Goal: Task Accomplishment & Management: Complete application form

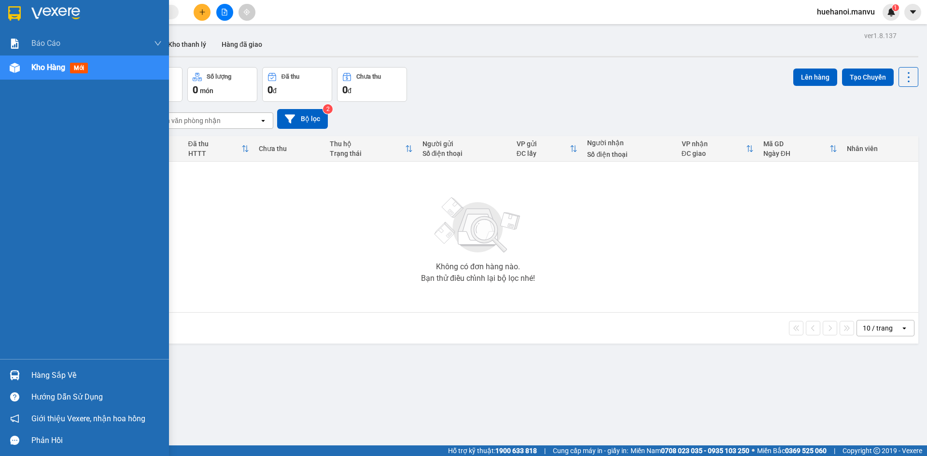
click at [46, 374] on div "Hàng sắp về" at bounding box center [96, 375] width 130 height 14
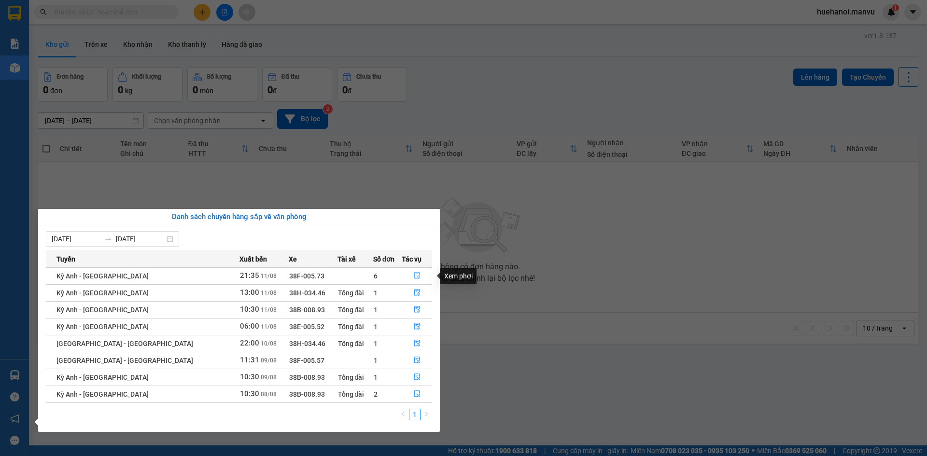
click at [414, 277] on icon "file-done" at bounding box center [417, 275] width 7 height 7
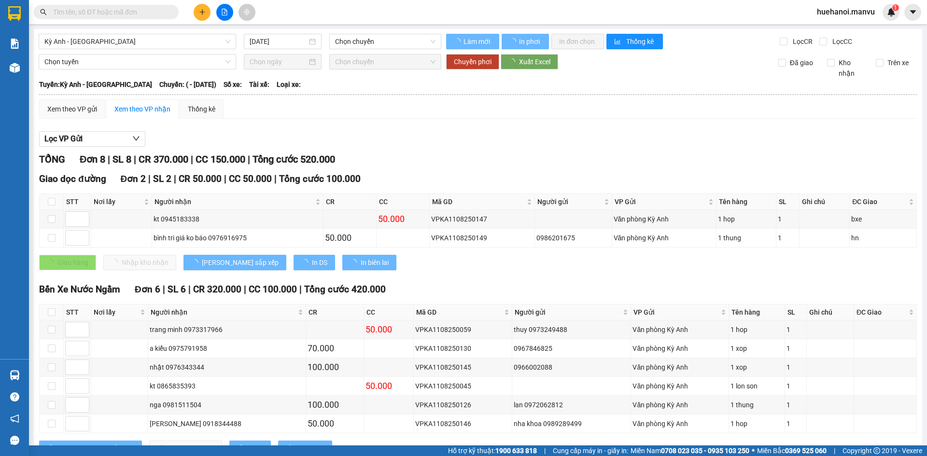
type input "[DATE]"
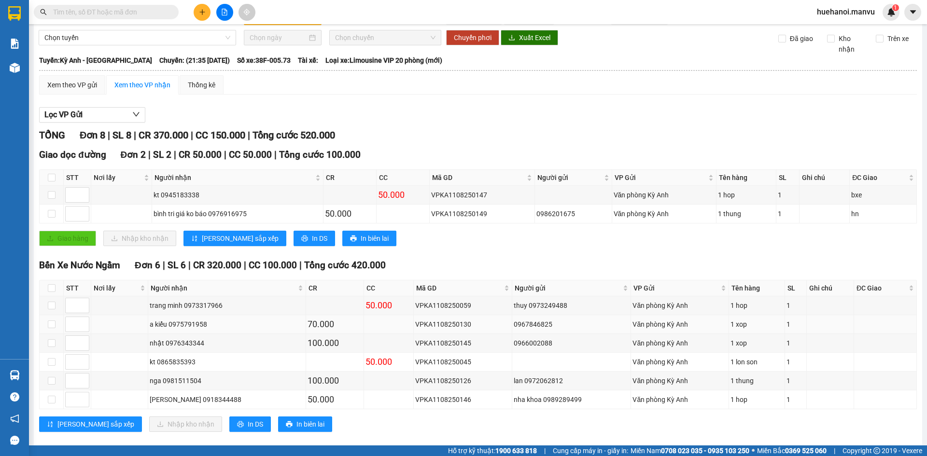
scroll to position [39, 0]
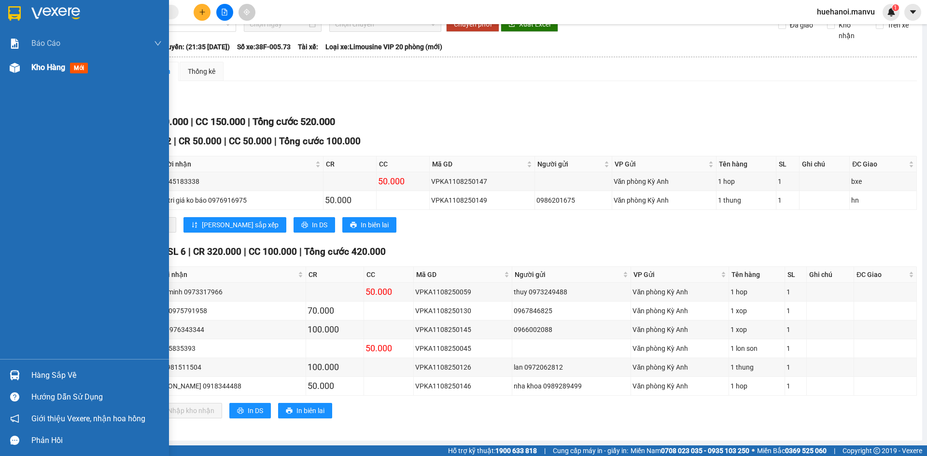
click at [45, 71] on span "Kho hàng" at bounding box center [48, 67] width 34 height 9
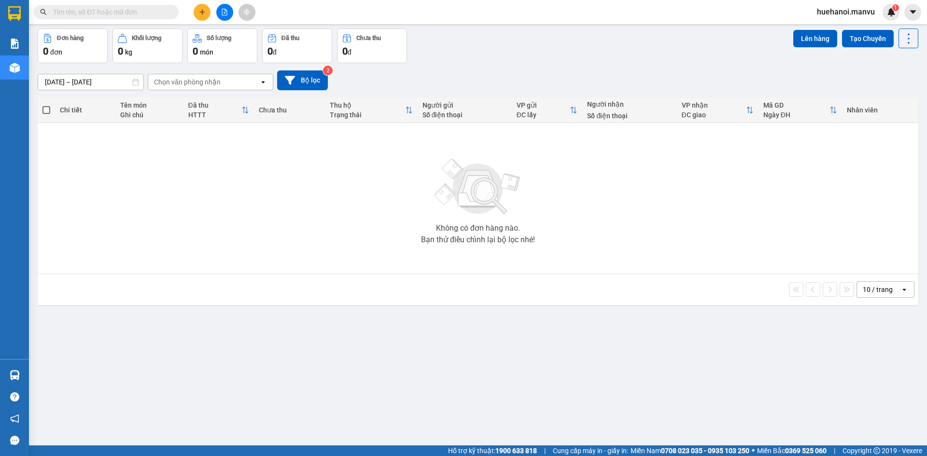
click at [124, 12] on input "text" at bounding box center [110, 12] width 114 height 11
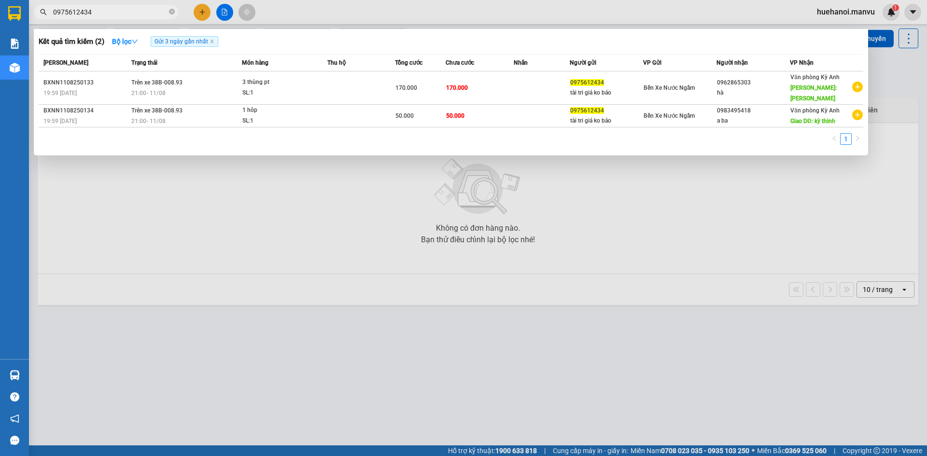
click at [124, 12] on input "0975612434" at bounding box center [110, 12] width 114 height 11
type input "0"
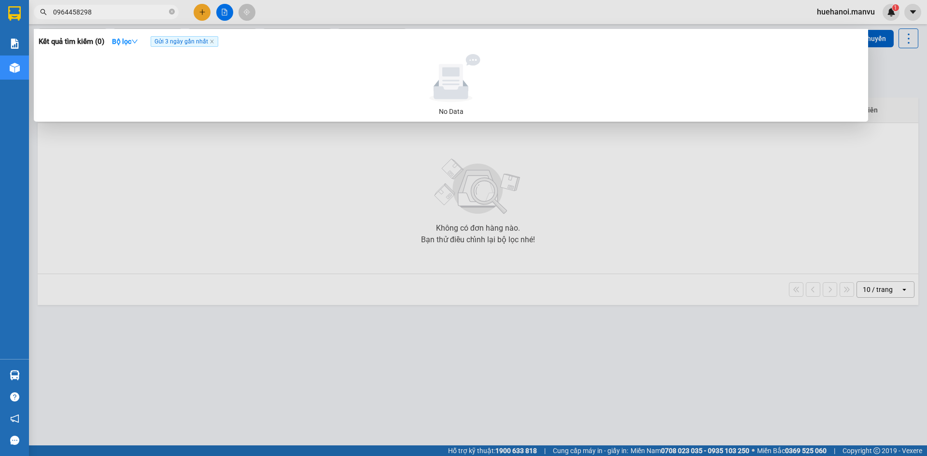
click at [125, 12] on input "0964458298" at bounding box center [110, 12] width 114 height 11
click at [127, 12] on input "0964458298" at bounding box center [110, 12] width 114 height 11
type input "0"
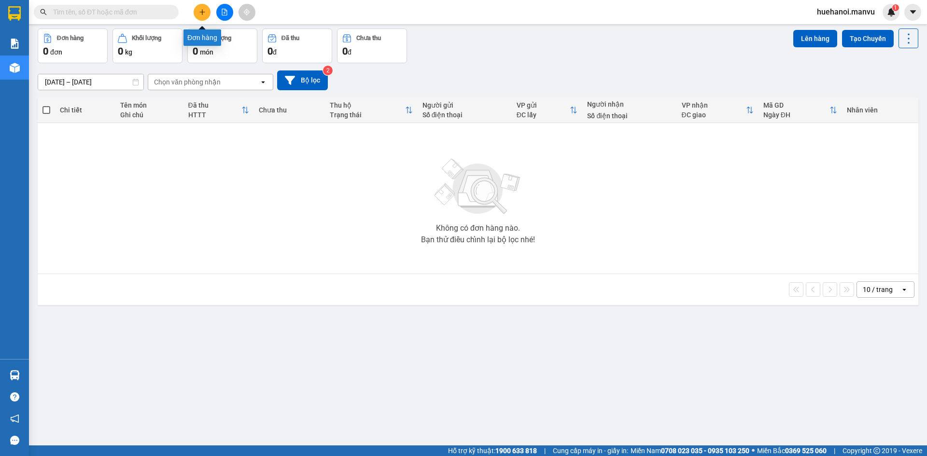
click at [199, 14] on icon "plus" at bounding box center [202, 12] width 7 height 7
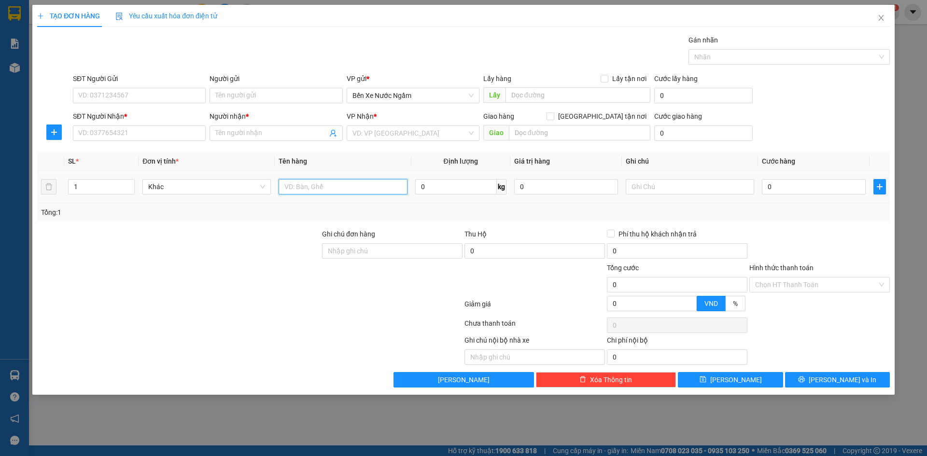
click at [313, 191] on input "text" at bounding box center [343, 186] width 128 height 15
type input "8 quả lốp"
click at [170, 126] on input "SĐT Người Nhận *" at bounding box center [139, 133] width 133 height 15
click at [175, 131] on input "3806" at bounding box center [139, 133] width 133 height 15
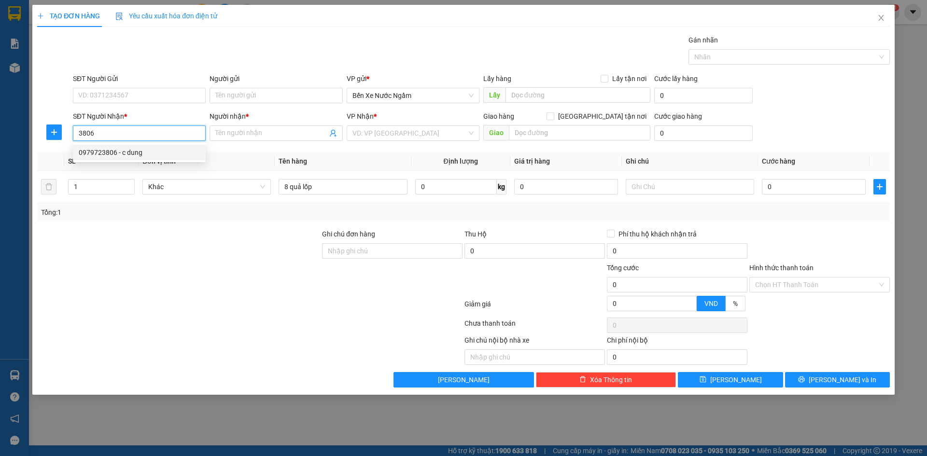
click at [140, 152] on div "0979723806 - c dung" at bounding box center [139, 152] width 121 height 11
type input "0979723806"
type input "c dung"
type input "[PERSON_NAME]"
type input "0979723806"
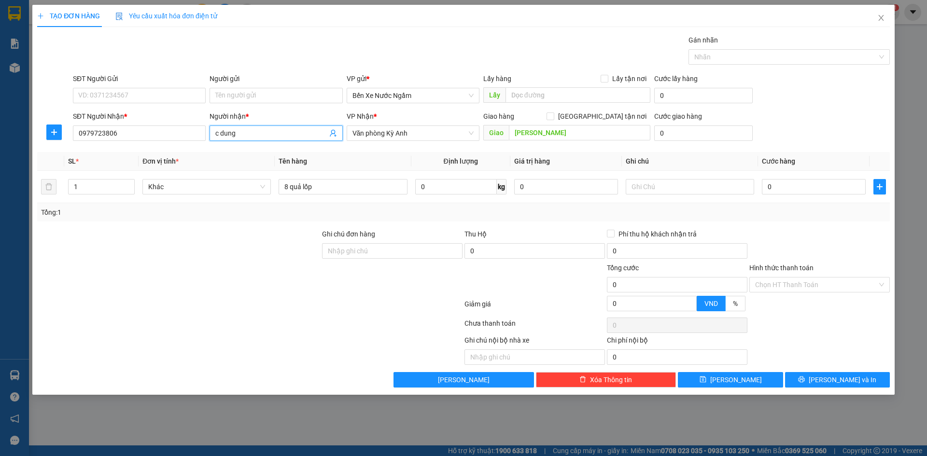
click at [270, 136] on input "c dung" at bounding box center [271, 133] width 112 height 11
click at [265, 133] on input "c dung hhoongf định" at bounding box center [271, 133] width 112 height 11
click at [265, 132] on input "c dung hhoongf định" at bounding box center [271, 133] width 112 height 11
type input "[PERSON_NAME]"
click at [781, 185] on input "0" at bounding box center [814, 186] width 104 height 15
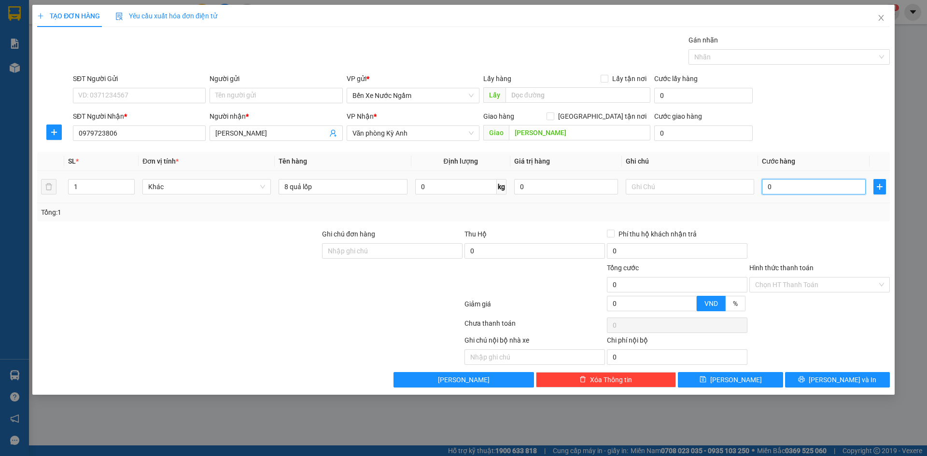
type input "4"
type input "40"
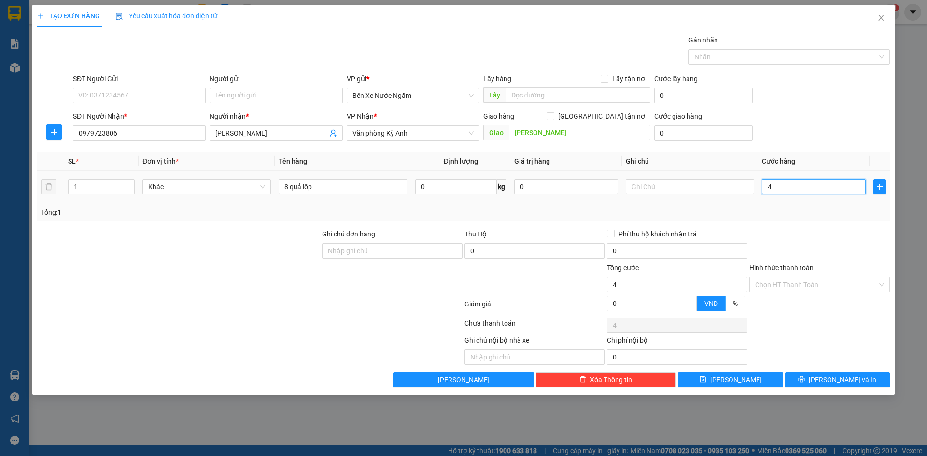
type input "40"
type input "400"
type input "4.000"
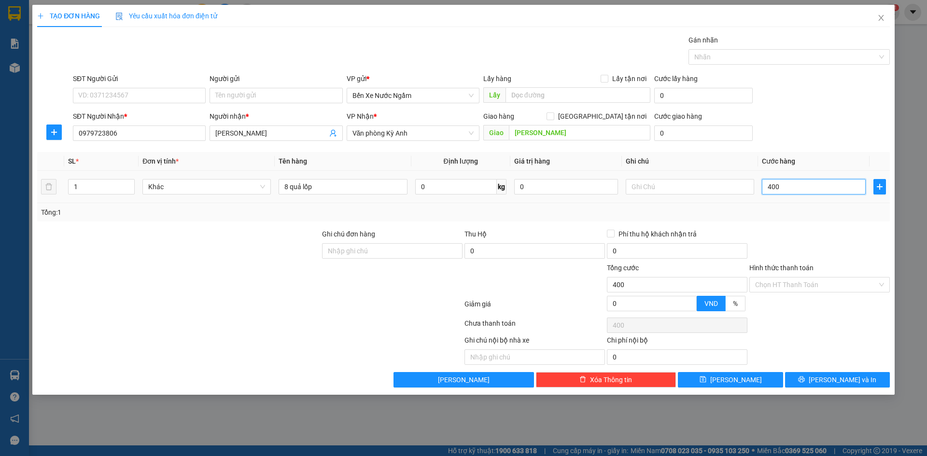
type input "4.000"
type input "40.000"
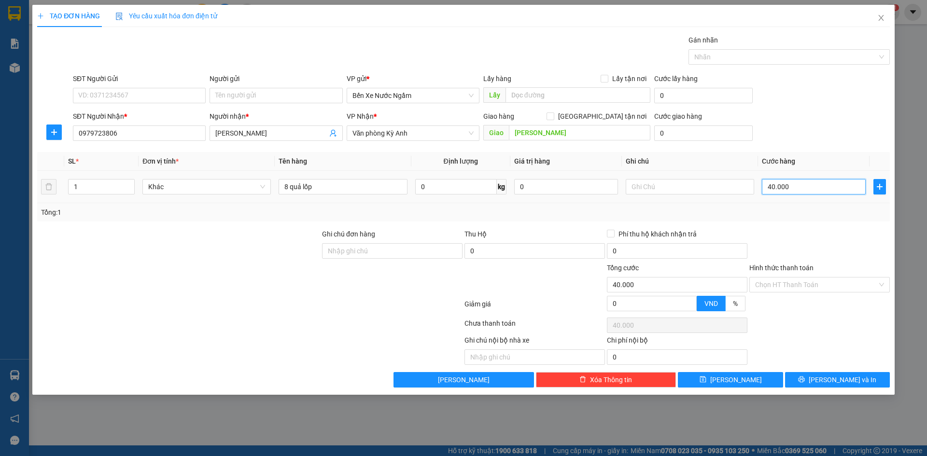
type input "400.000"
click at [147, 94] on input "SĐT Người Gửi" at bounding box center [139, 95] width 133 height 15
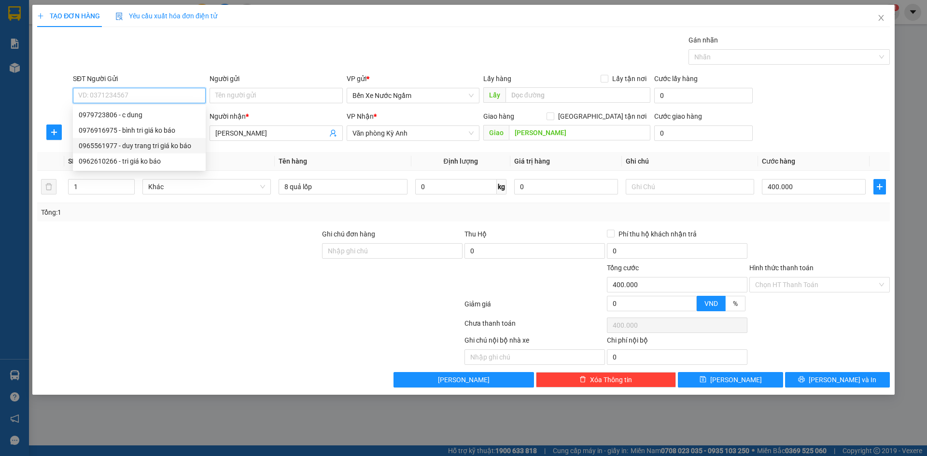
click at [156, 145] on div "0965561977 - duy trang tri giá ko báo" at bounding box center [139, 146] width 121 height 11
type input "0965561977"
type input "duy trang tri giá ko báo"
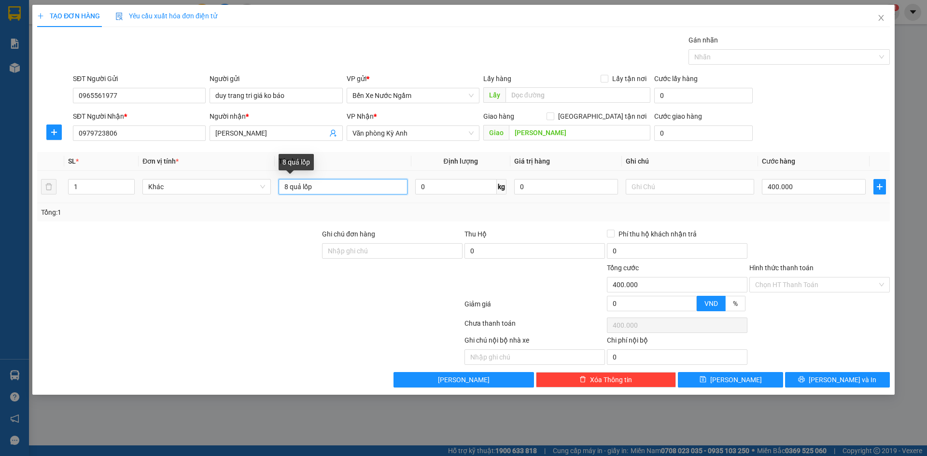
click at [329, 188] on input "8 quả lốp" at bounding box center [343, 186] width 128 height 15
type input "8 quả lốp 1 phong bì"
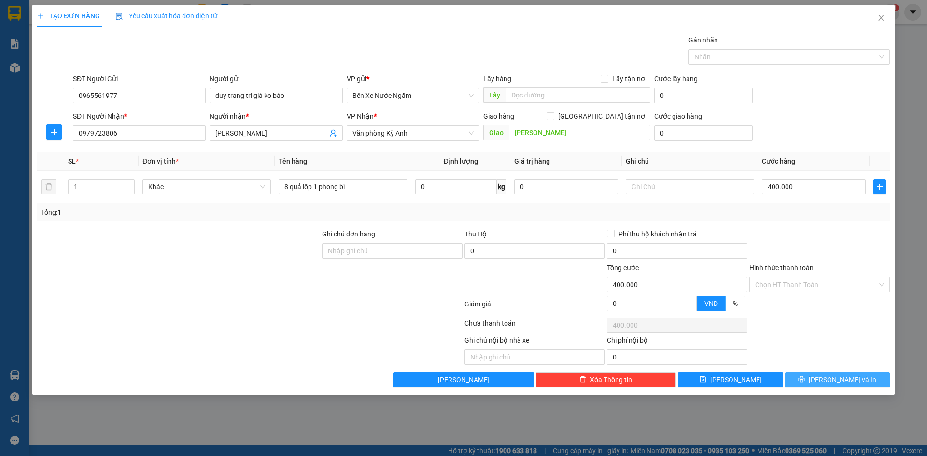
click at [805, 379] on icon "printer" at bounding box center [802, 380] width 6 height 6
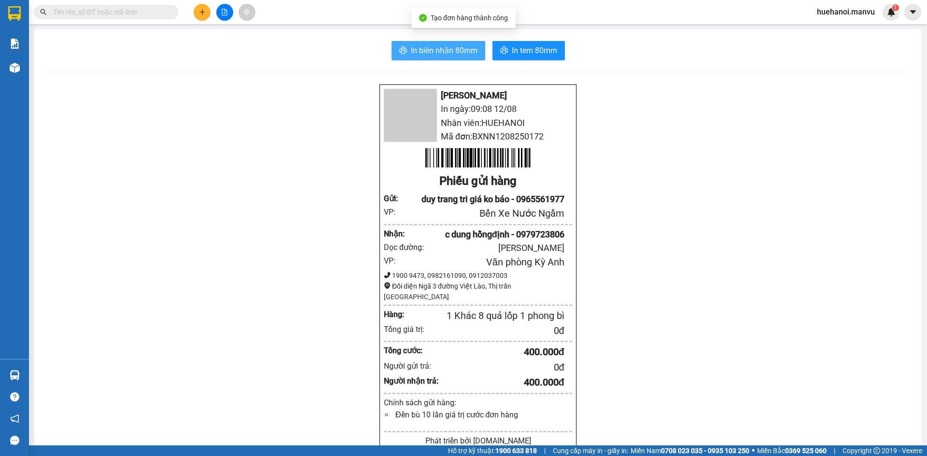
click at [455, 51] on span "In biên nhận 80mm" at bounding box center [444, 50] width 67 height 12
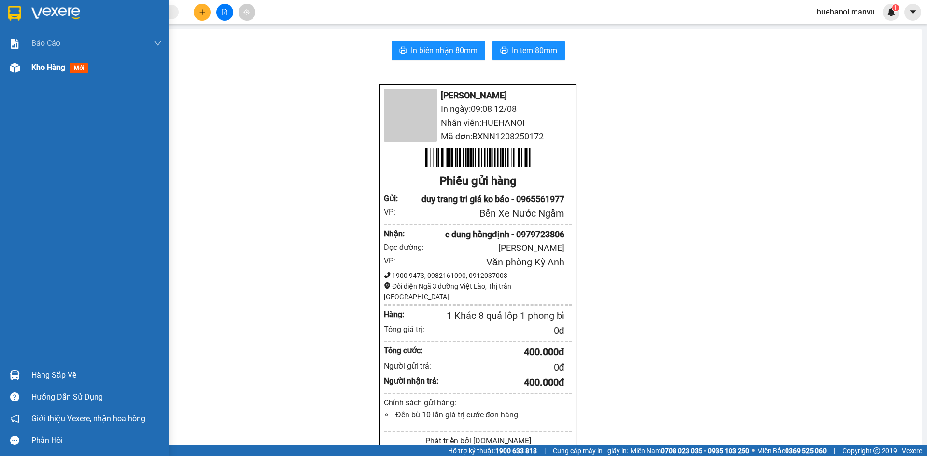
click at [33, 63] on span "Kho hàng" at bounding box center [48, 67] width 34 height 9
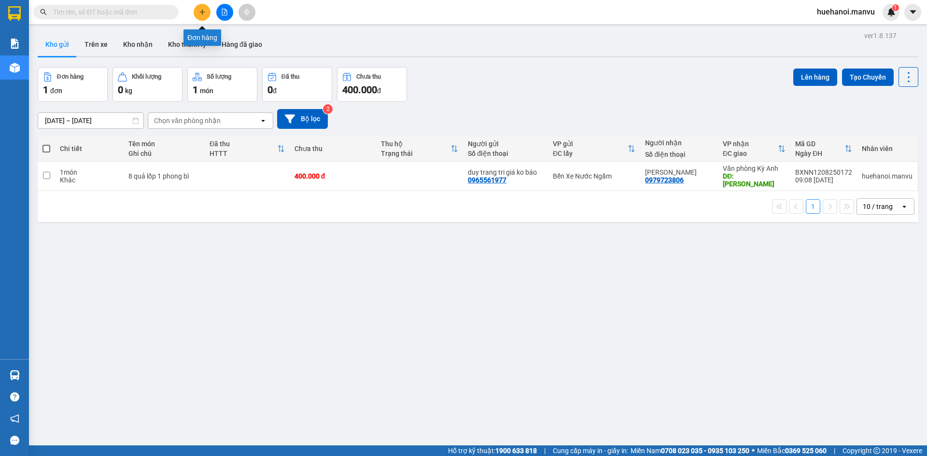
click at [206, 12] on button at bounding box center [202, 12] width 17 height 17
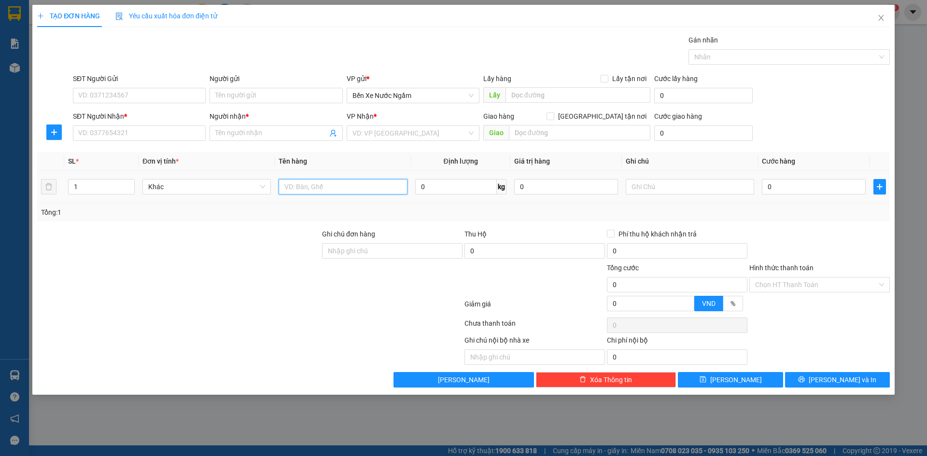
click at [332, 186] on input "text" at bounding box center [343, 186] width 128 height 15
type input "1 xốp"
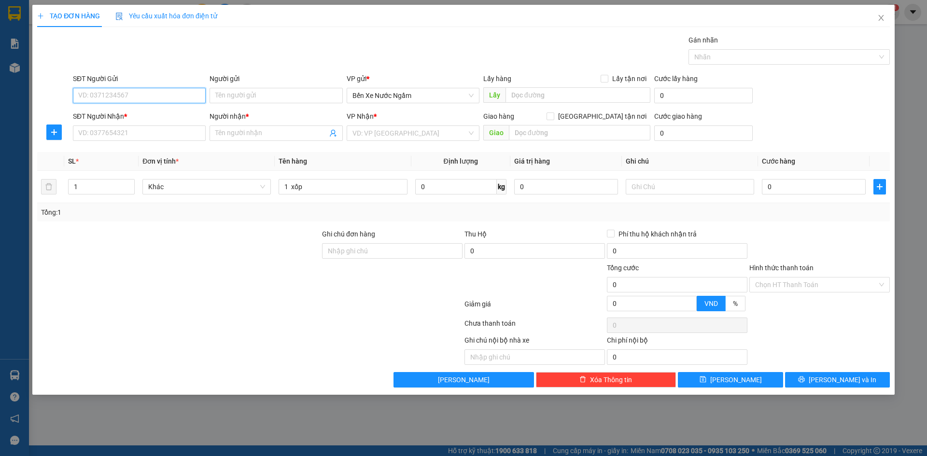
click at [166, 95] on input "SĐT Người Gửi" at bounding box center [139, 95] width 133 height 15
type input "0912622550"
click at [139, 112] on div "0912622550 - tri giá ko báo" at bounding box center [139, 115] width 121 height 11
type input "tri giá ko báo"
type input "0912622550"
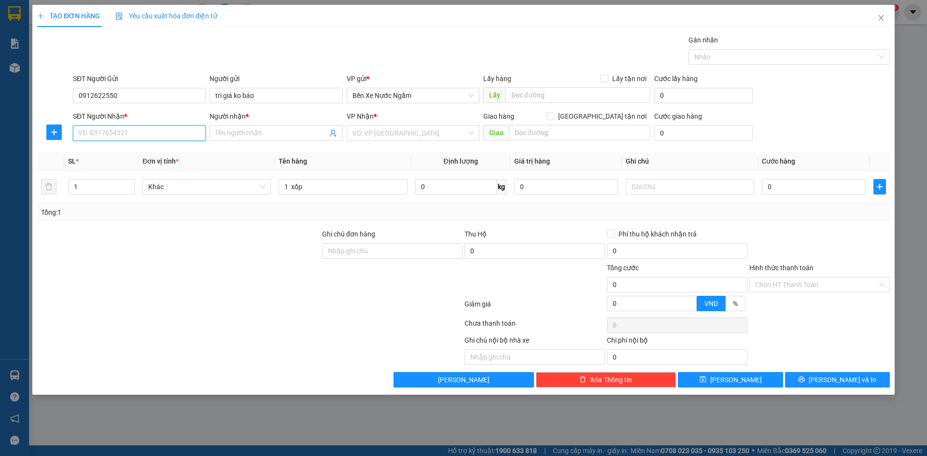
click at [140, 132] on input "SĐT Người Nhận *" at bounding box center [139, 133] width 133 height 15
click at [114, 169] on div "09832074479 - trang" at bounding box center [139, 168] width 121 height 11
type input "09832074479"
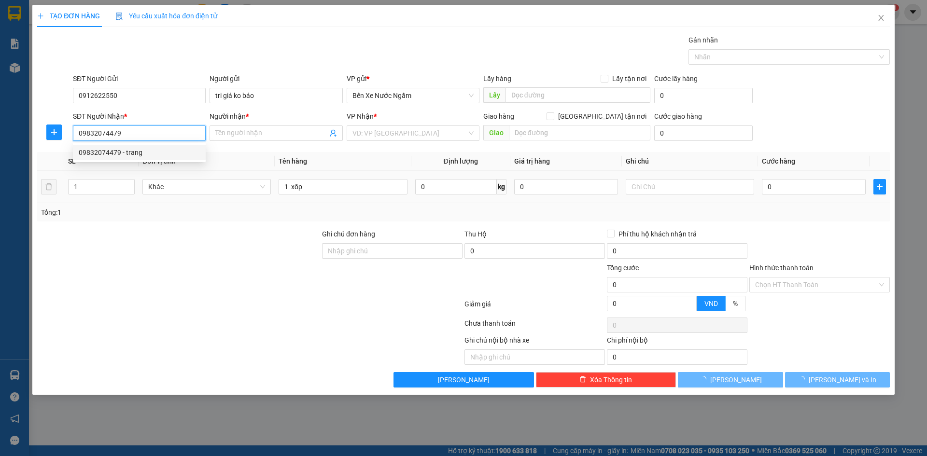
type input "trang"
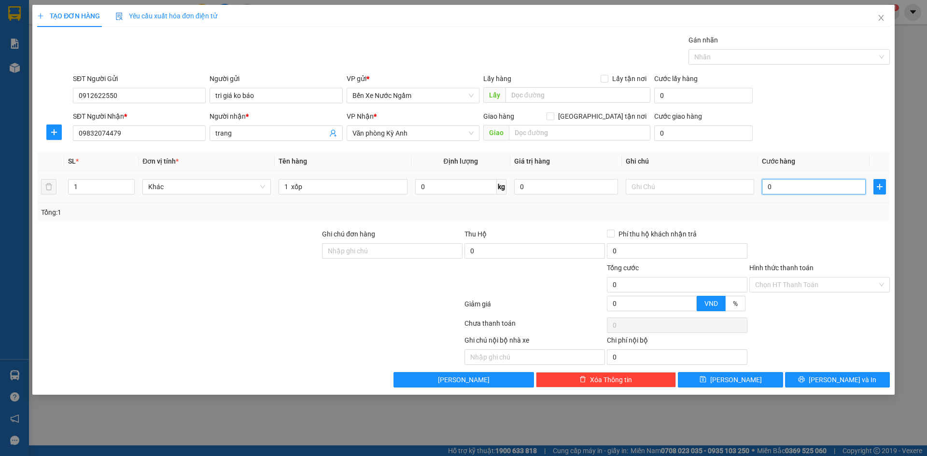
click at [790, 188] on input "0" at bounding box center [814, 186] width 104 height 15
type input "7"
type input "70"
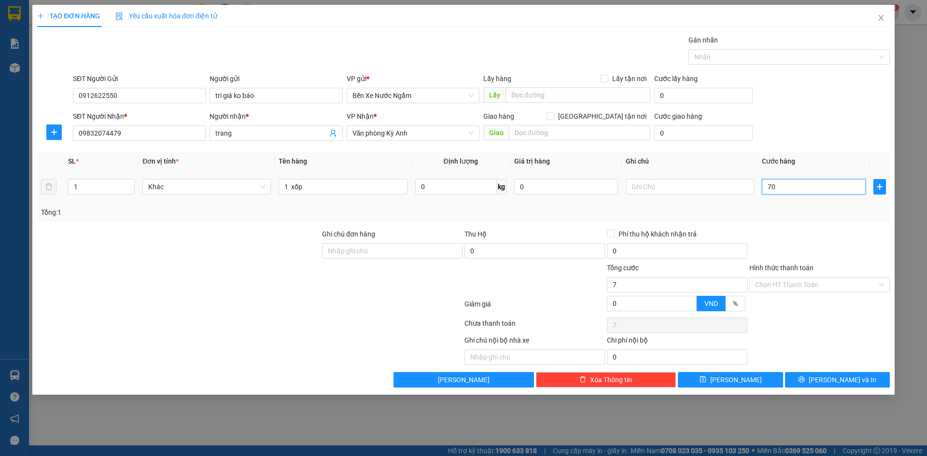
type input "70"
type input "700"
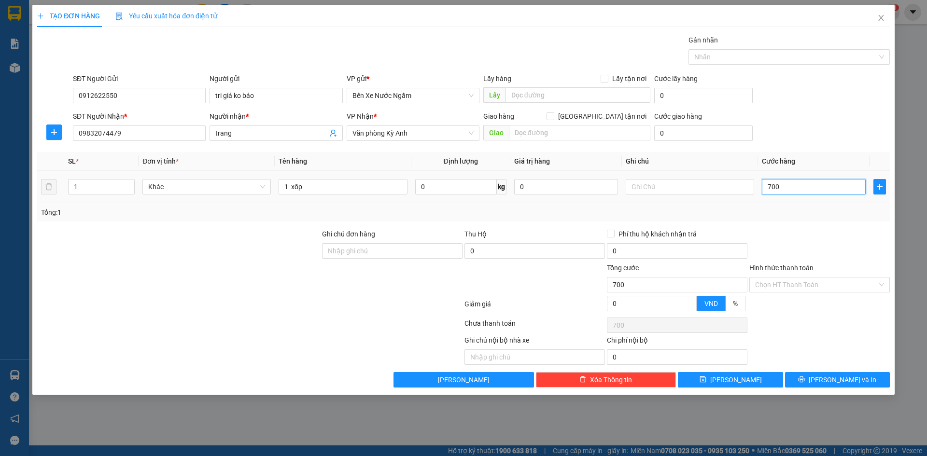
type input "7.000"
type input "70.000"
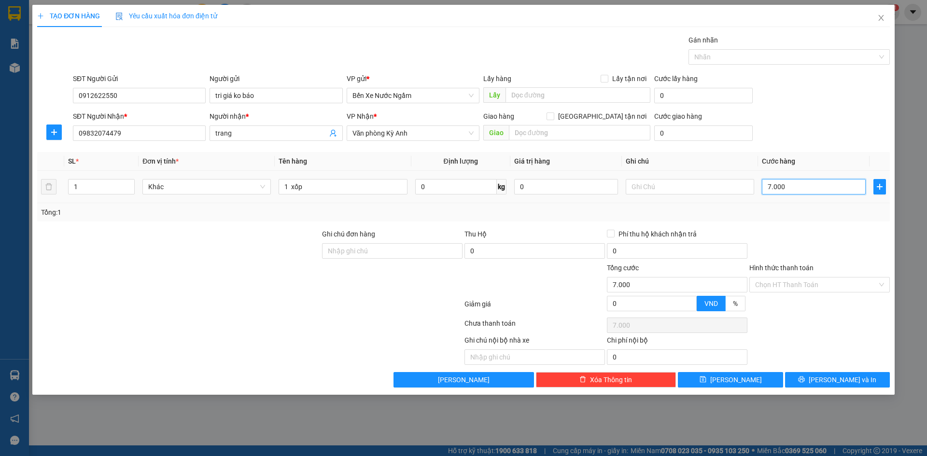
type input "70.000"
click at [799, 382] on button "[PERSON_NAME] và In" at bounding box center [837, 379] width 105 height 15
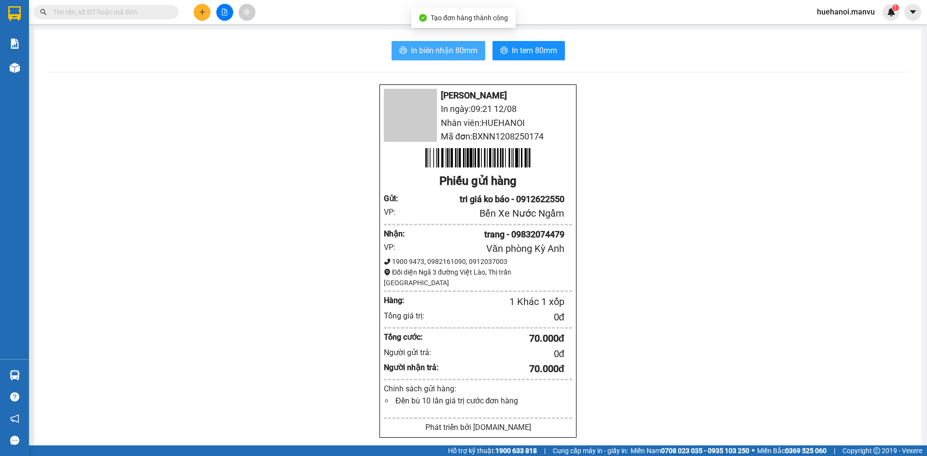
click at [412, 56] on span "In biên nhận 80mm" at bounding box center [444, 50] width 67 height 12
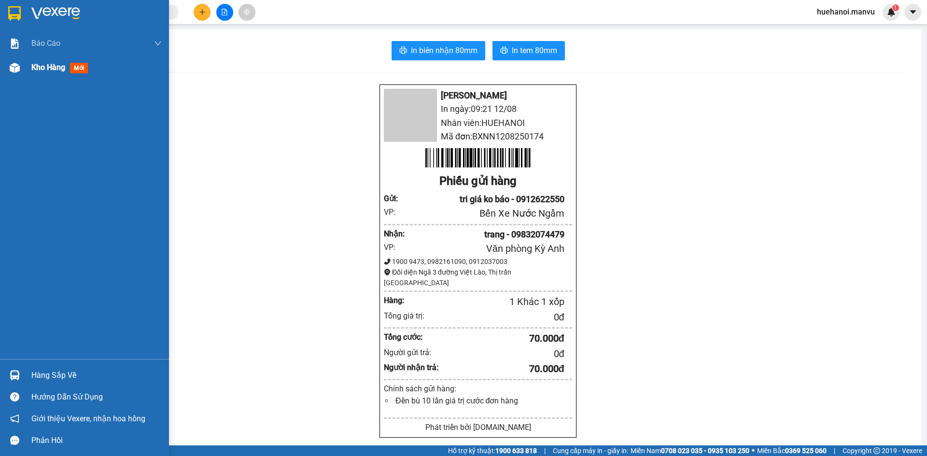
click at [43, 71] on span "Kho hàng" at bounding box center [48, 67] width 34 height 9
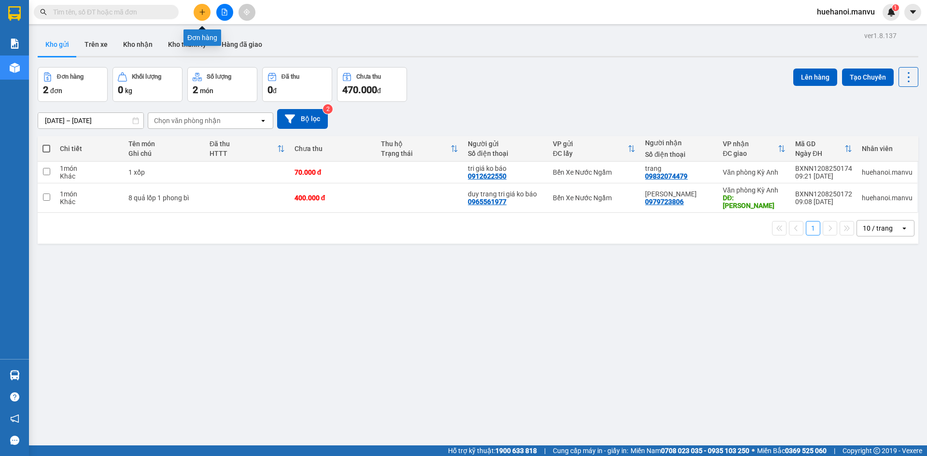
click at [201, 14] on icon "plus" at bounding box center [202, 12] width 7 height 7
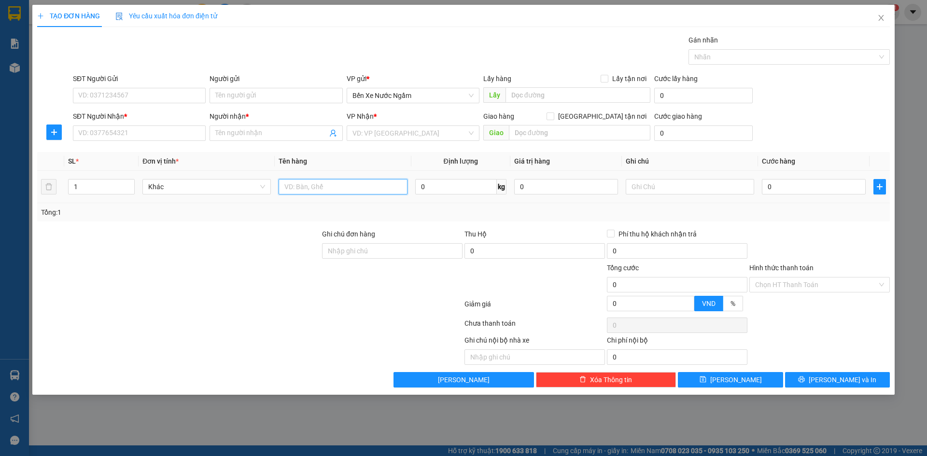
click at [312, 186] on input "text" at bounding box center [343, 186] width 128 height 15
type input "2 thùng"
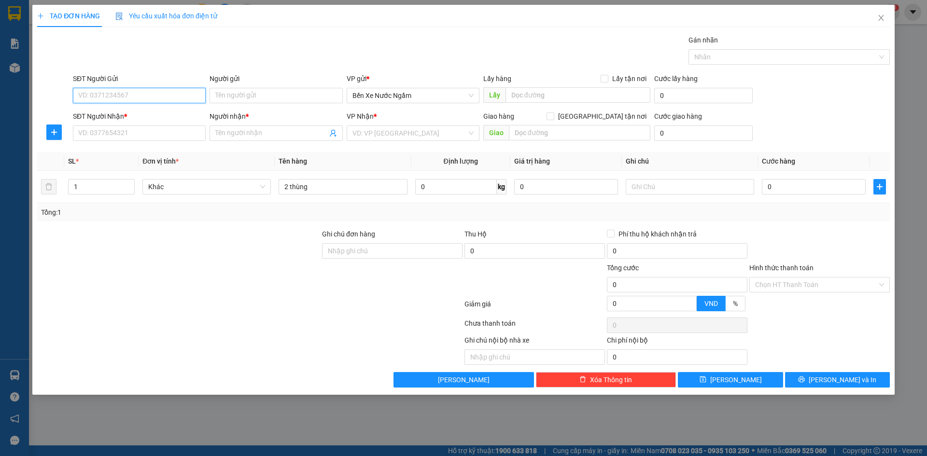
click at [136, 93] on input "SĐT Người Gửi" at bounding box center [139, 95] width 133 height 15
type input "0988289404"
click at [135, 113] on div "0988289404 - tri giá ko báo" at bounding box center [139, 115] width 121 height 11
type input "tri giá ko báo"
type input "0988289404"
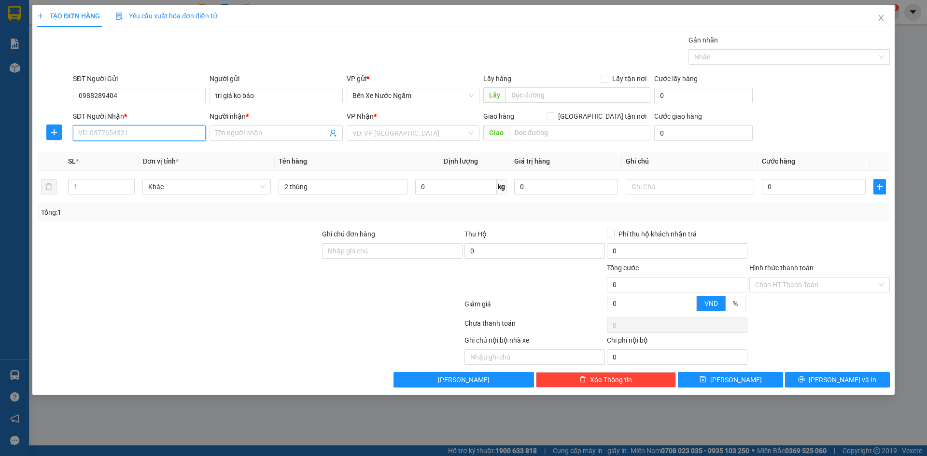
click at [146, 135] on input "SĐT Người Nhận *" at bounding box center [139, 133] width 133 height 15
click at [132, 155] on div "0969256110 - [PERSON_NAME]" at bounding box center [139, 152] width 121 height 11
type input "0969256110"
type input "hải đăng"
click at [347, 192] on input "2 thùng" at bounding box center [343, 186] width 128 height 15
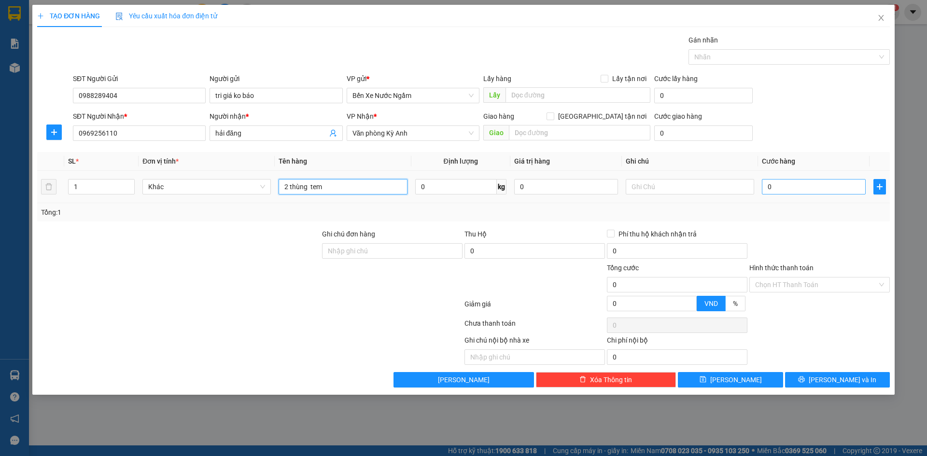
type input "2 thùng tem"
click at [776, 188] on input "0" at bounding box center [814, 186] width 104 height 15
type input "1"
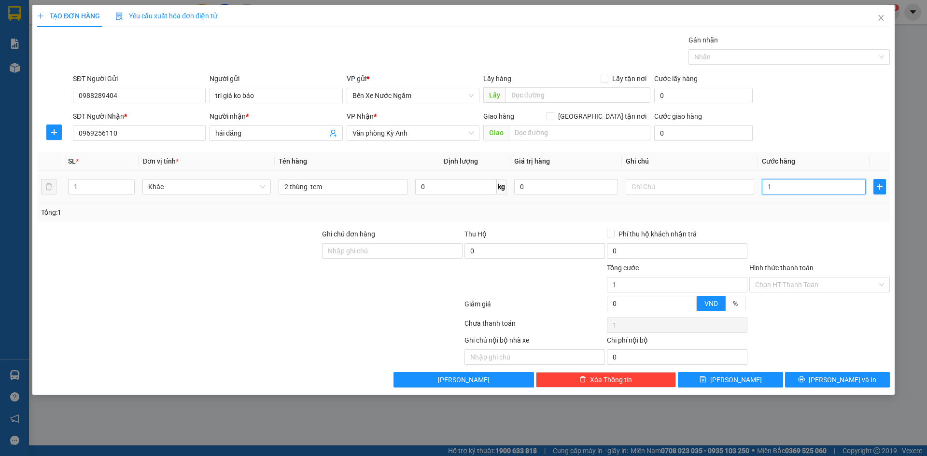
type input "10"
type input "100"
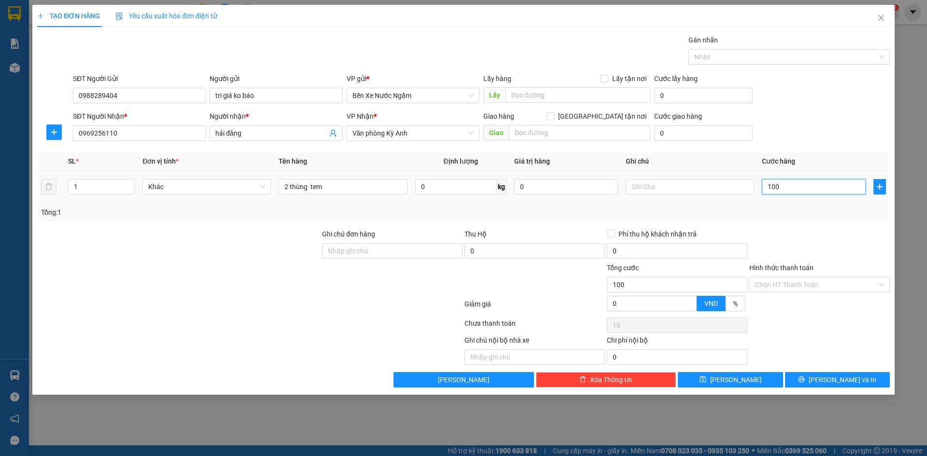
type input "100"
type input "1.000"
type input "10.000"
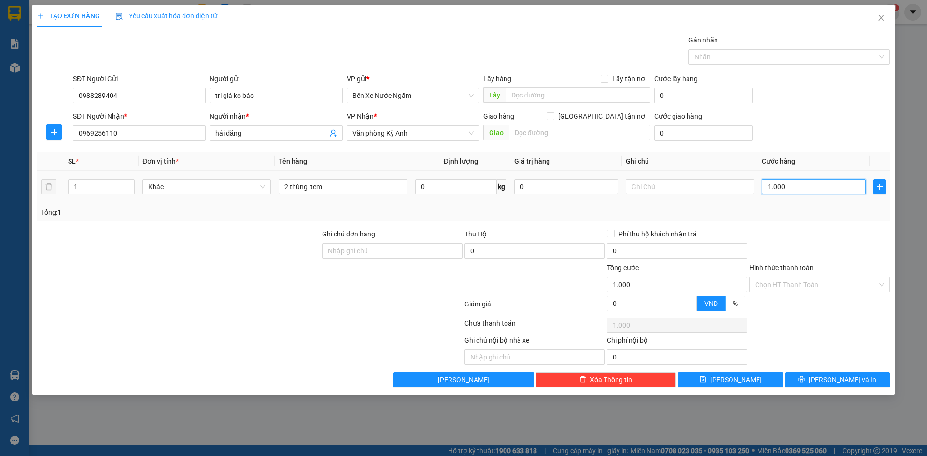
type input "10.000"
type input "100.000"
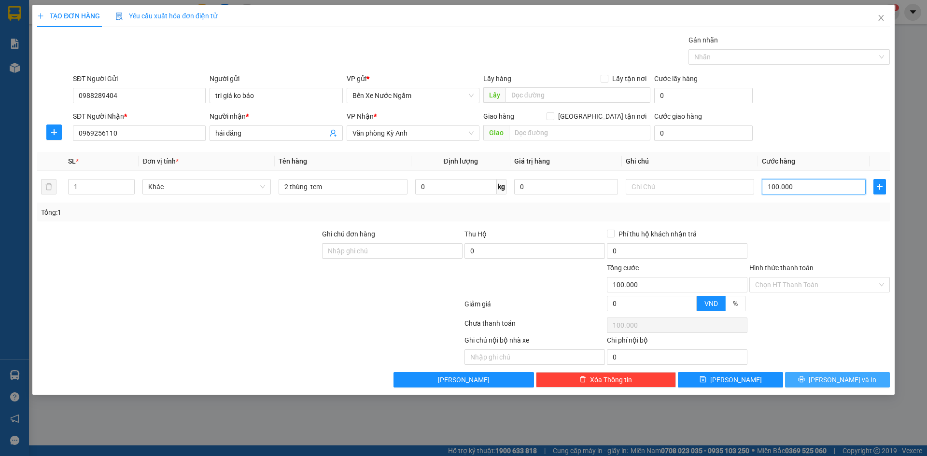
type input "100.000"
click at [825, 387] on button "[PERSON_NAME] và In" at bounding box center [837, 379] width 105 height 15
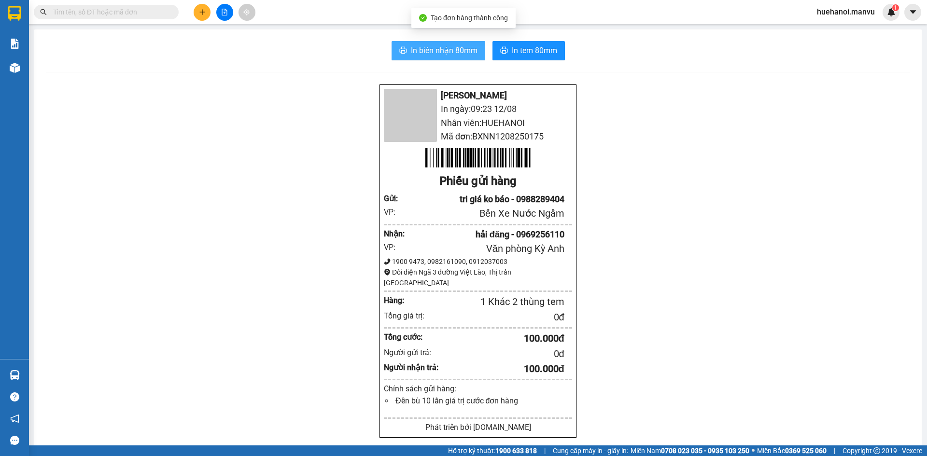
click at [469, 45] on span "In biên nhận 80mm" at bounding box center [444, 50] width 67 height 12
click at [451, 54] on span "In biên nhận 80mm" at bounding box center [444, 50] width 67 height 12
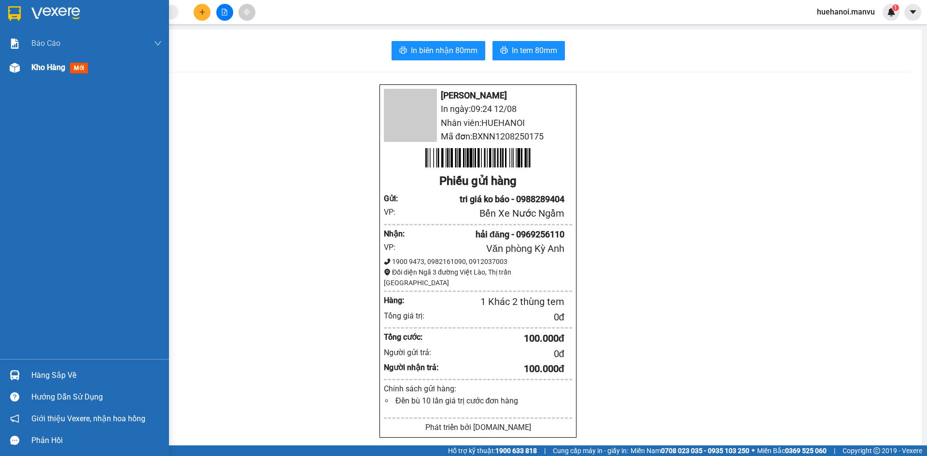
click at [37, 64] on span "Kho hàng" at bounding box center [48, 67] width 34 height 9
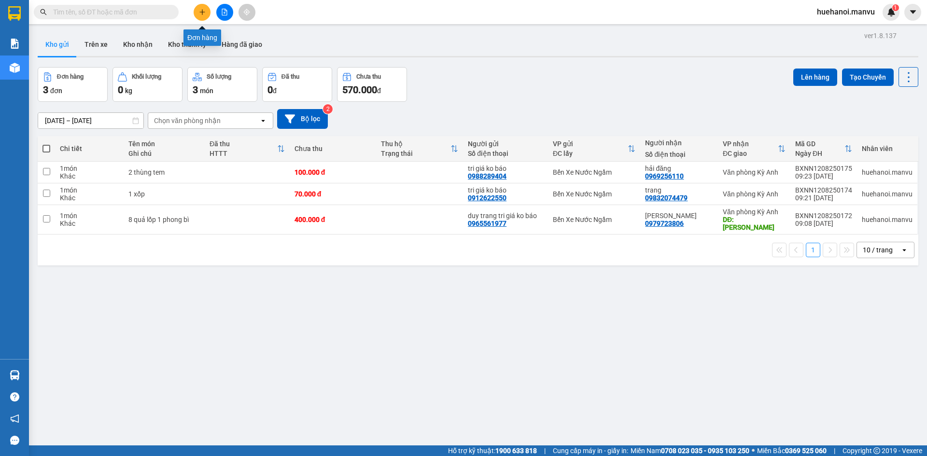
click at [203, 15] on icon "plus" at bounding box center [202, 12] width 7 height 7
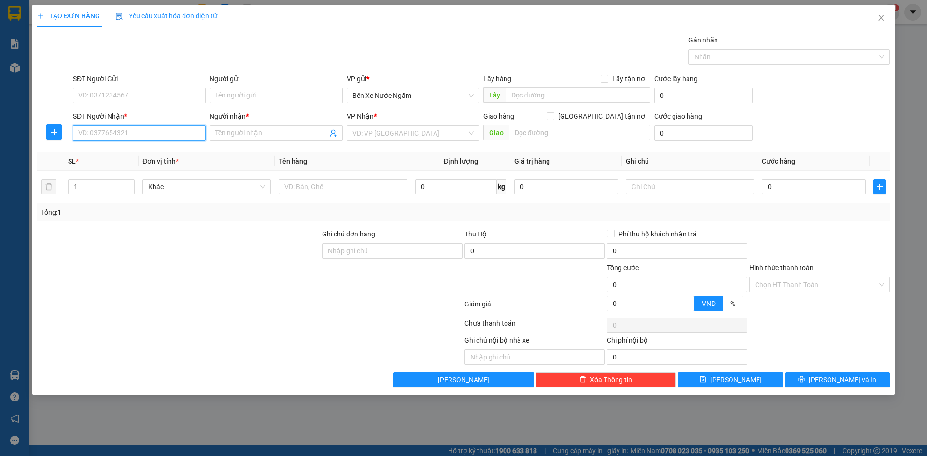
click at [125, 132] on input "SĐT Người Nhận *" at bounding box center [139, 133] width 133 height 15
click at [127, 127] on input "978" at bounding box center [139, 133] width 133 height 15
click at [123, 151] on div "0982864978 - luật bình" at bounding box center [139, 152] width 121 height 11
type input "0982864978"
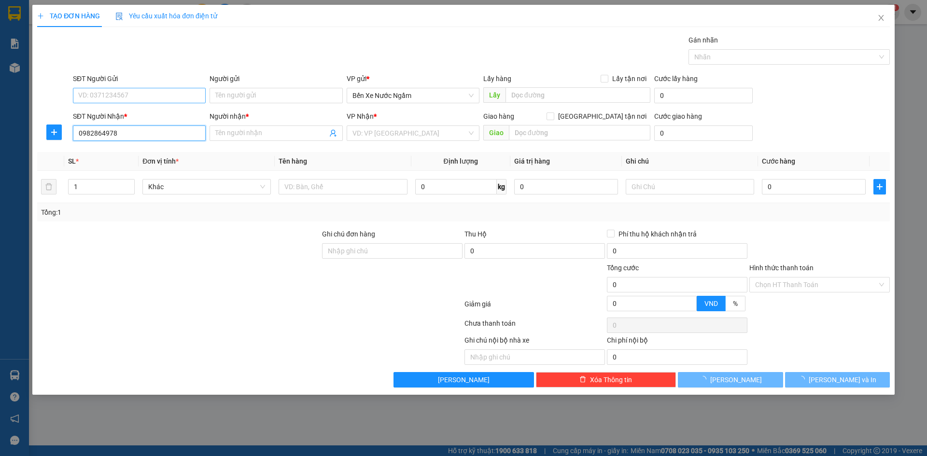
type input "luật bình"
type input "0982864978"
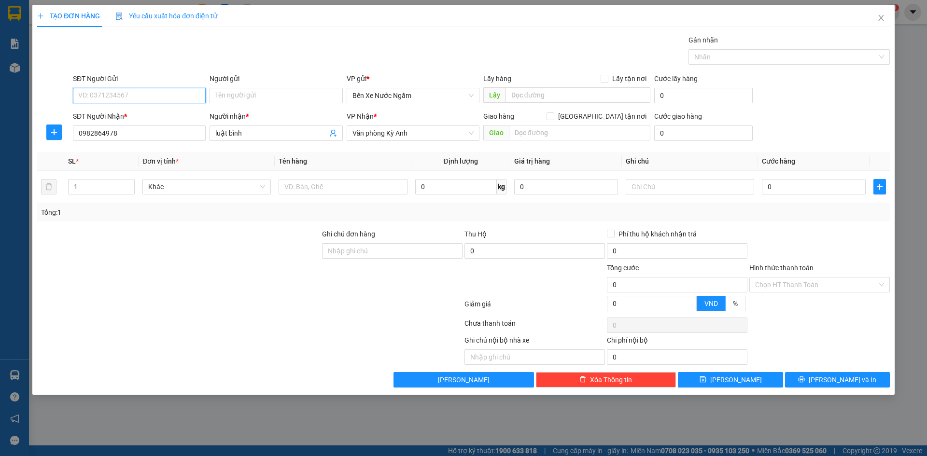
click at [125, 97] on input "SĐT Người Gửi" at bounding box center [139, 95] width 133 height 15
click at [134, 114] on div "0967641195 - hà tri giá ko bao" at bounding box center [139, 115] width 121 height 11
type input "0967641195"
type input "hà tri giá ko bao"
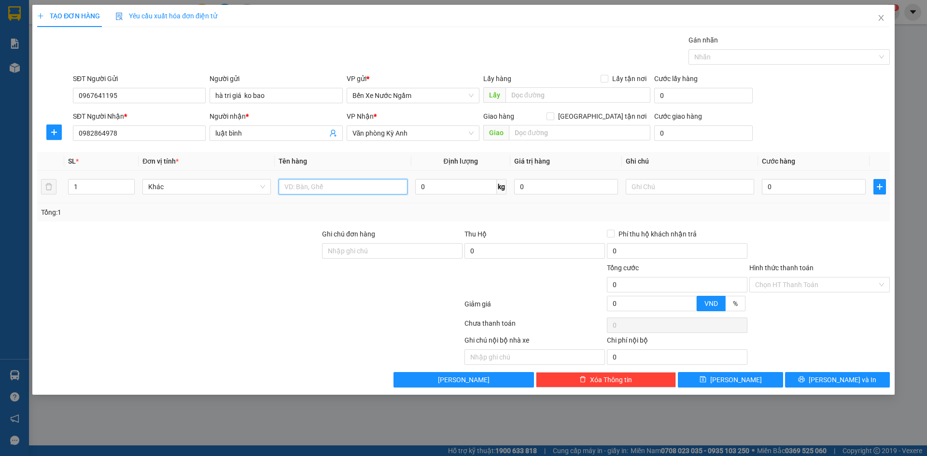
click at [382, 192] on input "text" at bounding box center [343, 186] width 128 height 15
type input "1 thùng"
click at [680, 193] on input "text" at bounding box center [690, 186] width 128 height 15
type input "cc"
type input "5"
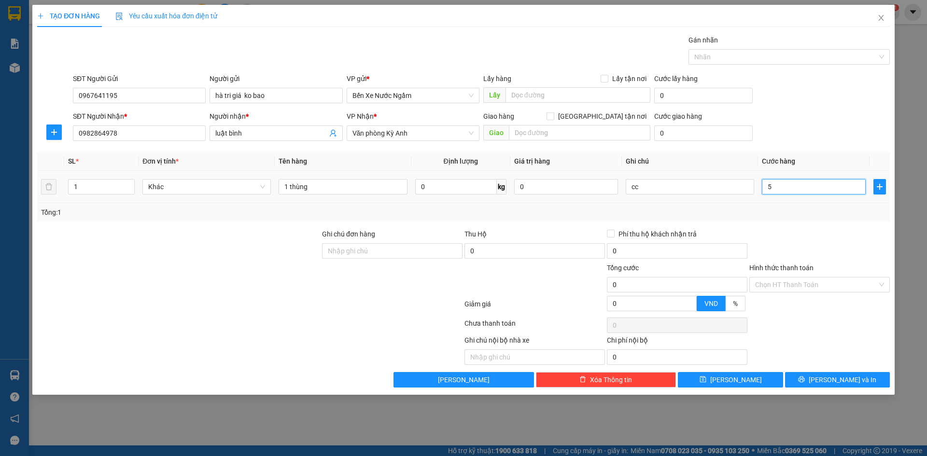
type input "5"
type input "50"
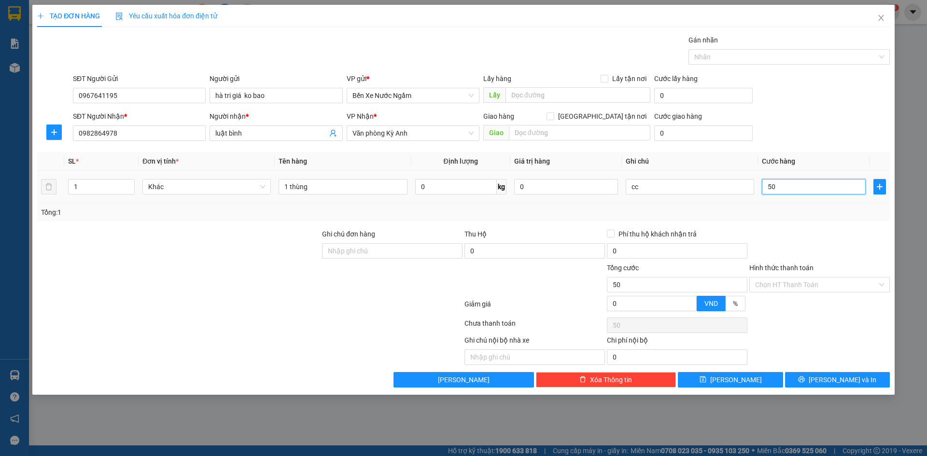
type input "500"
type input "5.000"
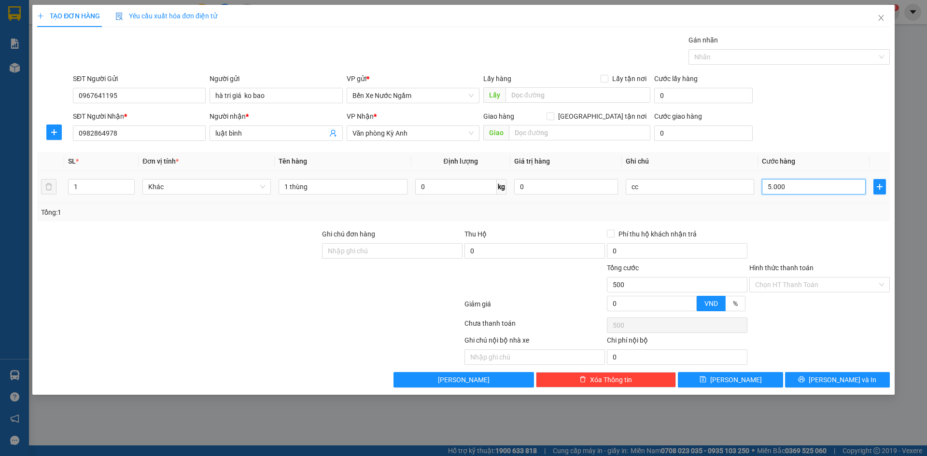
type input "5.000"
type input "50.000"
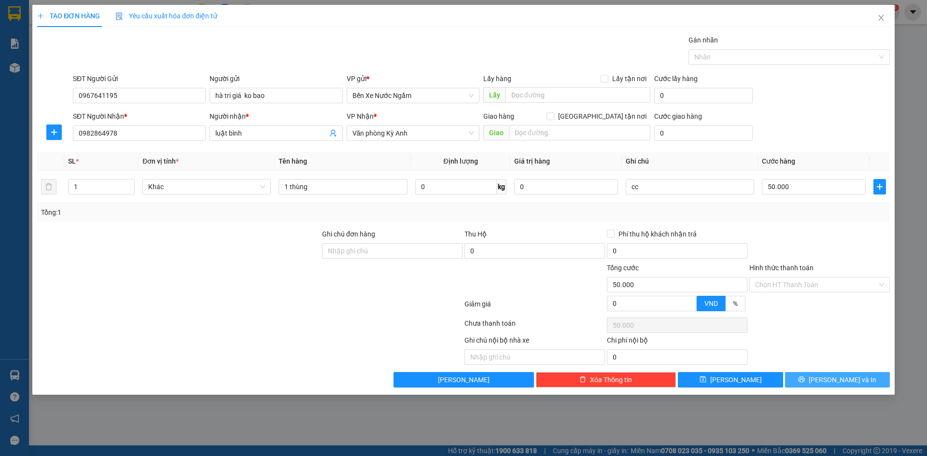
click at [814, 376] on button "[PERSON_NAME] và In" at bounding box center [837, 379] width 105 height 15
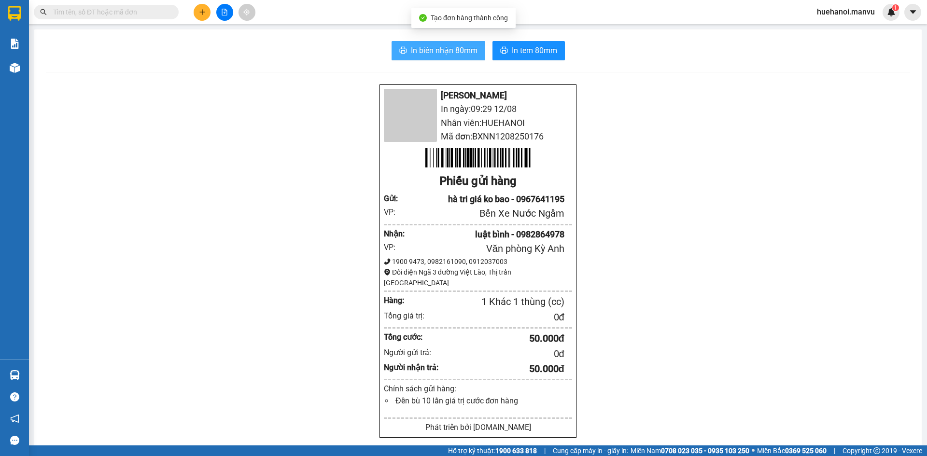
click at [457, 55] on span "In biên nhận 80mm" at bounding box center [444, 50] width 67 height 12
click at [206, 11] on button at bounding box center [202, 12] width 17 height 17
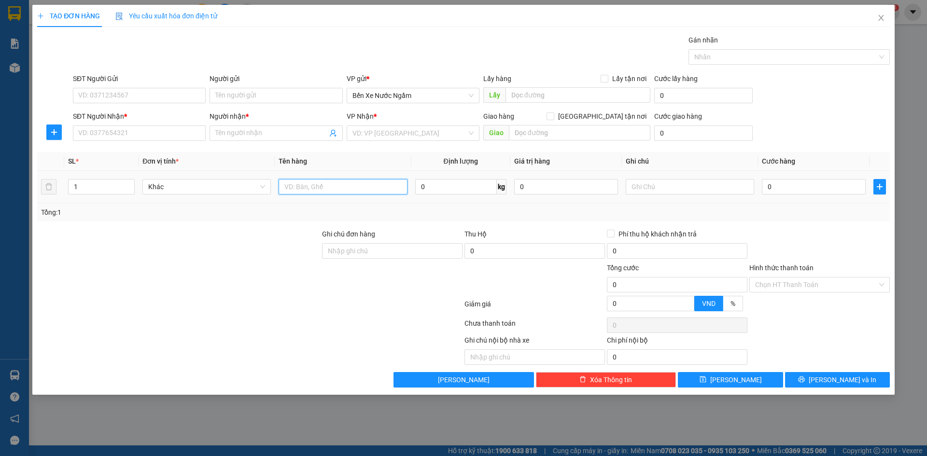
click at [319, 189] on input "text" at bounding box center [343, 186] width 128 height 15
type input "1 hôp"
click at [119, 132] on input "SĐT Người Nhận *" at bounding box center [139, 133] width 133 height 15
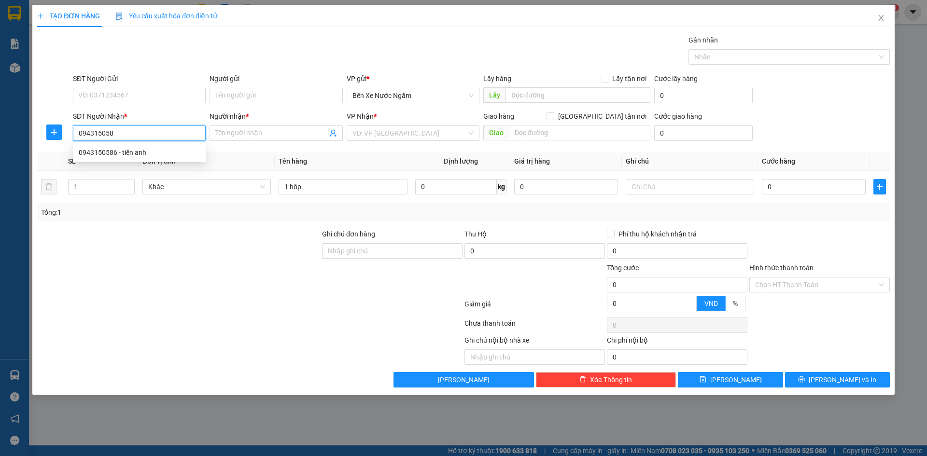
type input "0943150586"
click at [123, 154] on div "0943150586 - tiến anh" at bounding box center [139, 152] width 121 height 11
type input "tiến anh"
type input "ks đại an [PERSON_NAME]"
type input "0943150586"
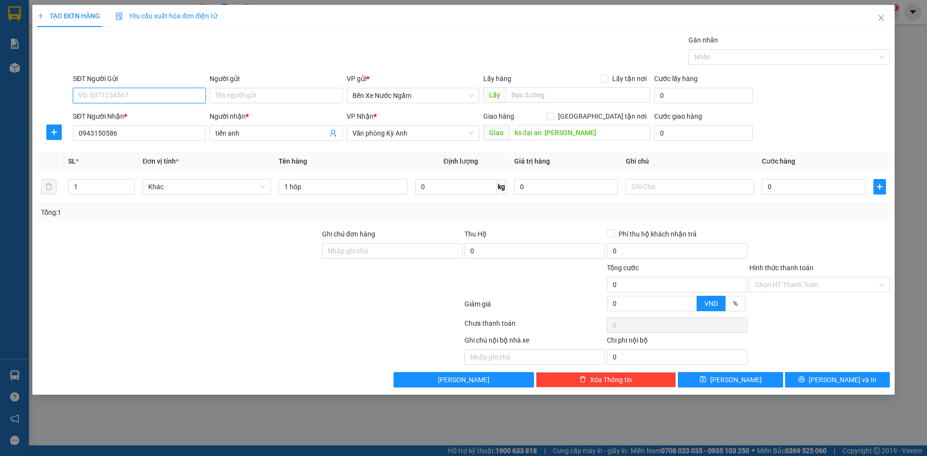
click at [150, 95] on input "SĐT Người Gửi" at bounding box center [139, 95] width 133 height 15
type input "0339726286"
drag, startPoint x: 145, startPoint y: 111, endPoint x: 189, endPoint y: 110, distance: 44.0
click at [154, 110] on div "0339726286 - tri giá ko báo" at bounding box center [139, 115] width 121 height 11
type input "tri giá ko báo"
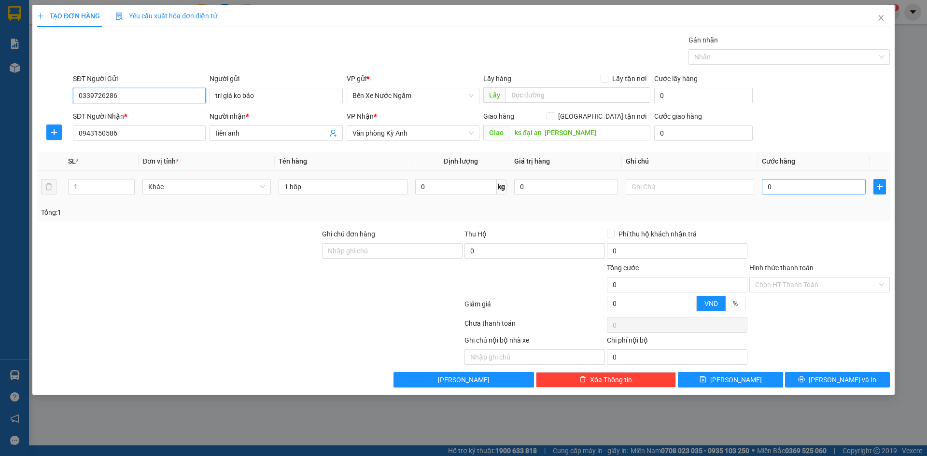
type input "0339726286"
click at [782, 190] on input "0" at bounding box center [814, 186] width 104 height 15
type input "5"
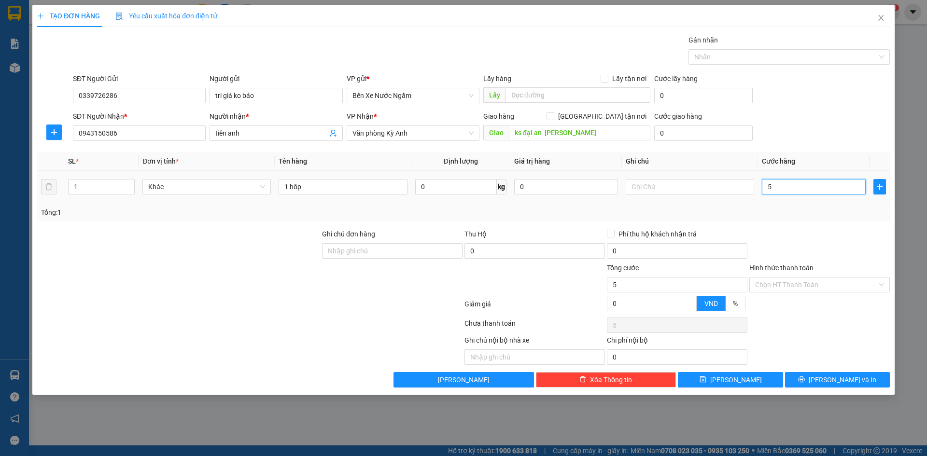
type input "50"
type input "500"
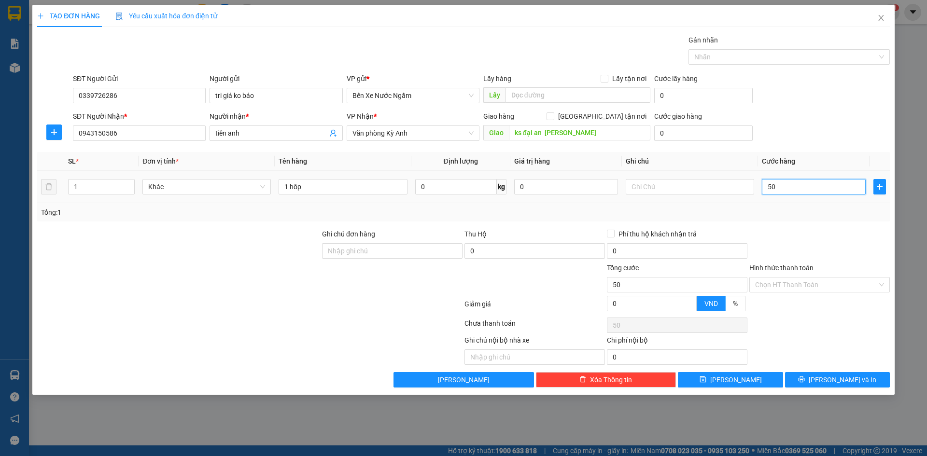
type input "500"
type input "5.000"
type input "50.000"
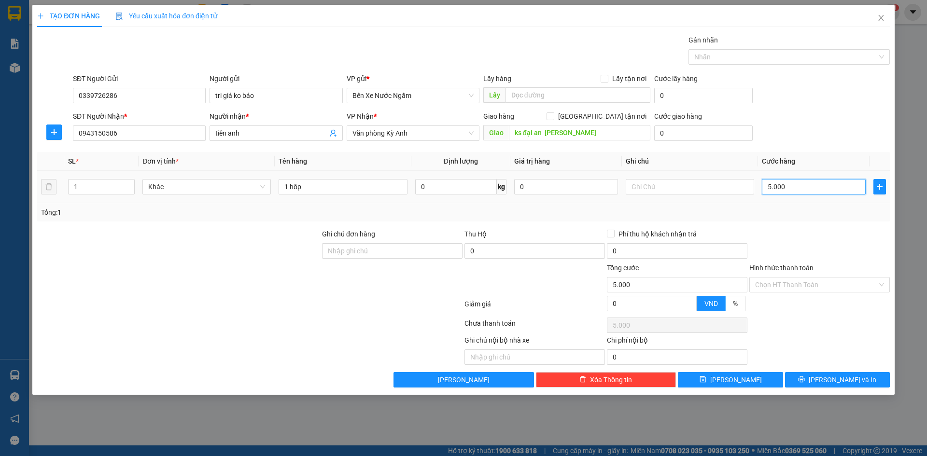
type input "50.000"
click at [792, 383] on button "[PERSON_NAME] và In" at bounding box center [837, 379] width 105 height 15
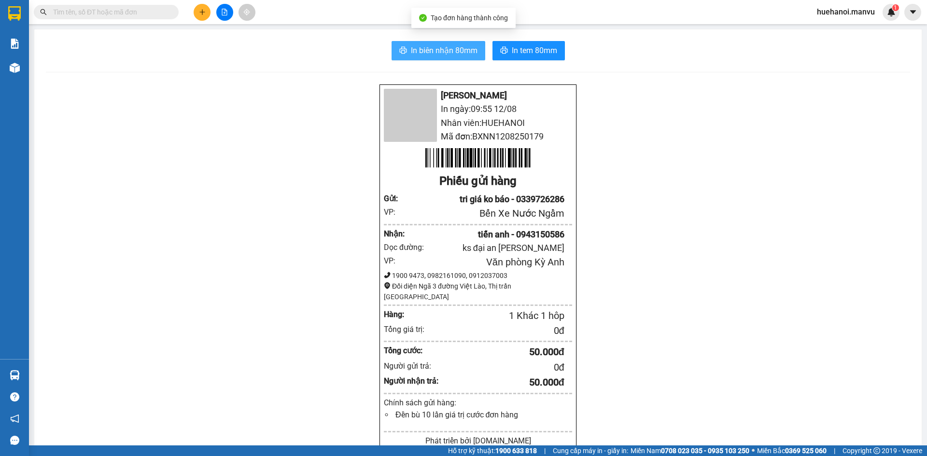
click at [443, 55] on span "In biên nhận 80mm" at bounding box center [444, 50] width 67 height 12
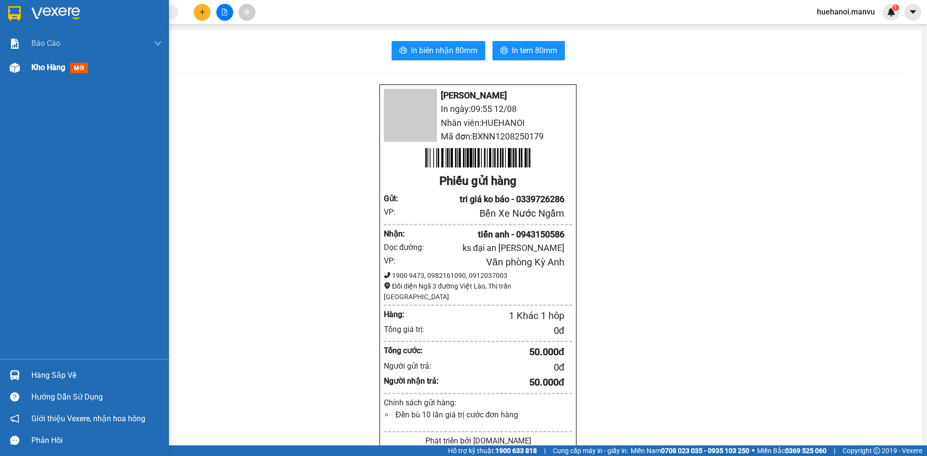
click at [44, 70] on span "Kho hàng" at bounding box center [48, 67] width 34 height 9
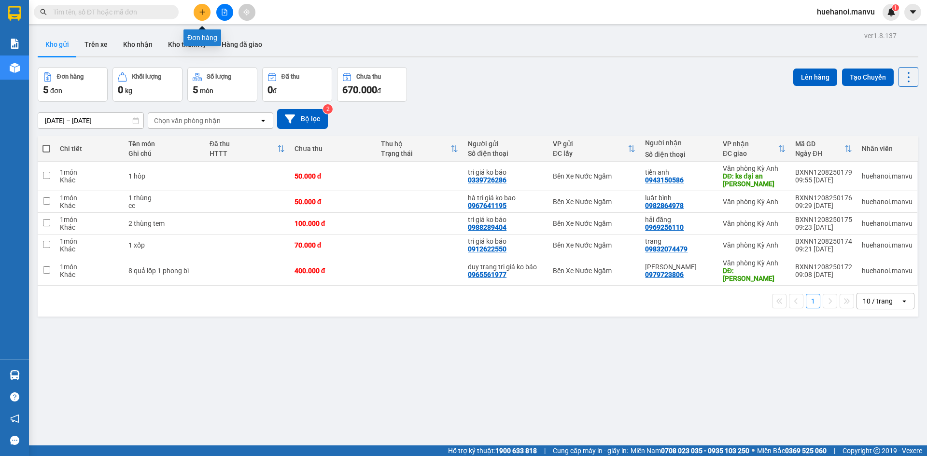
click at [201, 14] on icon "plus" at bounding box center [202, 12] width 7 height 7
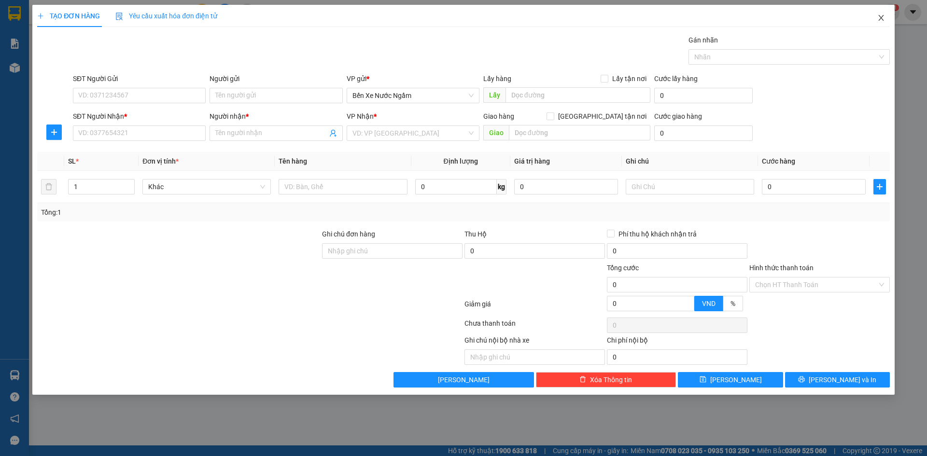
click at [881, 14] on icon "close" at bounding box center [882, 18] width 8 height 8
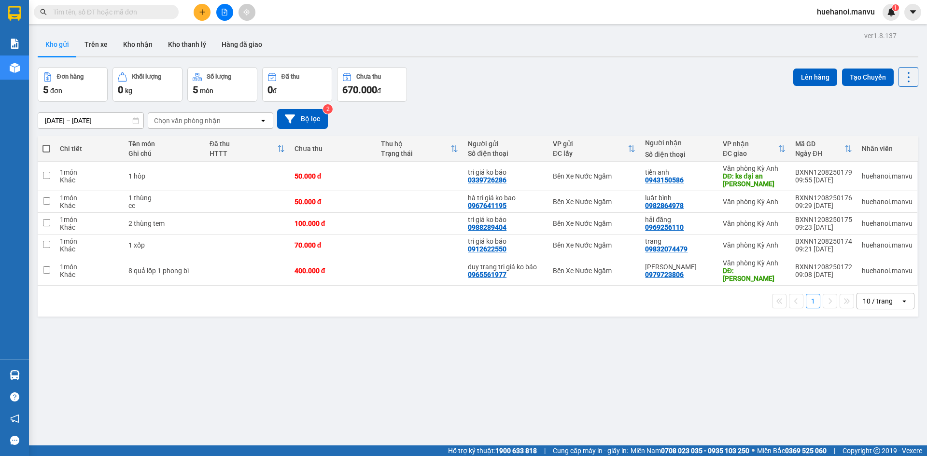
click at [144, 13] on input "text" at bounding box center [110, 12] width 114 height 11
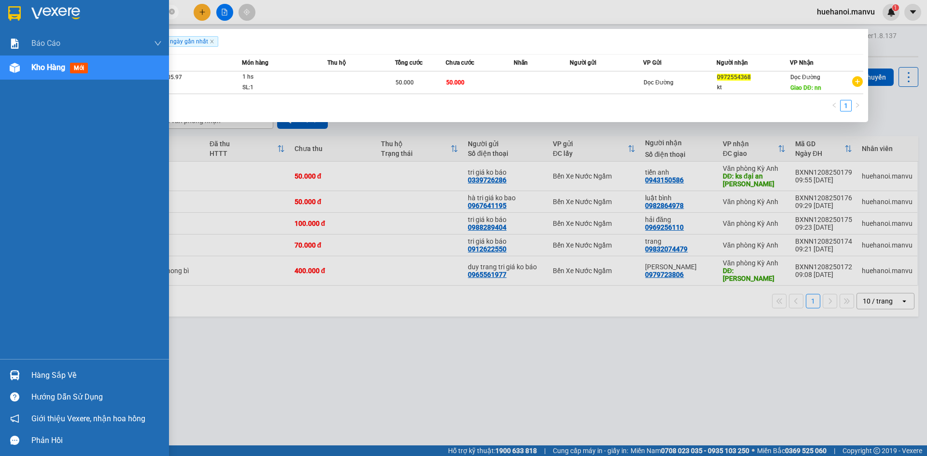
click at [44, 68] on span "Kho hàng" at bounding box center [48, 67] width 34 height 9
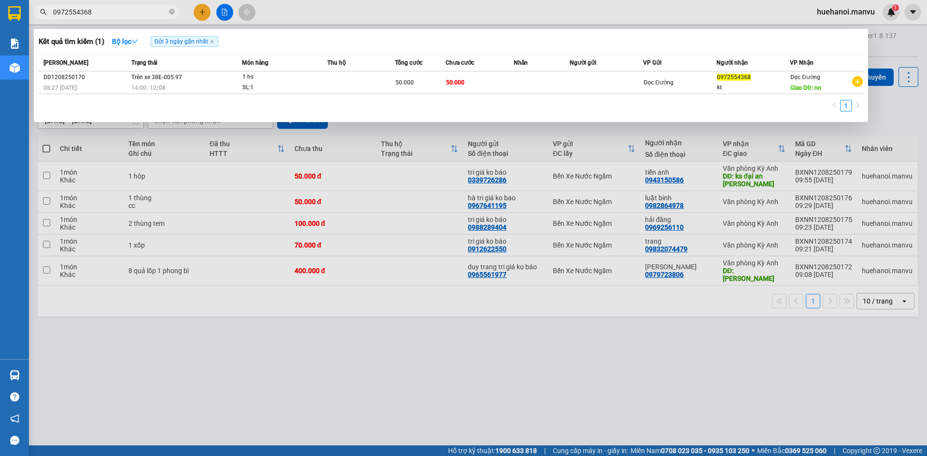
click at [94, 12] on input "0972554368" at bounding box center [110, 12] width 114 height 11
type input "0"
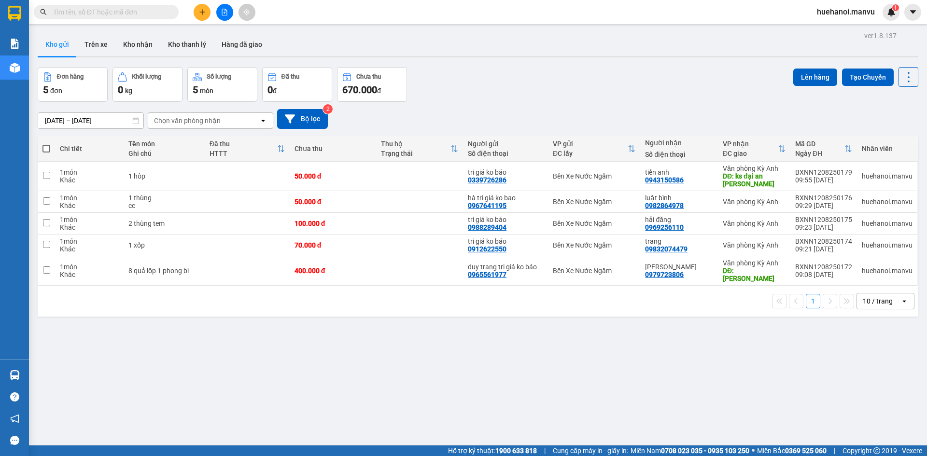
click at [199, 12] on icon "plus" at bounding box center [202, 12] width 7 height 7
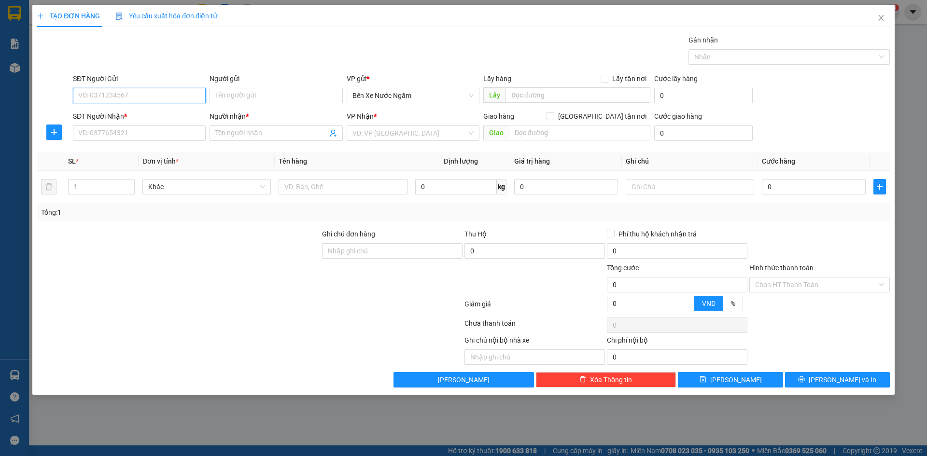
click at [166, 94] on input "SĐT Người Gửi" at bounding box center [139, 95] width 133 height 15
type input "0964382498"
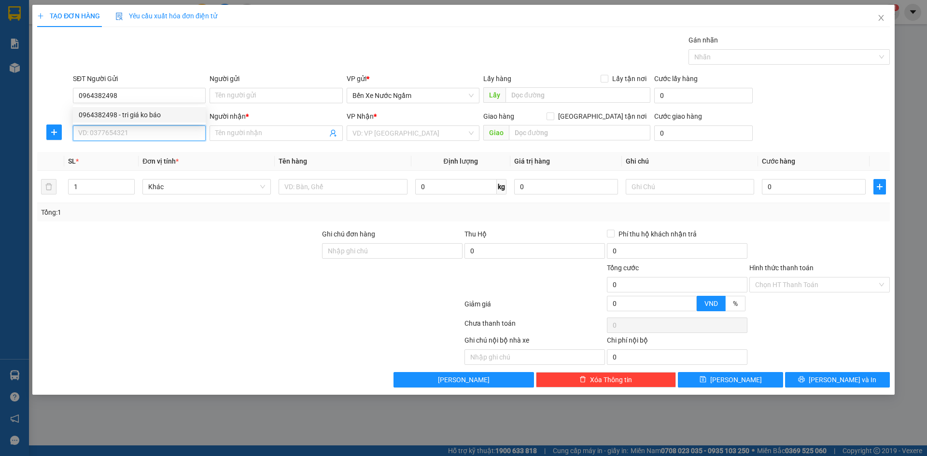
click at [172, 136] on input "SĐT Người Nhận *" at bounding box center [139, 133] width 133 height 15
type input "0981227812"
click at [125, 153] on div "0981227812 - a lương" at bounding box center [139, 152] width 121 height 11
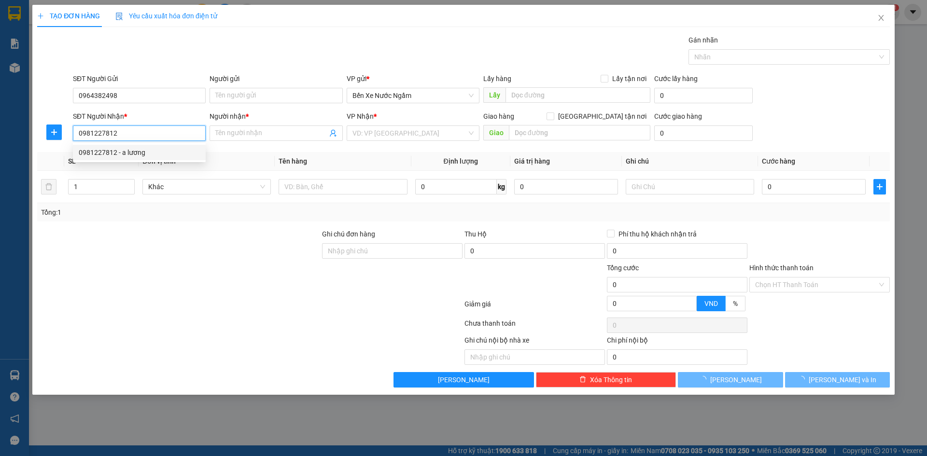
type input "a lương"
type input "kỳ phuong"
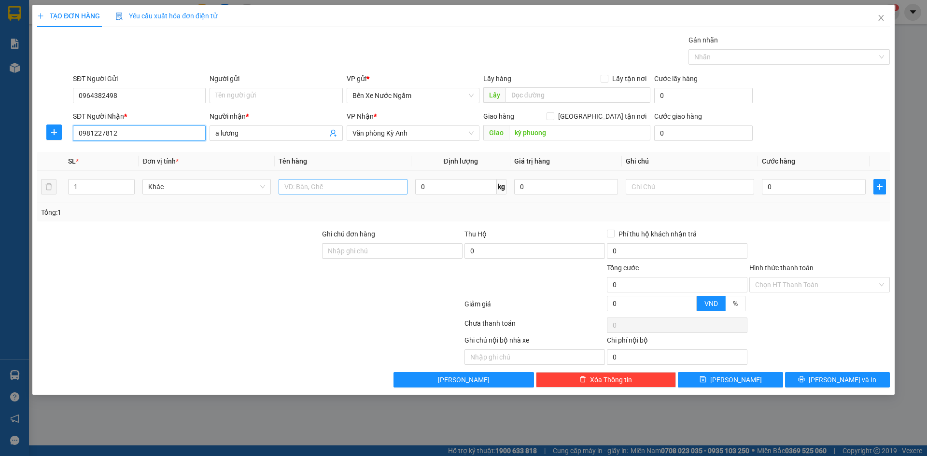
type input "0981227812"
click at [314, 192] on input "text" at bounding box center [343, 186] width 128 height 15
click at [343, 192] on input "1 thùng 2 bọc sat" at bounding box center [343, 186] width 128 height 15
type input "1 thùng 2 bọc sat pt"
click at [252, 134] on input "a lương" at bounding box center [271, 133] width 112 height 11
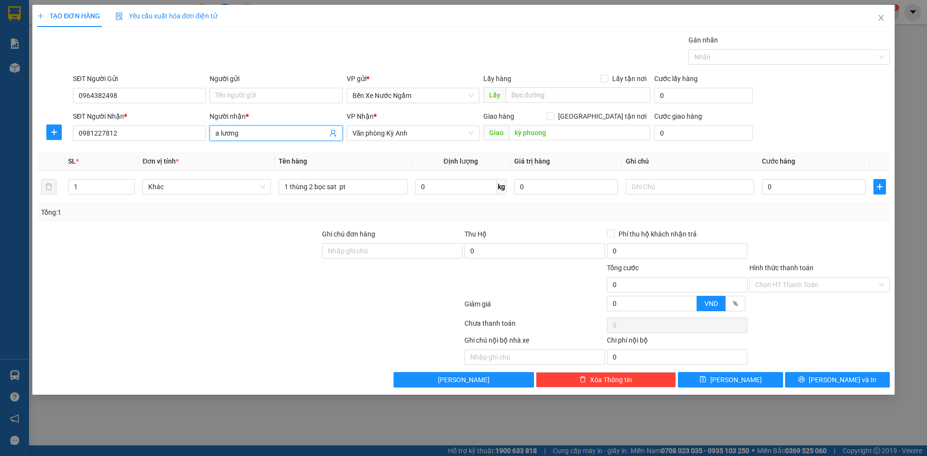
click at [223, 132] on input "a lương" at bounding box center [271, 133] width 112 height 11
click at [233, 137] on input "a thương" at bounding box center [271, 133] width 112 height 11
type input "a thường"
click at [815, 196] on div "0" at bounding box center [814, 186] width 104 height 19
click at [809, 185] on input "0" at bounding box center [814, 186] width 104 height 15
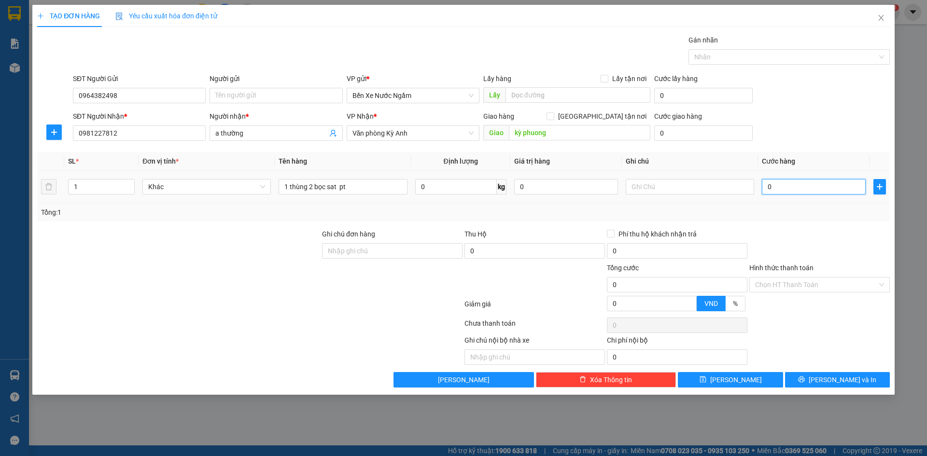
type input "3"
type input "30"
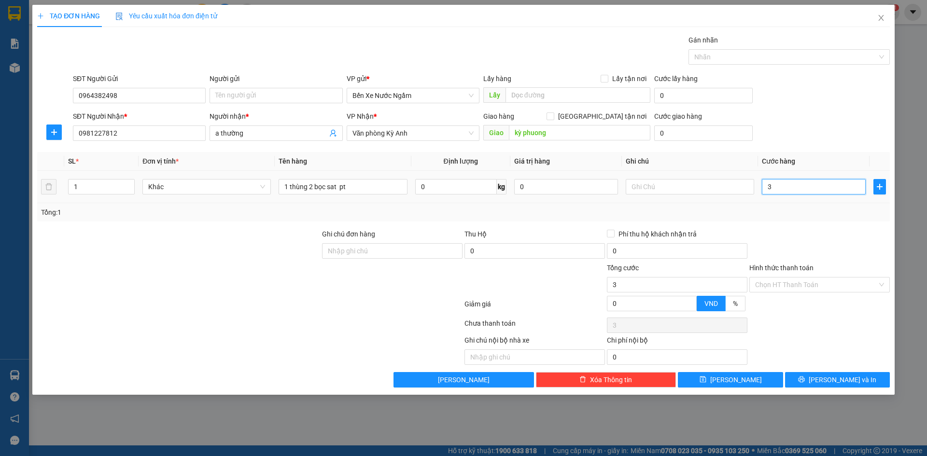
type input "30"
type input "300"
type input "3.000"
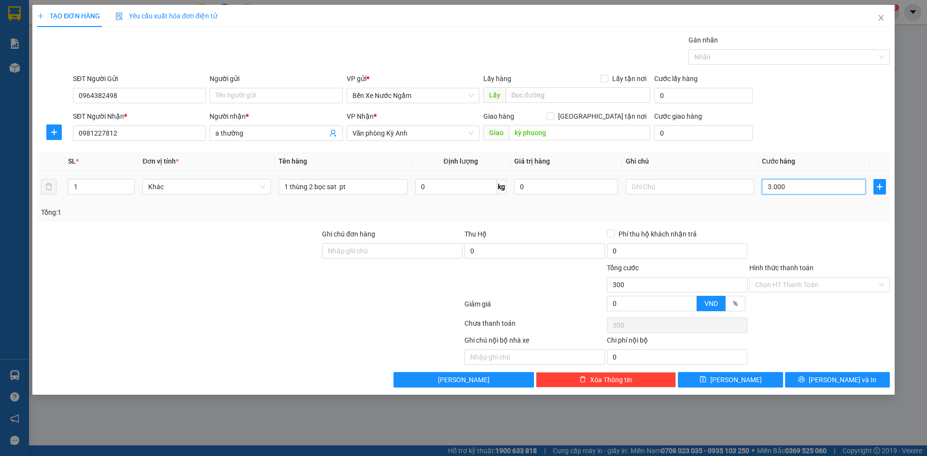
type input "3.000"
type input "30.000"
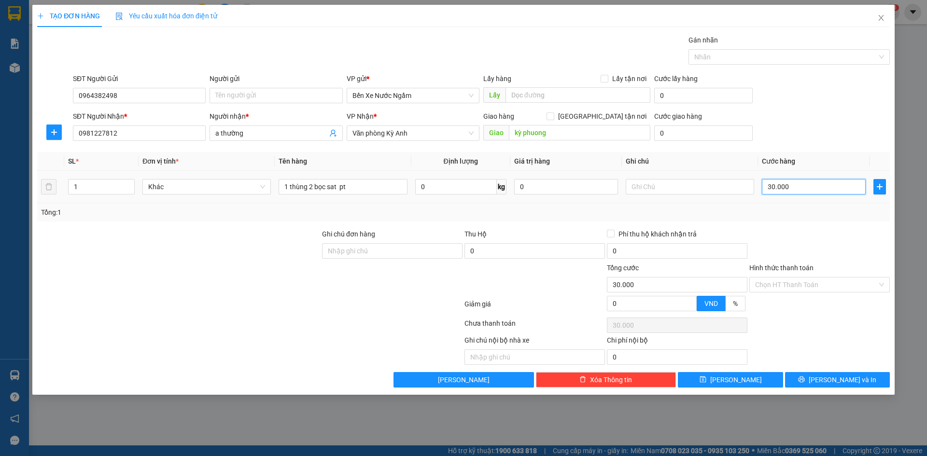
type input "300.000"
click at [229, 91] on input "Người gửi" at bounding box center [276, 95] width 133 height 15
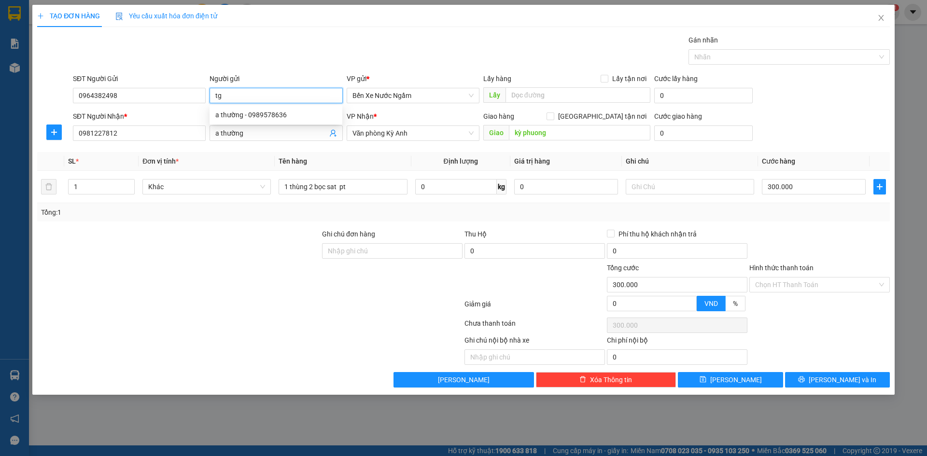
type input "t"
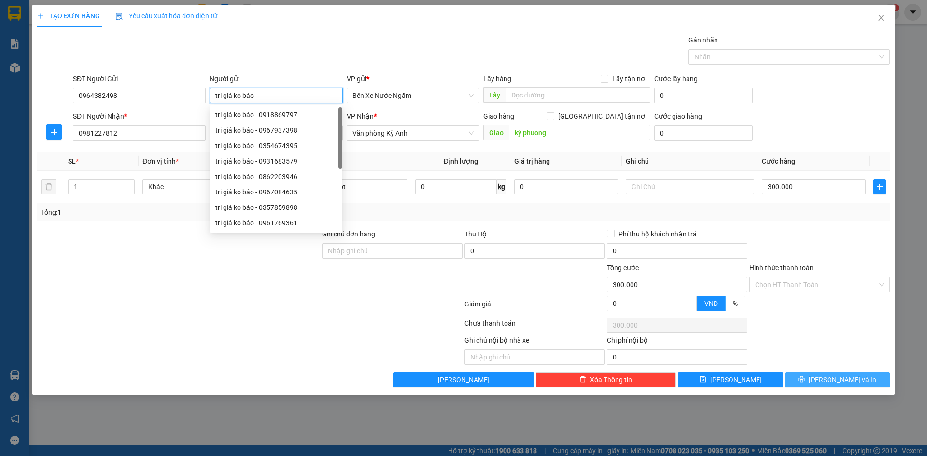
type input "tri giá ko báo"
click at [806, 376] on button "[PERSON_NAME] và In" at bounding box center [837, 379] width 105 height 15
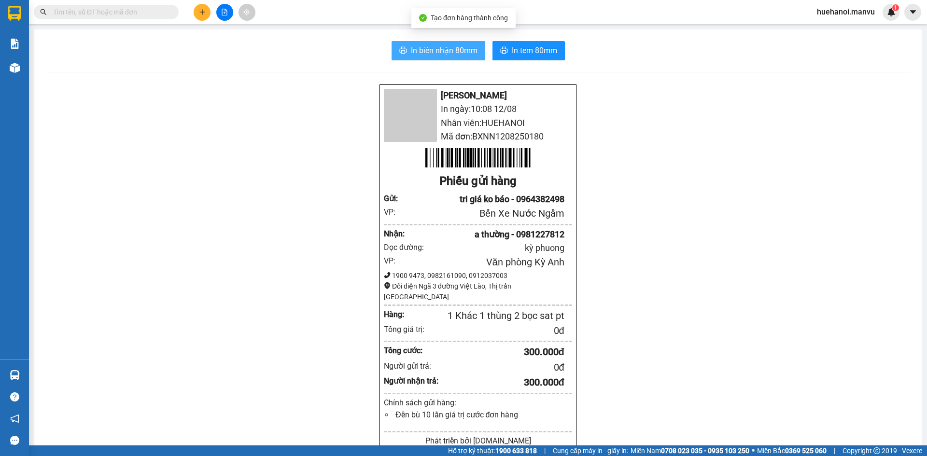
click at [428, 44] on button "In biên nhận 80mm" at bounding box center [439, 50] width 94 height 19
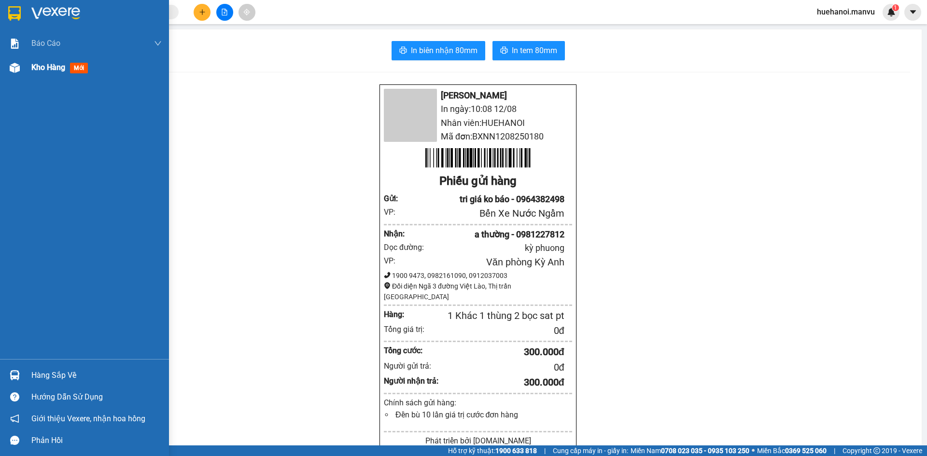
click at [43, 69] on span "Kho hàng" at bounding box center [48, 67] width 34 height 9
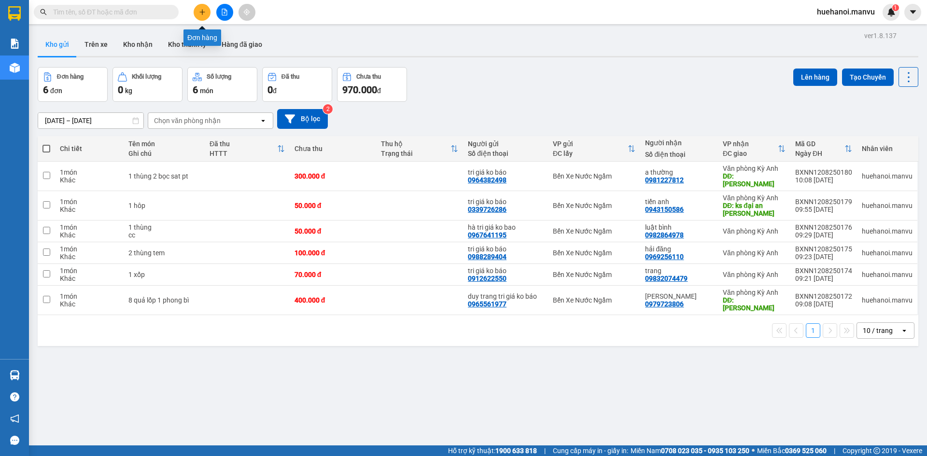
click at [199, 11] on icon "plus" at bounding box center [202, 12] width 7 height 7
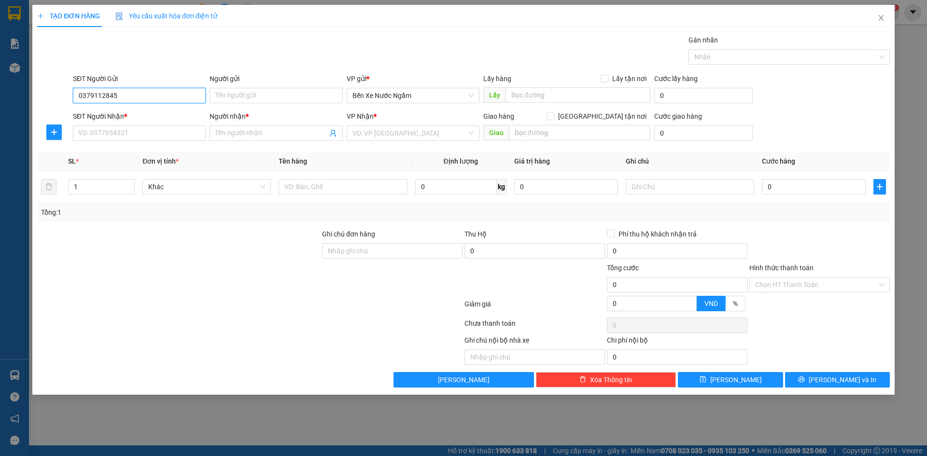
drag, startPoint x: 108, startPoint y: 99, endPoint x: 113, endPoint y: 88, distance: 12.3
click at [108, 99] on input "0379112845" at bounding box center [139, 95] width 133 height 15
type input "0379112645"
click at [160, 102] on input "0379112645" at bounding box center [139, 95] width 133 height 15
click at [152, 114] on div "0379112645 - tri giá ko báo" at bounding box center [139, 115] width 121 height 11
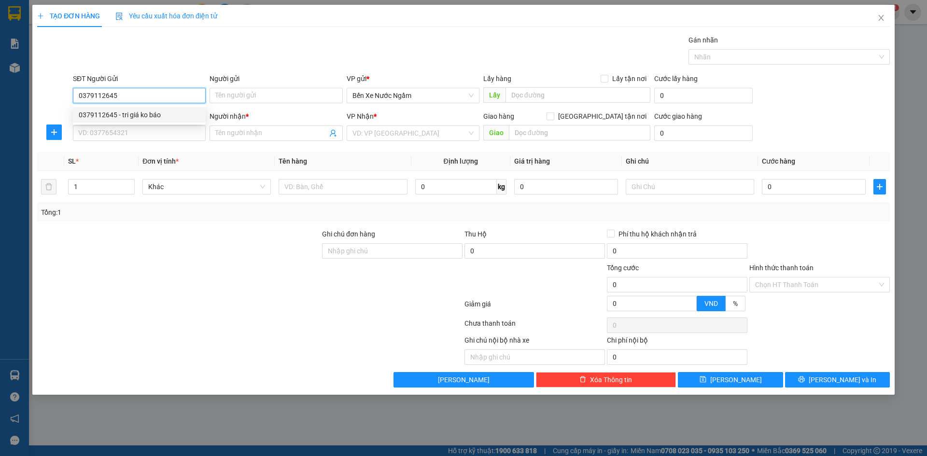
type input "tri giá ko báo"
type input "0379112645"
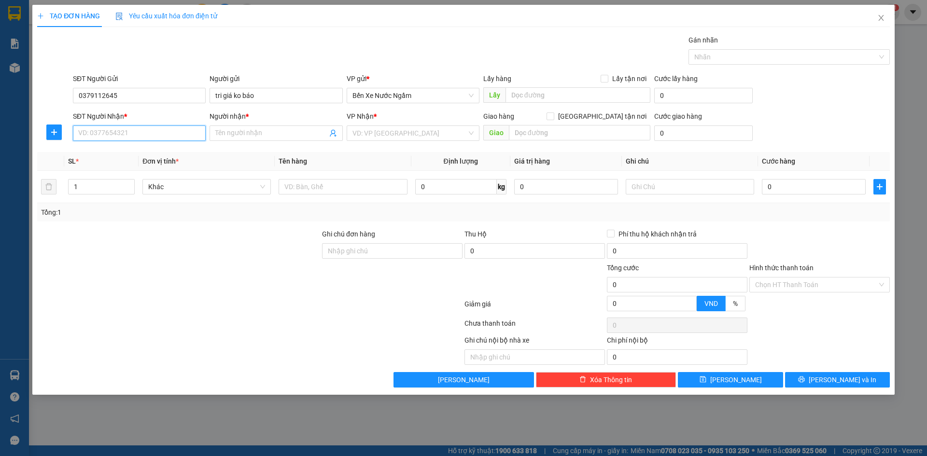
click at [135, 136] on input "SĐT Người Nhận *" at bounding box center [139, 133] width 133 height 15
click at [128, 153] on div "0983204479 - kt" at bounding box center [139, 152] width 121 height 11
type input "0983204479"
type input "kt"
type input "ka"
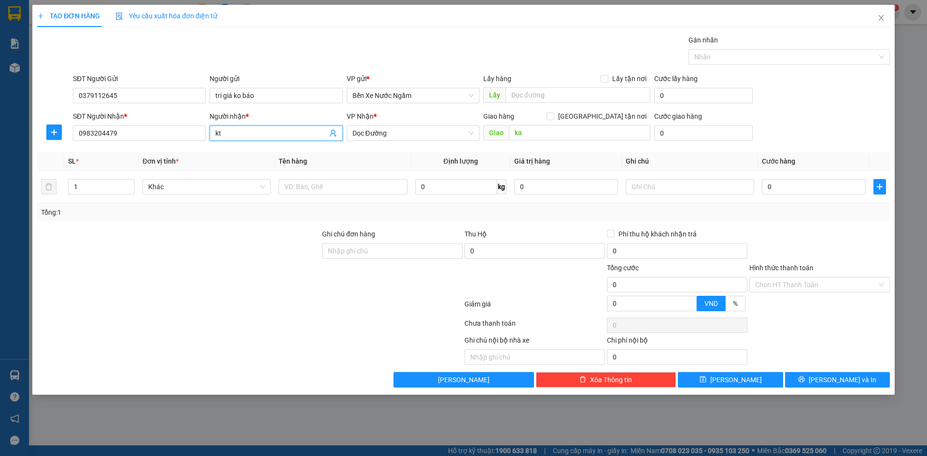
click at [241, 134] on input "kt" at bounding box center [271, 133] width 112 height 11
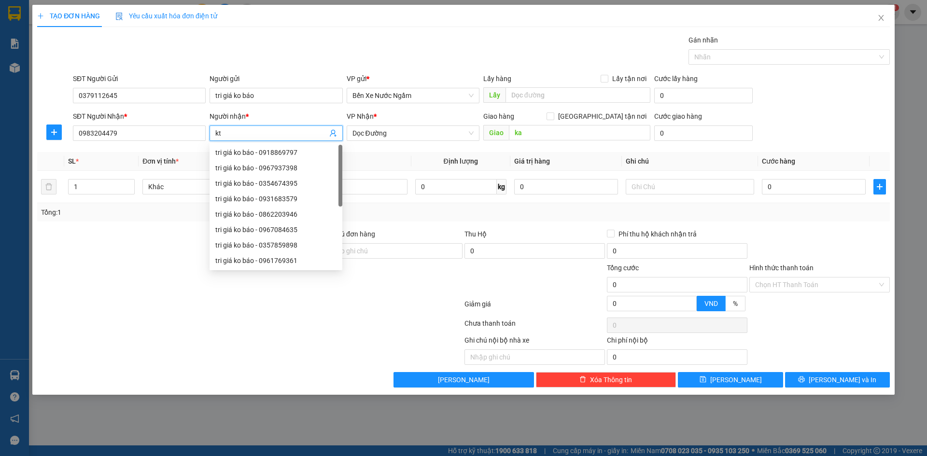
type input "k"
click at [403, 135] on span "Dọc Đường" at bounding box center [413, 133] width 121 height 14
type input "trang"
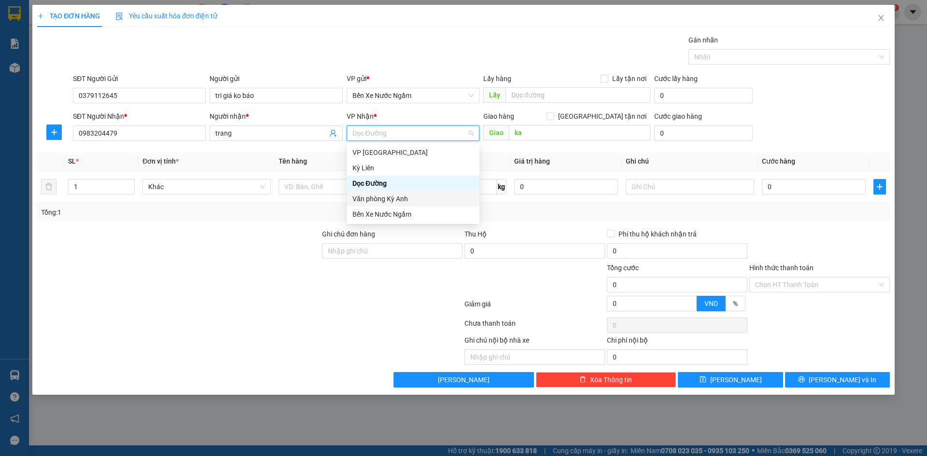
click at [391, 198] on div "Văn phòng Kỳ Anh" at bounding box center [413, 199] width 121 height 11
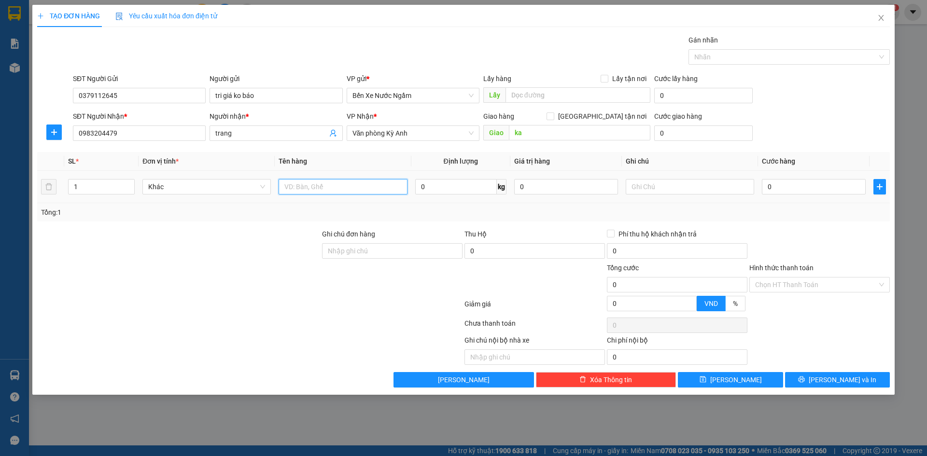
click at [330, 193] on input "text" at bounding box center [343, 186] width 128 height 15
type input "1 Kiện quả"
click at [793, 190] on input "0" at bounding box center [814, 186] width 104 height 15
type input "7"
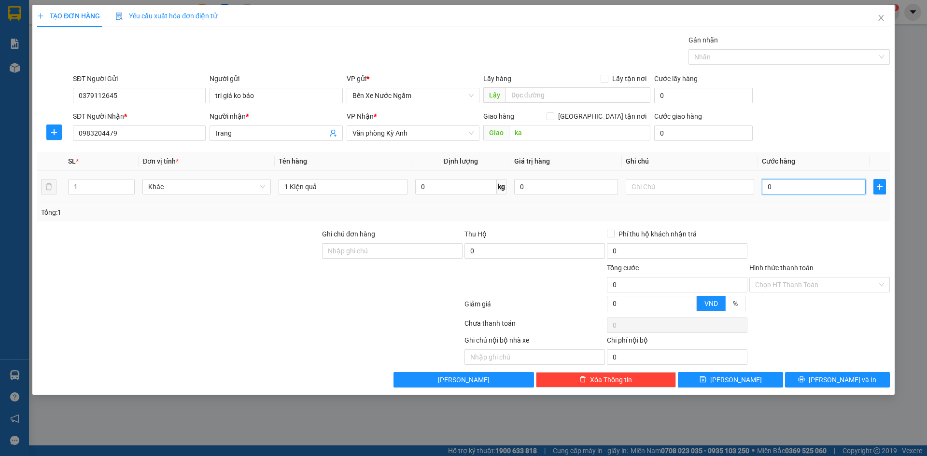
type input "7"
type input "70"
type input "700"
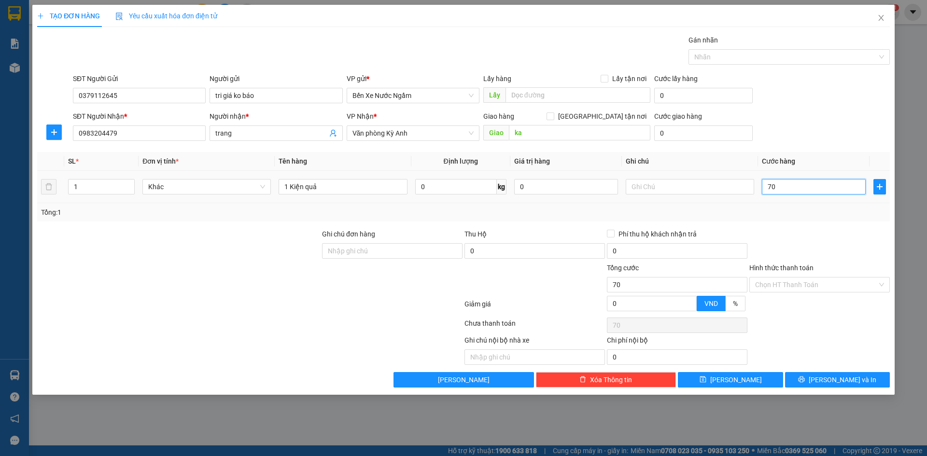
type input "700"
type input "7.000"
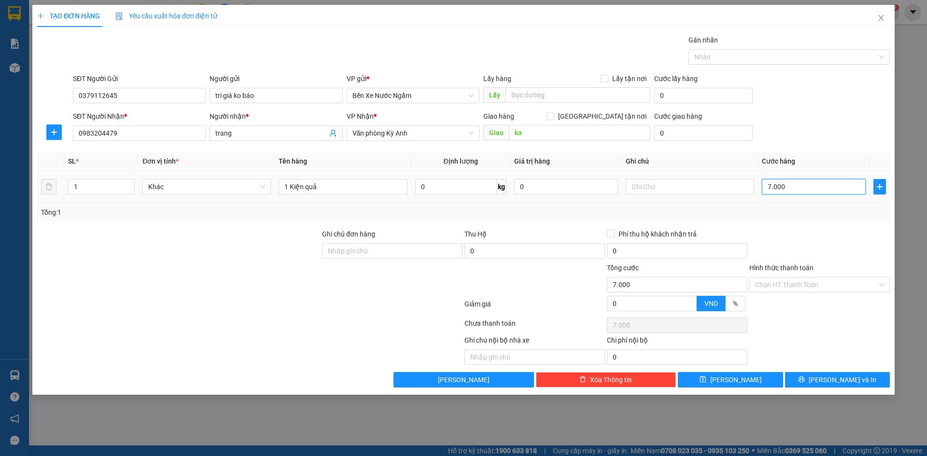
type input "70.000"
click at [813, 381] on button "[PERSON_NAME] và In" at bounding box center [837, 379] width 105 height 15
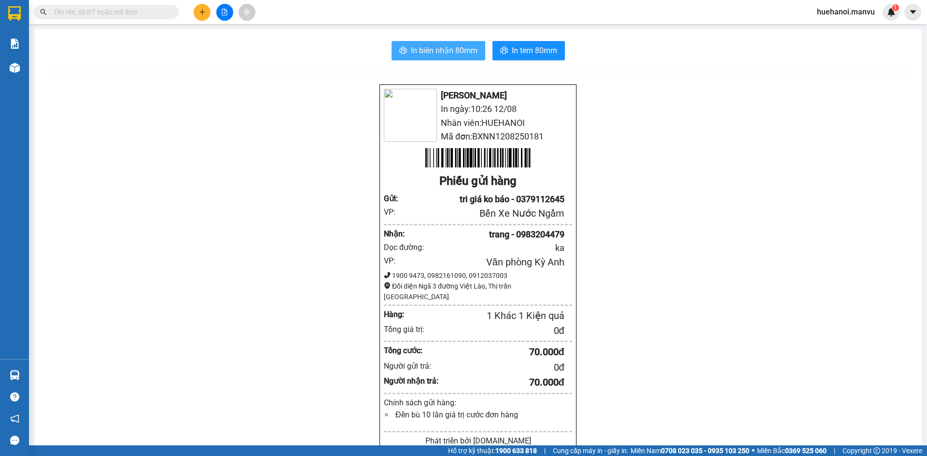
click at [433, 58] on button "In biên nhận 80mm" at bounding box center [439, 50] width 94 height 19
click at [446, 54] on span "In biên nhận 80mm" at bounding box center [444, 50] width 67 height 12
click at [431, 52] on span "In biên nhận 80mm" at bounding box center [444, 50] width 67 height 12
click at [423, 50] on span "In biên nhận 80mm" at bounding box center [444, 50] width 67 height 12
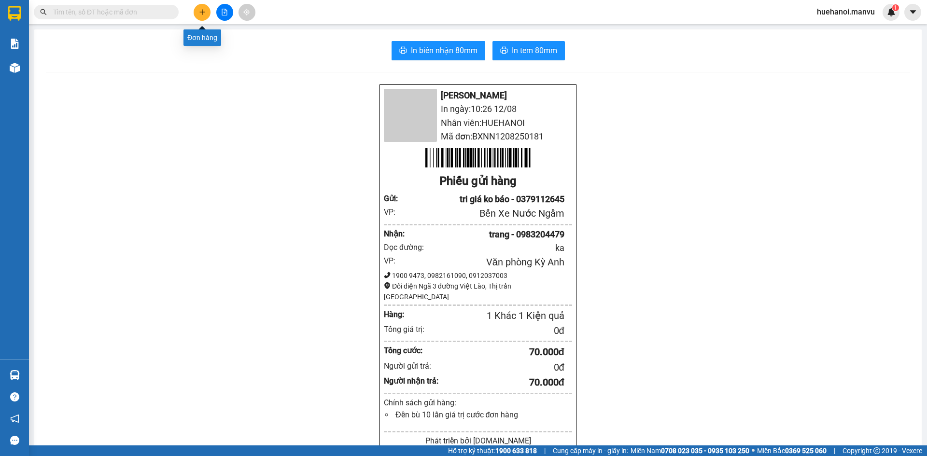
click at [201, 14] on icon "plus" at bounding box center [202, 12] width 7 height 7
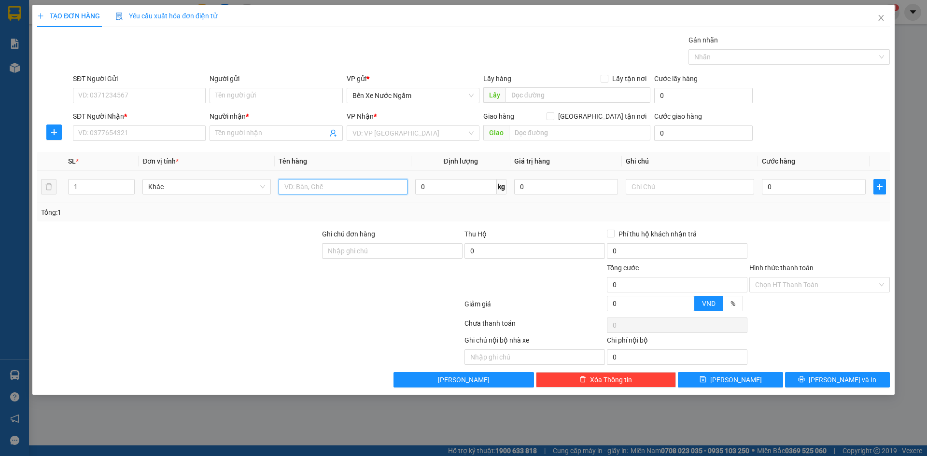
click at [326, 187] on input "text" at bounding box center [343, 186] width 128 height 15
type input "1 thùng cánh tủ"
click at [144, 128] on input "SĐT Người Nhận *" at bounding box center [139, 133] width 133 height 15
click at [146, 134] on input "1495" at bounding box center [139, 133] width 133 height 15
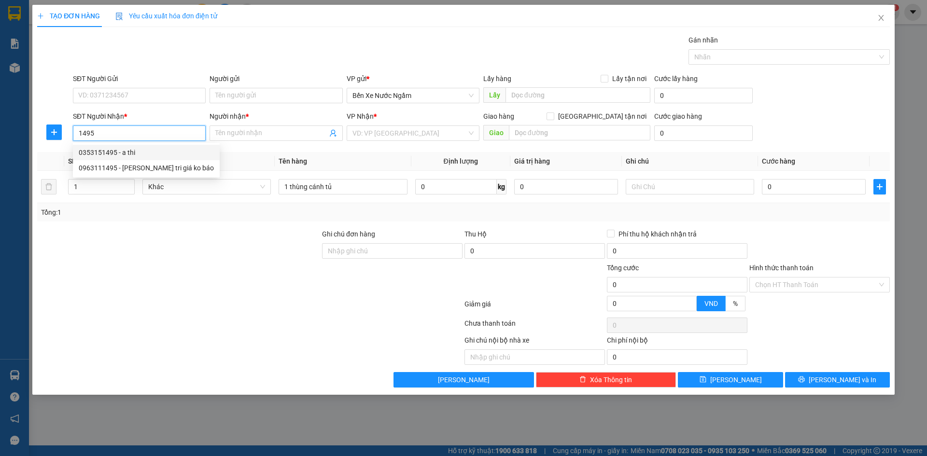
click at [124, 153] on div "0353151495 - a thi" at bounding box center [146, 152] width 135 height 11
type input "0353151495"
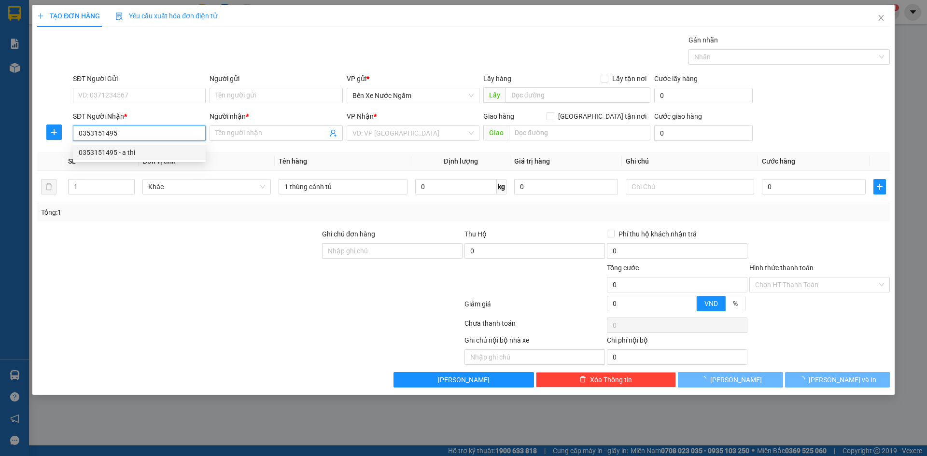
type input "a thi"
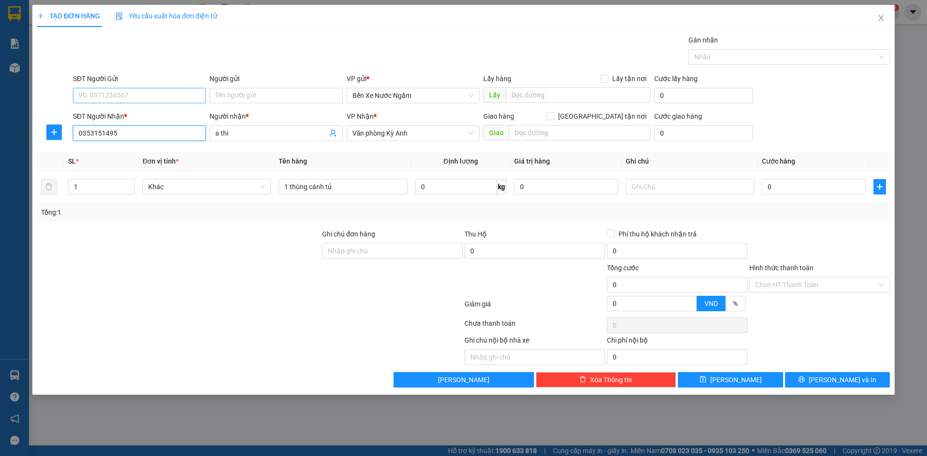
type input "0353151495"
click at [147, 97] on input "SĐT Người Gửi" at bounding box center [139, 95] width 133 height 15
click at [127, 116] on div "0978326926 - tri giá ko báo" at bounding box center [146, 115] width 135 height 11
type input "0978326926"
type input "tri giá ko báo"
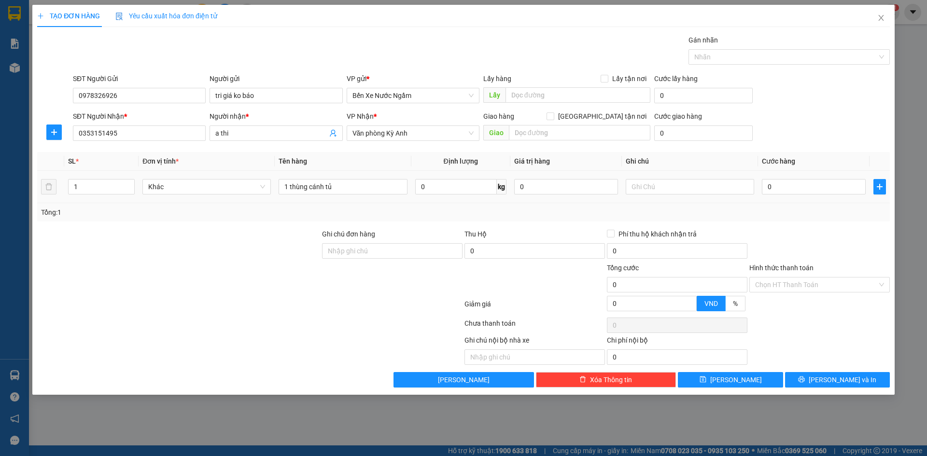
click at [807, 178] on div "0" at bounding box center [814, 186] width 104 height 19
click at [804, 184] on input "0" at bounding box center [814, 186] width 104 height 15
type input "5"
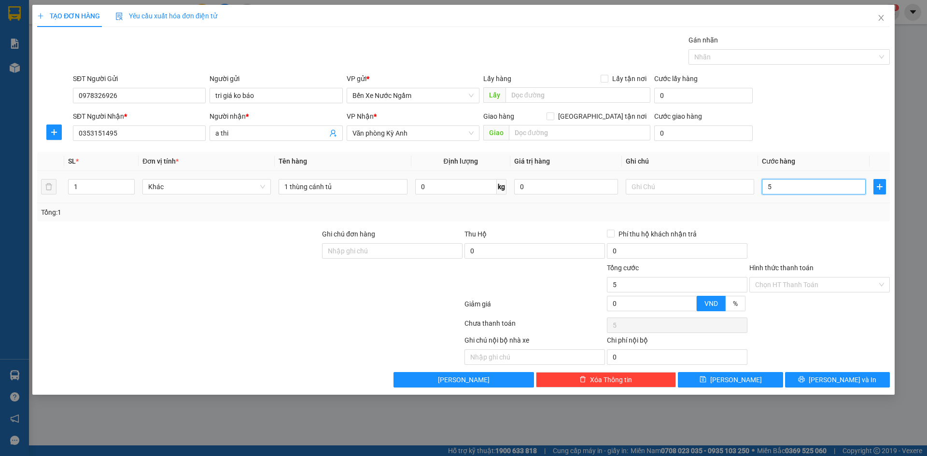
type input "50"
type input "500"
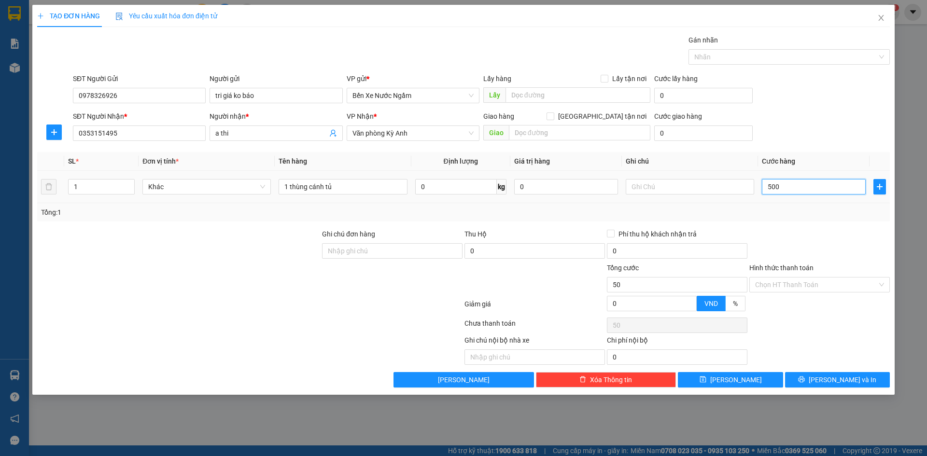
type input "500"
type input "5.000"
click at [809, 282] on input "Hình thức thanh toán" at bounding box center [816, 285] width 122 height 14
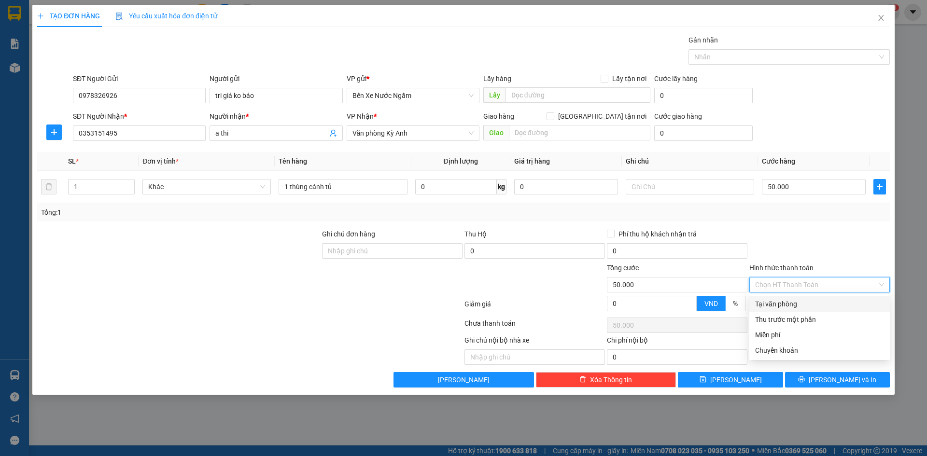
click at [785, 311] on div "Tại văn phòng" at bounding box center [820, 304] width 141 height 15
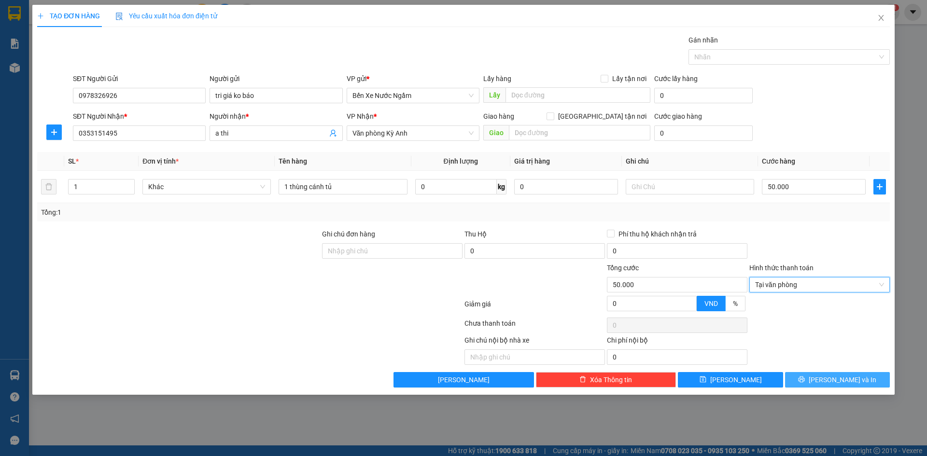
click at [805, 380] on icon "printer" at bounding box center [801, 379] width 7 height 7
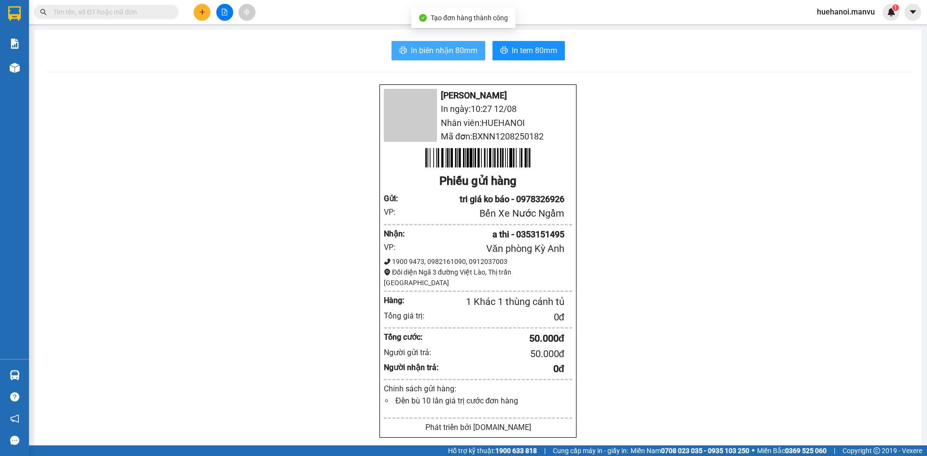
click at [441, 56] on span "In biên nhận 80mm" at bounding box center [444, 50] width 67 height 12
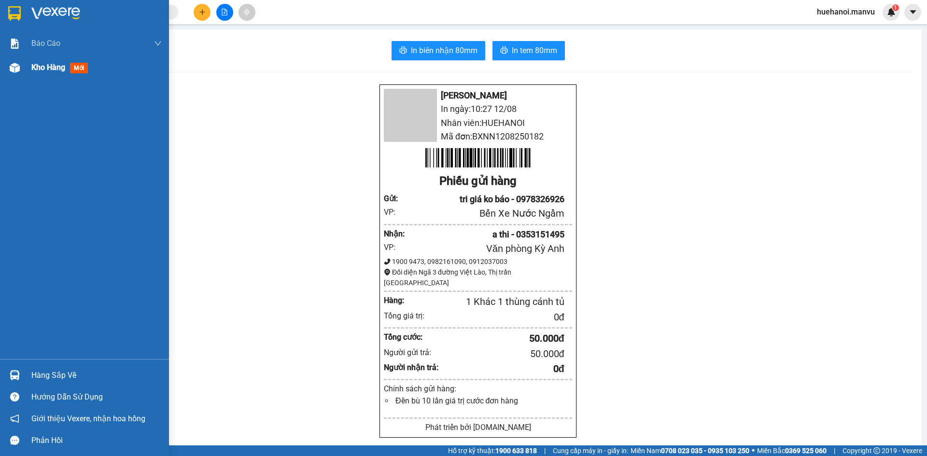
click at [37, 70] on span "Kho hàng" at bounding box center [48, 67] width 34 height 9
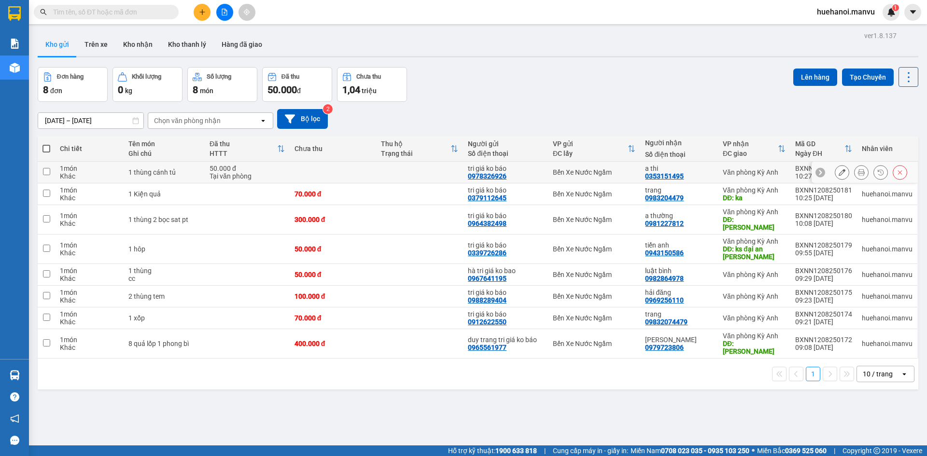
click at [47, 149] on span at bounding box center [46, 149] width 8 height 8
click at [46, 144] on input "checkbox" at bounding box center [46, 144] width 0 height 0
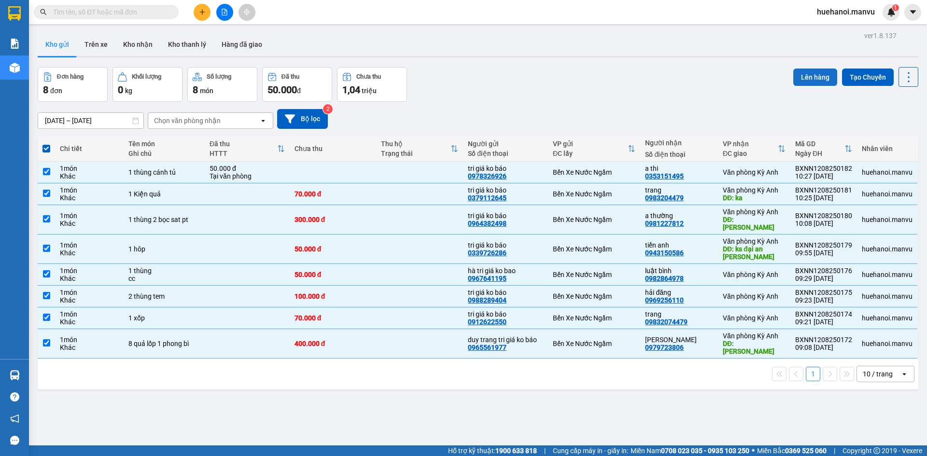
click at [815, 78] on button "Lên hàng" at bounding box center [815, 77] width 44 height 17
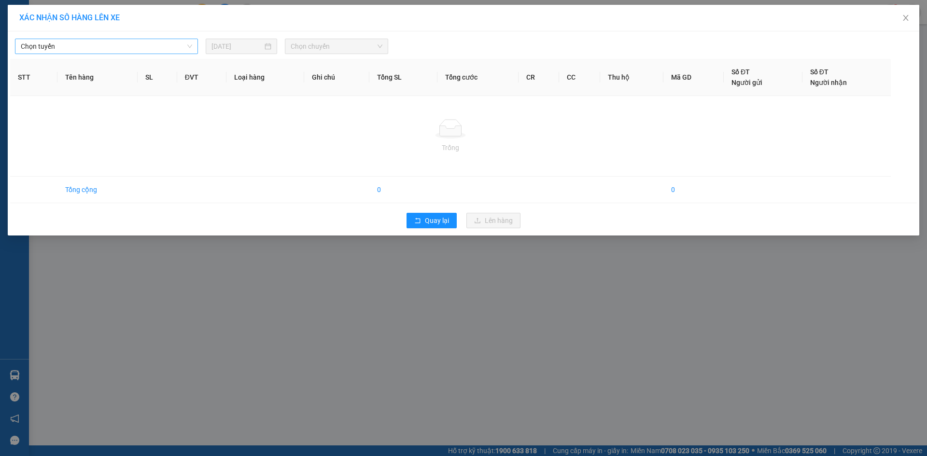
click at [56, 52] on span "Chọn tuyến" at bounding box center [106, 46] width 171 height 14
click at [56, 50] on span "Chọn tuyến" at bounding box center [106, 46] width 171 height 14
click at [57, 46] on span "Chọn tuyến" at bounding box center [106, 46] width 171 height 14
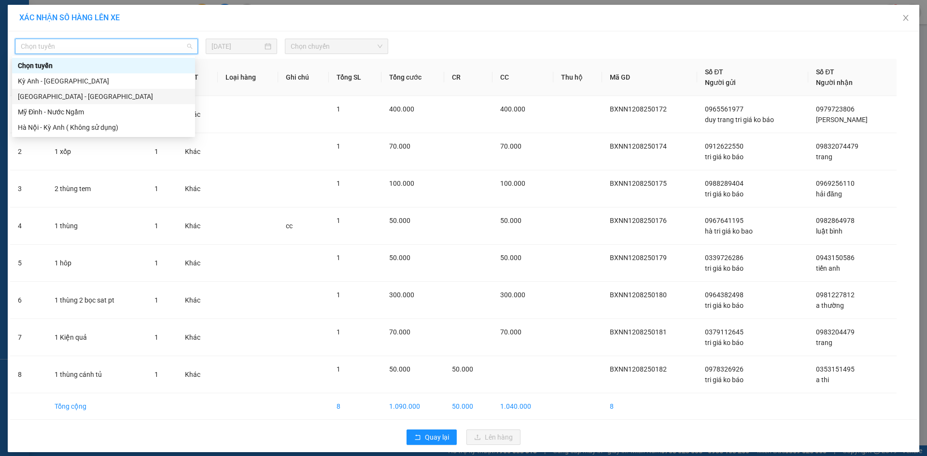
click at [36, 93] on div "[GEOGRAPHIC_DATA] - [GEOGRAPHIC_DATA]" at bounding box center [103, 96] width 171 height 11
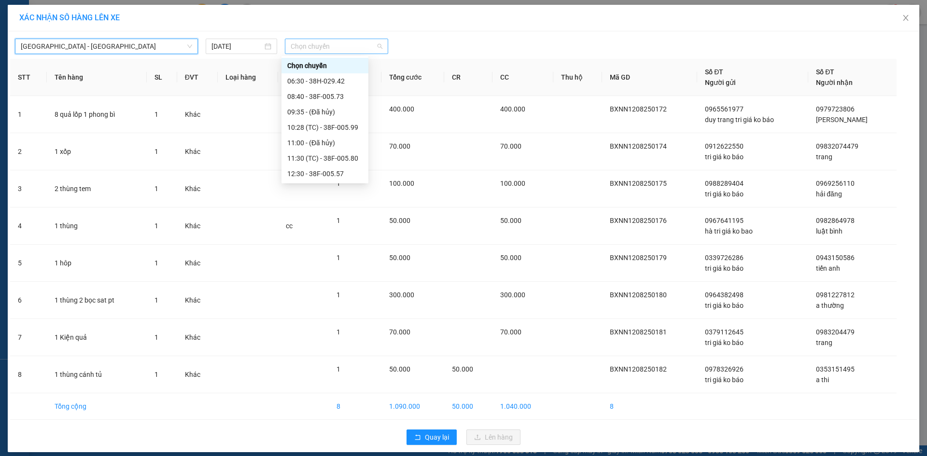
click at [296, 46] on span "Chọn chuyến" at bounding box center [337, 46] width 92 height 14
click at [317, 128] on div "10:28 (TC) - 38F-005.99" at bounding box center [324, 127] width 75 height 11
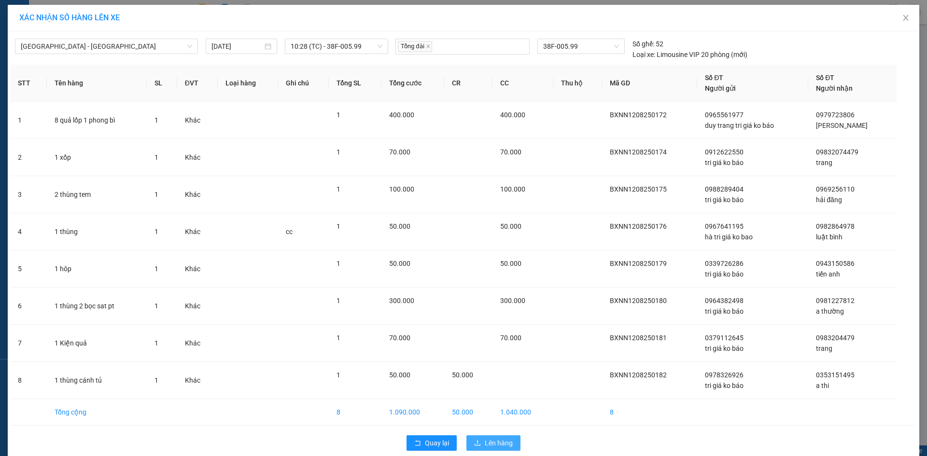
click at [476, 439] on button "Lên hàng" at bounding box center [494, 443] width 54 height 15
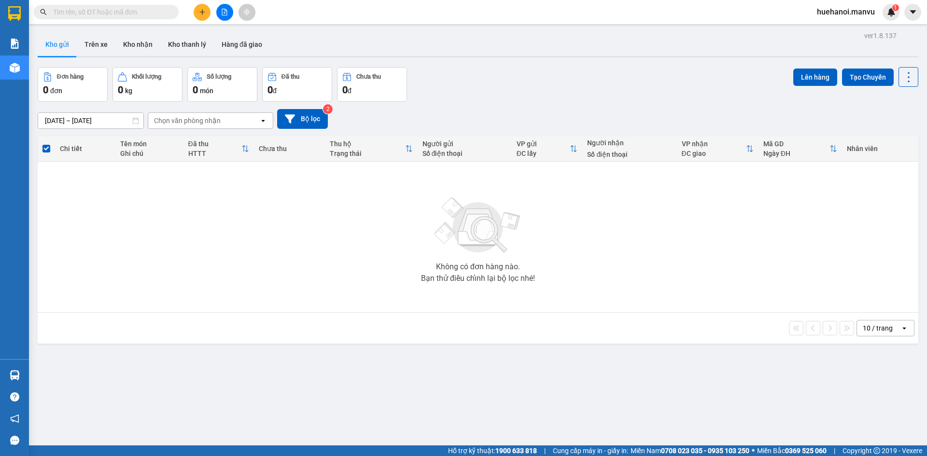
click at [224, 9] on icon "file-add" at bounding box center [224, 12] width 5 height 7
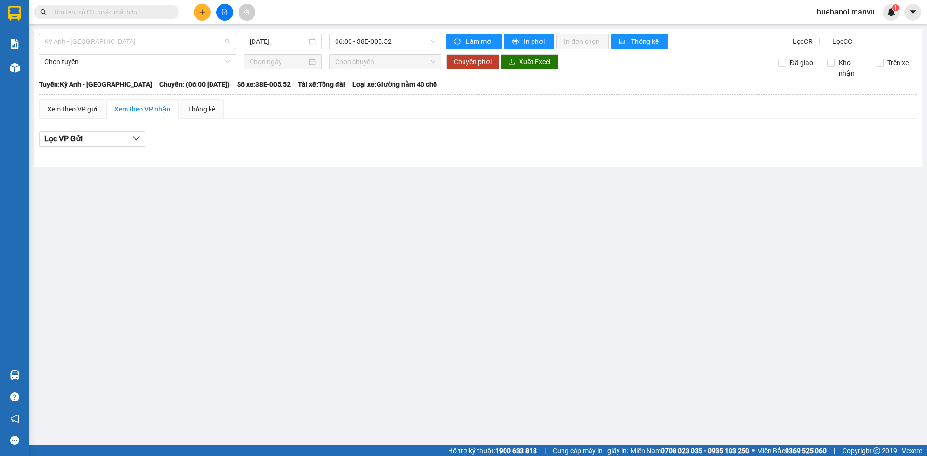
click at [113, 44] on span "Kỳ Anh - [GEOGRAPHIC_DATA]" at bounding box center [137, 41] width 186 height 14
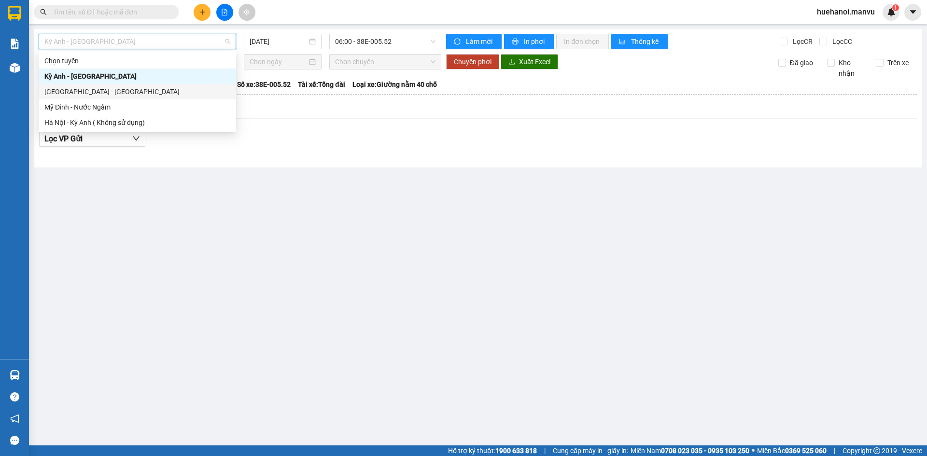
click at [91, 92] on div "[GEOGRAPHIC_DATA] - [GEOGRAPHIC_DATA]" at bounding box center [137, 91] width 186 height 11
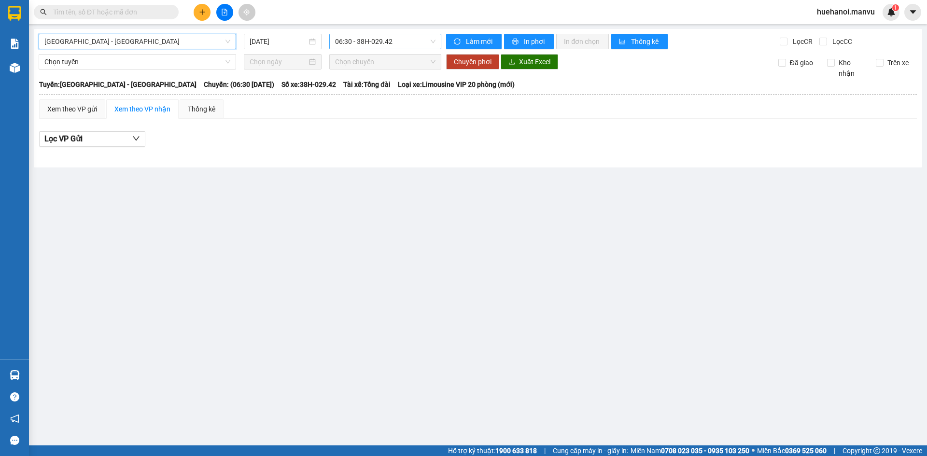
click at [387, 43] on span "06:30 - 38H-029.42" at bounding box center [385, 41] width 100 height 14
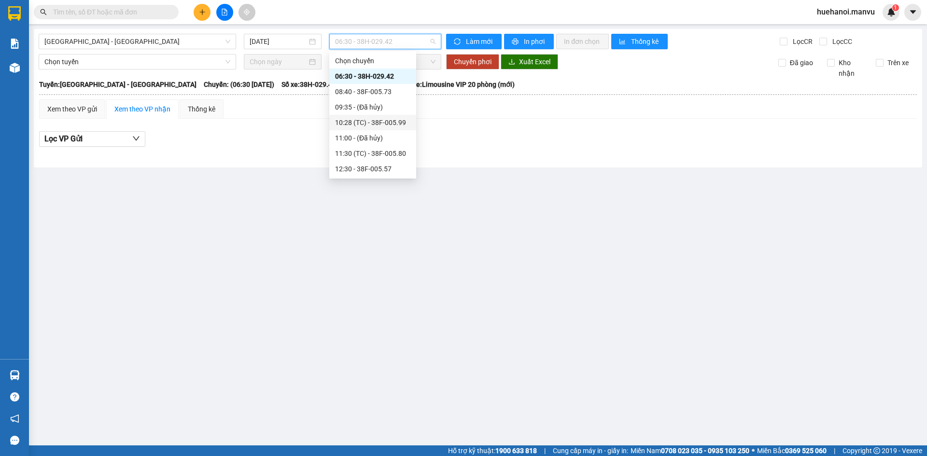
click at [373, 121] on div "10:28 (TC) - 38F-005.99" at bounding box center [372, 122] width 75 height 11
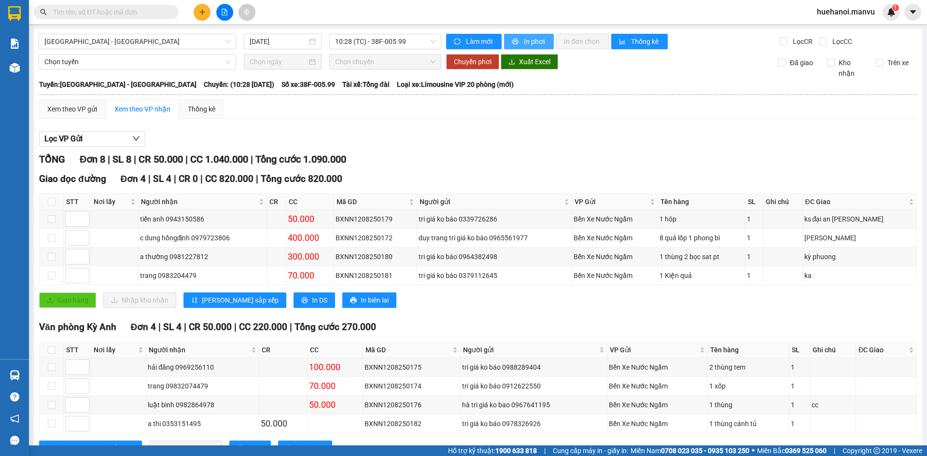
click at [533, 42] on span "In phơi" at bounding box center [535, 41] width 22 height 11
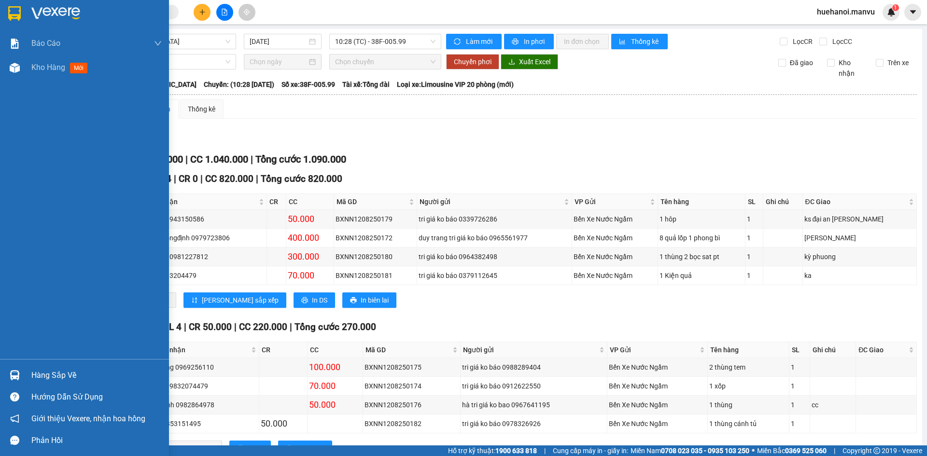
click at [64, 372] on div "Hàng sắp về" at bounding box center [96, 375] width 130 height 14
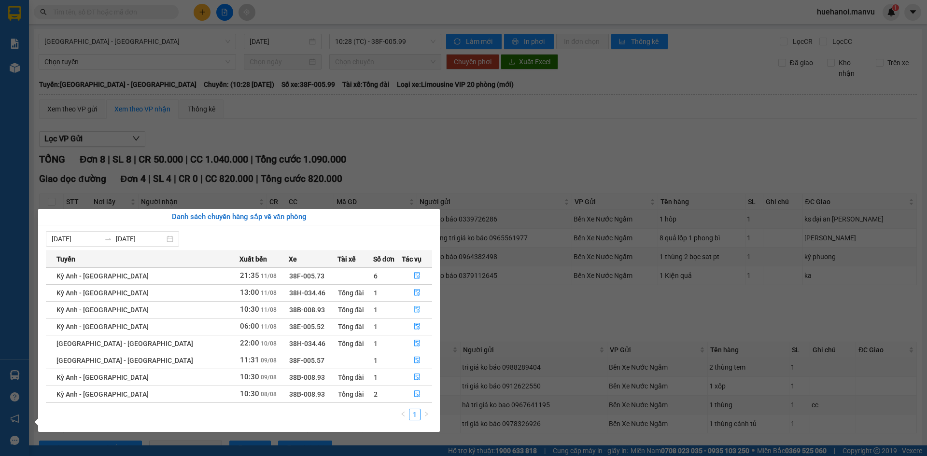
click at [414, 312] on icon "file-done" at bounding box center [417, 309] width 7 height 7
click at [410, 311] on div "Giao dọc đường Đơn 4 | SL 4 | CR 0 | CC 820.000 | Tổng cước 820.000 STT Nơi lấy…" at bounding box center [478, 243] width 878 height 143
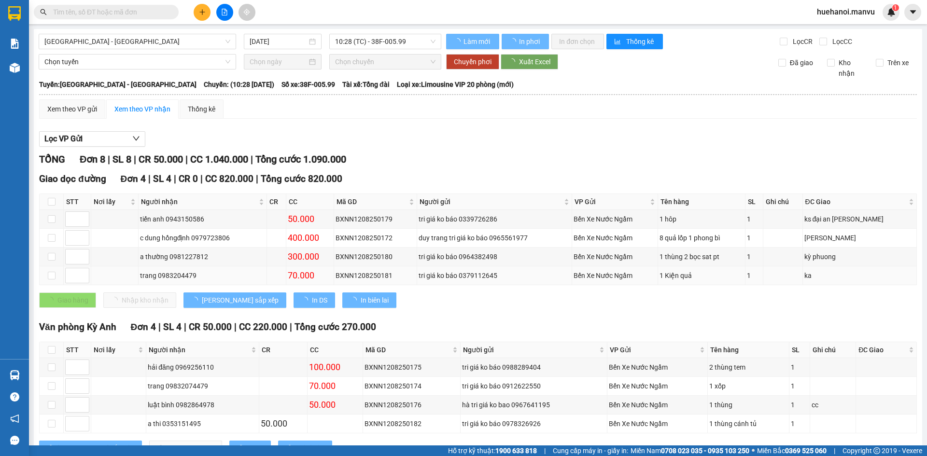
click at [411, 277] on div "BXNN1208250181" at bounding box center [376, 275] width 80 height 11
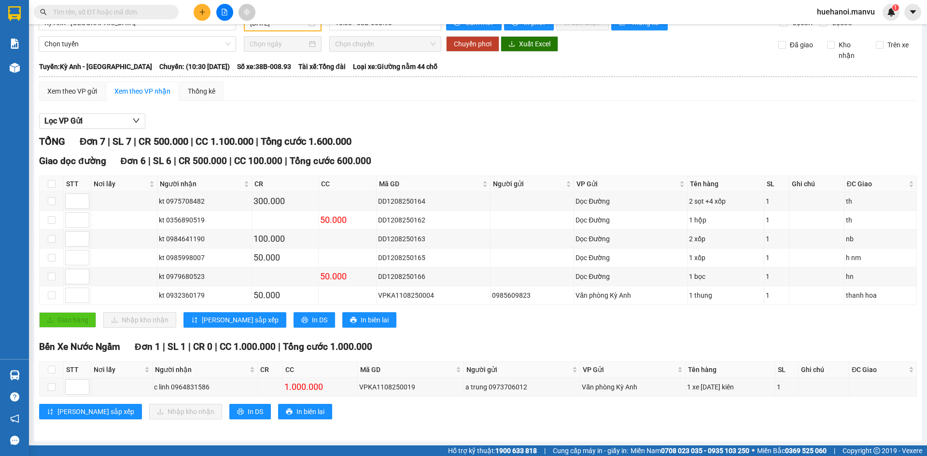
scroll to position [20, 0]
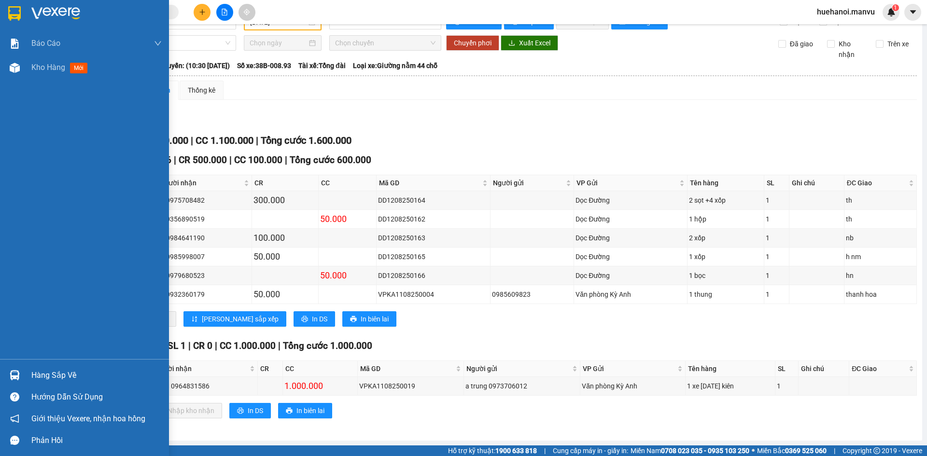
click at [53, 375] on div "Hàng sắp về" at bounding box center [96, 375] width 130 height 14
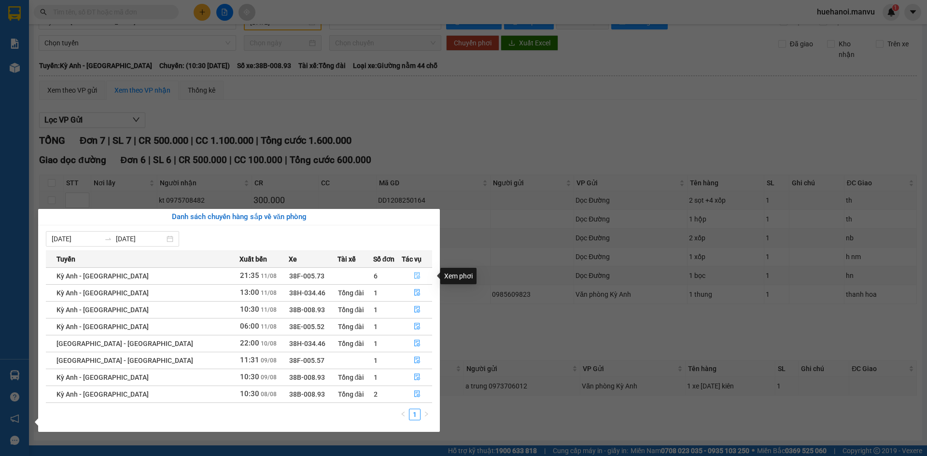
click at [414, 276] on icon "file-done" at bounding box center [417, 275] width 7 height 7
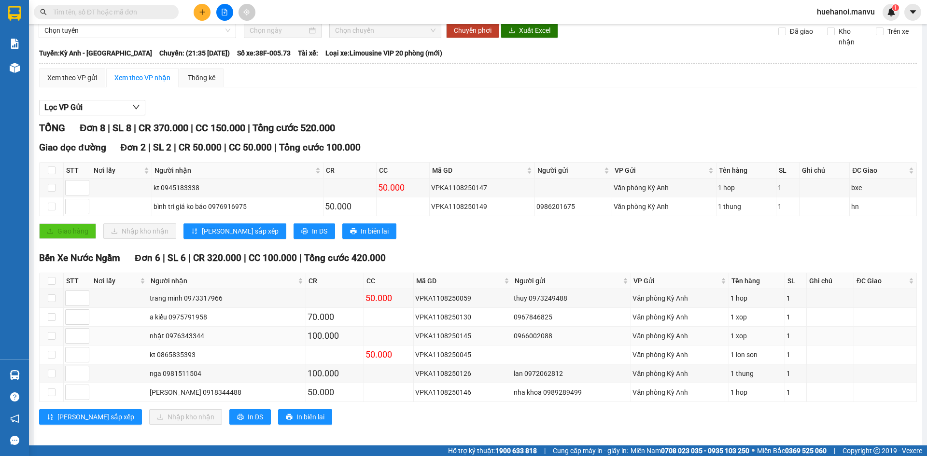
scroll to position [39, 0]
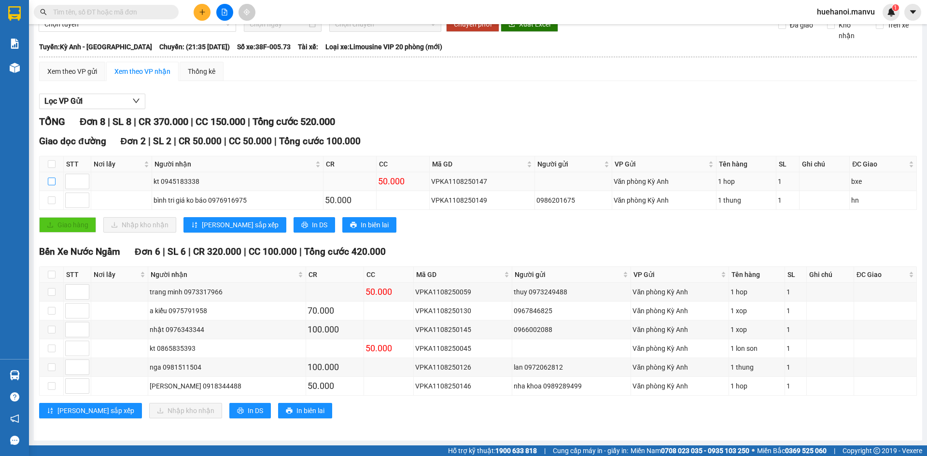
click at [54, 179] on input "checkbox" at bounding box center [52, 182] width 8 height 8
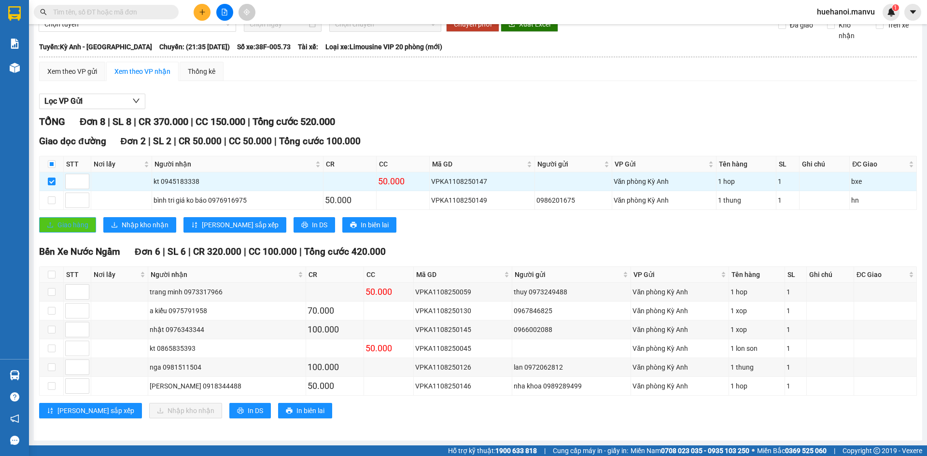
click at [65, 227] on span "Giao hàng" at bounding box center [72, 225] width 31 height 11
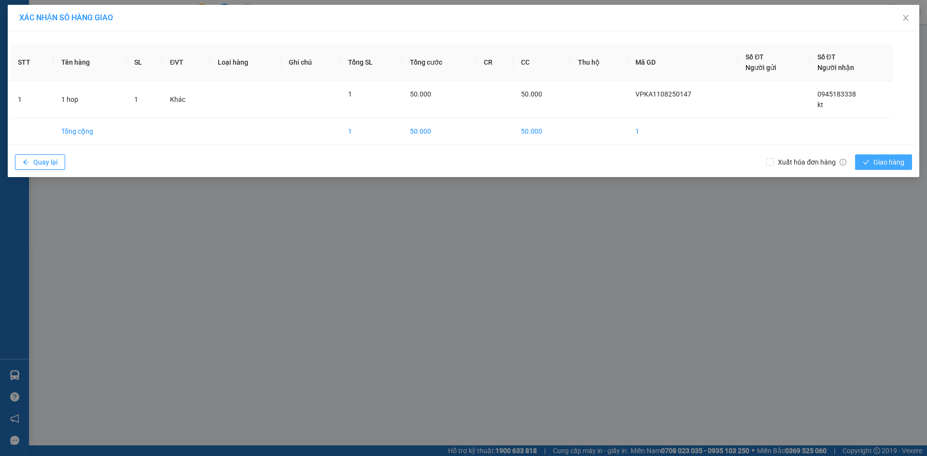
click at [879, 165] on span "Giao hàng" at bounding box center [889, 162] width 31 height 11
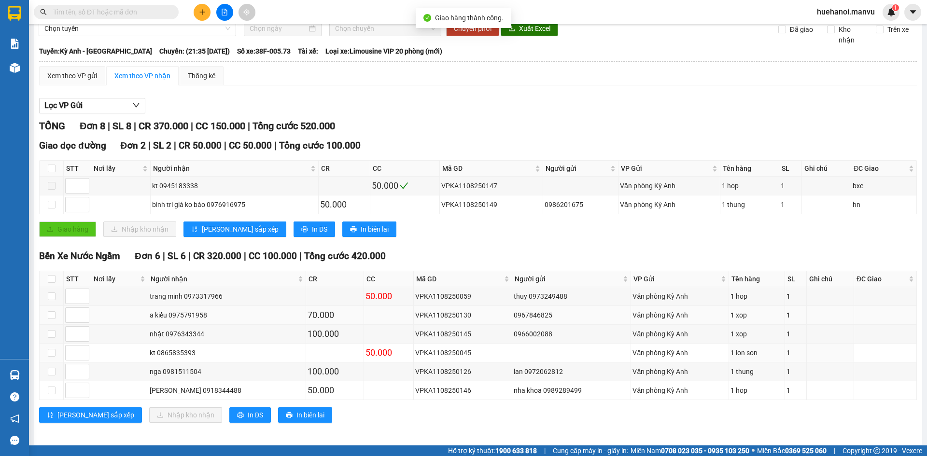
scroll to position [39, 0]
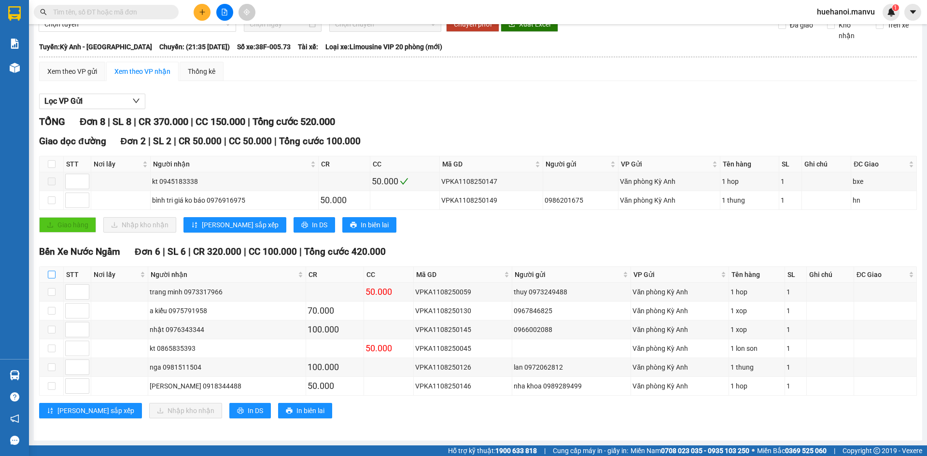
click at [52, 275] on input "checkbox" at bounding box center [52, 275] width 8 height 8
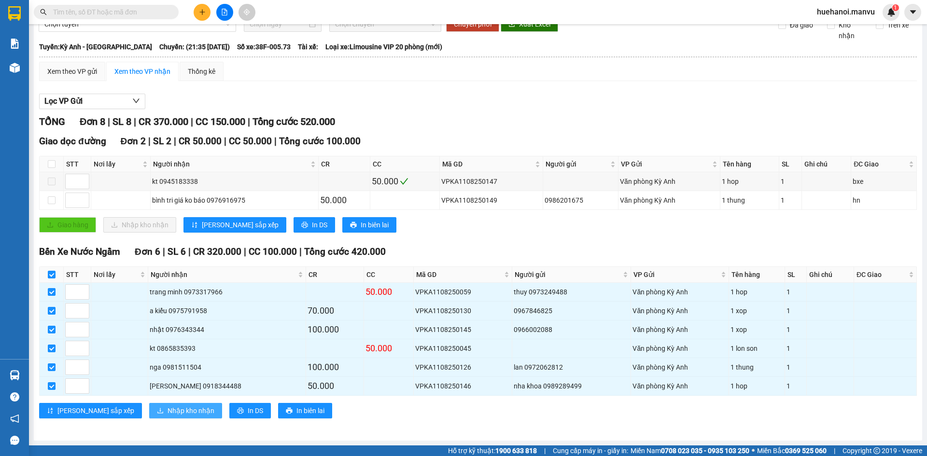
click at [174, 410] on button "Nhập kho nhận" at bounding box center [185, 410] width 73 height 15
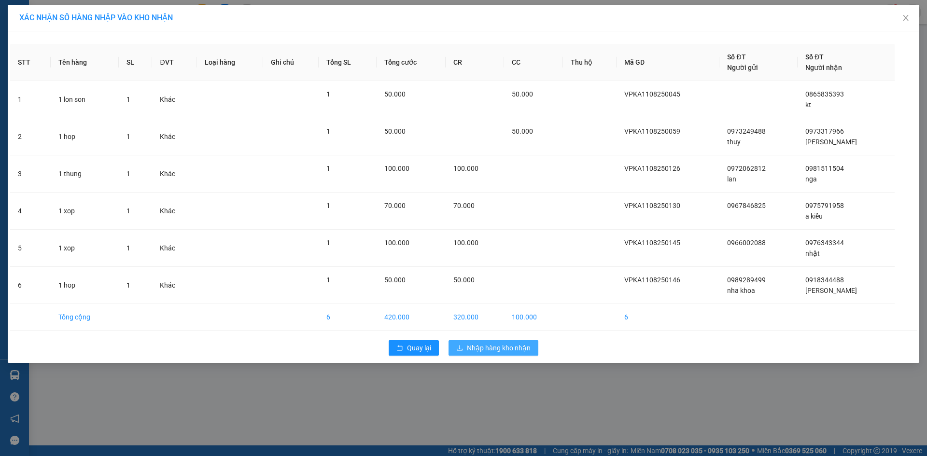
click at [486, 348] on span "Nhập hàng kho nhận" at bounding box center [499, 348] width 64 height 11
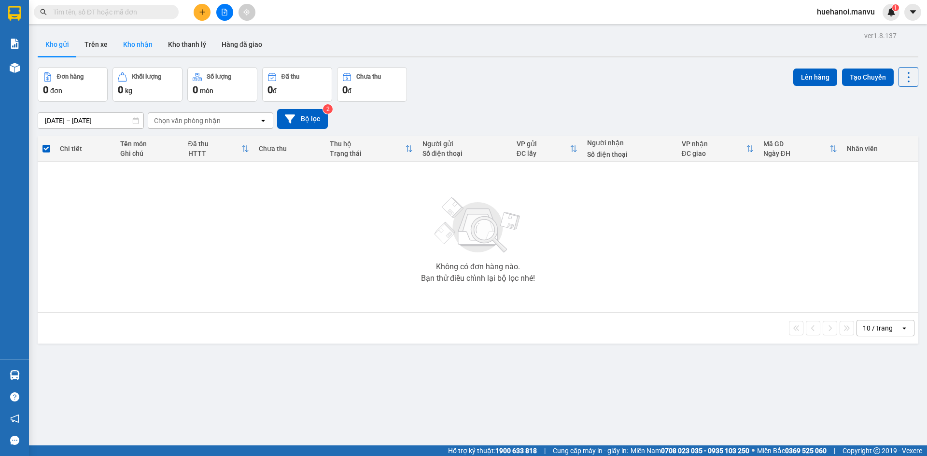
click at [135, 44] on button "Kho nhận" at bounding box center [137, 44] width 45 height 23
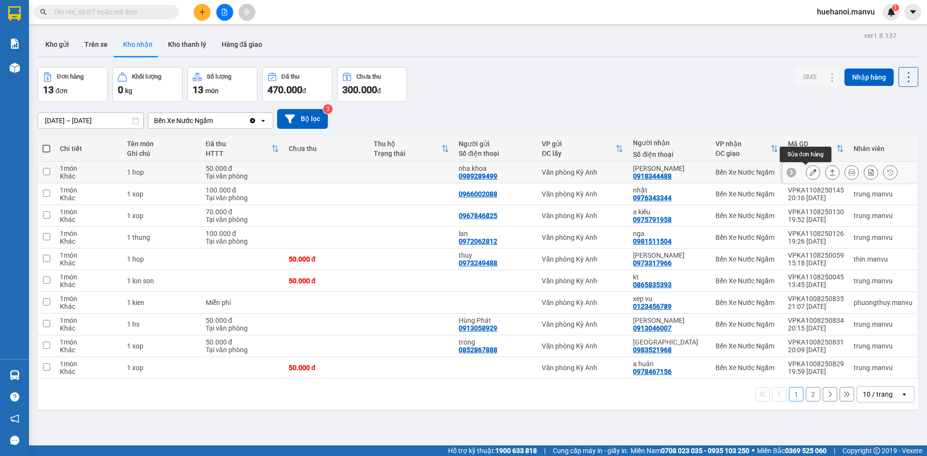
click at [807, 177] on button at bounding box center [814, 172] width 14 height 17
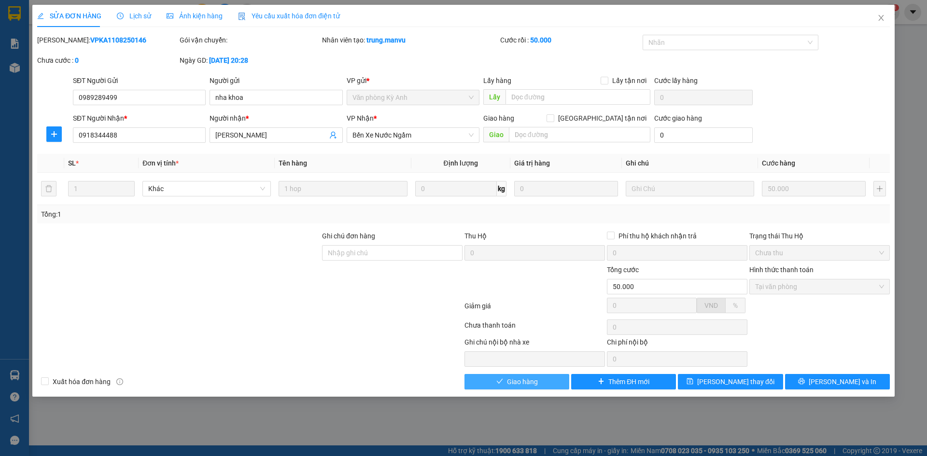
click at [508, 383] on span "Giao hàng" at bounding box center [522, 382] width 31 height 11
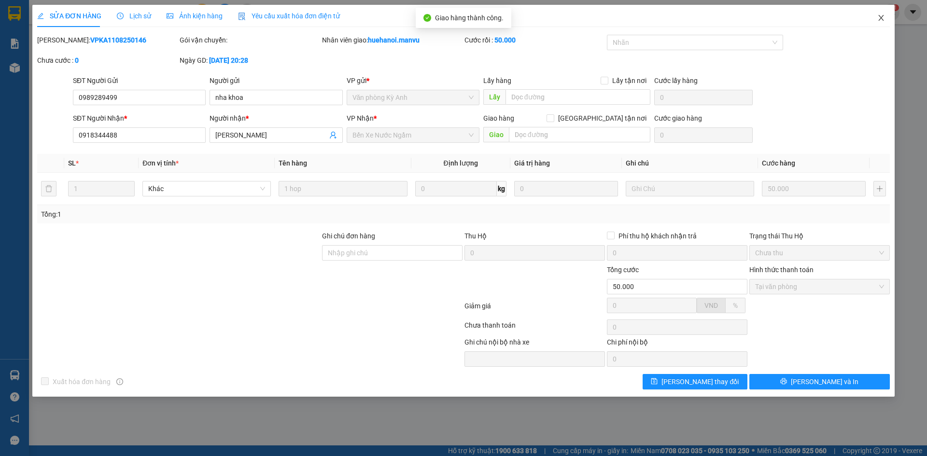
click at [882, 16] on icon "close" at bounding box center [882, 18] width 8 height 8
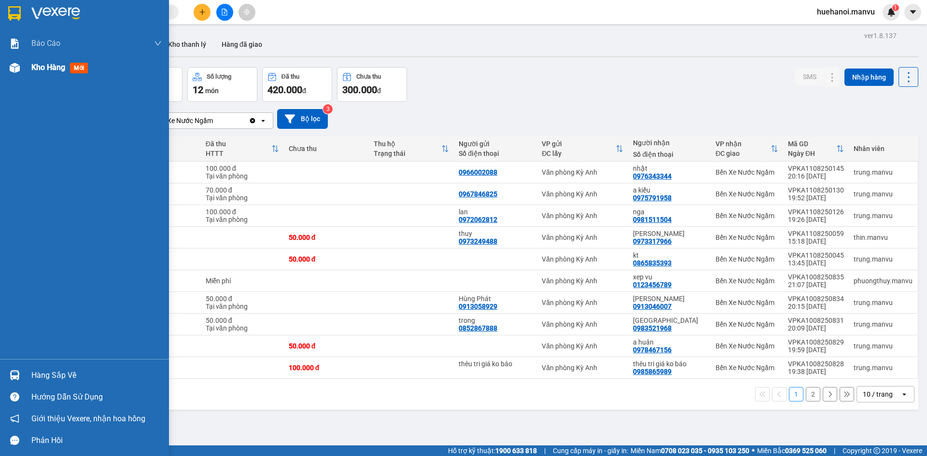
click at [34, 73] on div "Kho hàng mới" at bounding box center [61, 67] width 60 height 12
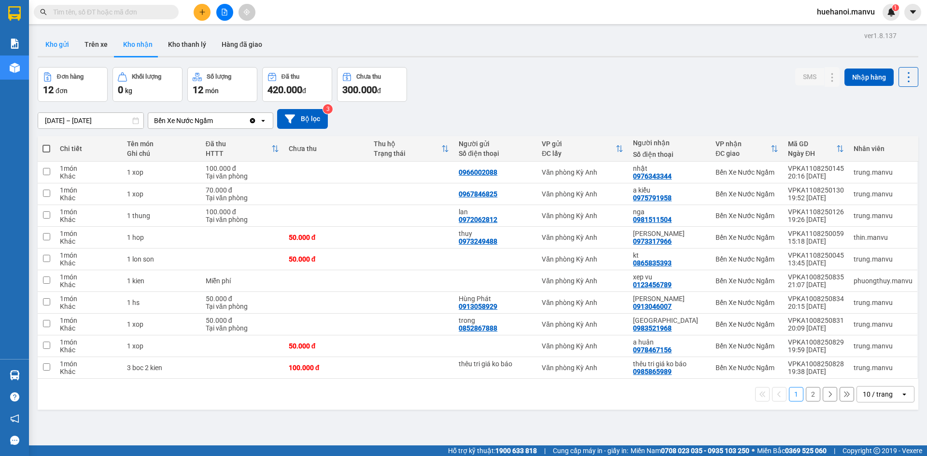
click at [61, 40] on button "Kho gửi" at bounding box center [57, 44] width 39 height 23
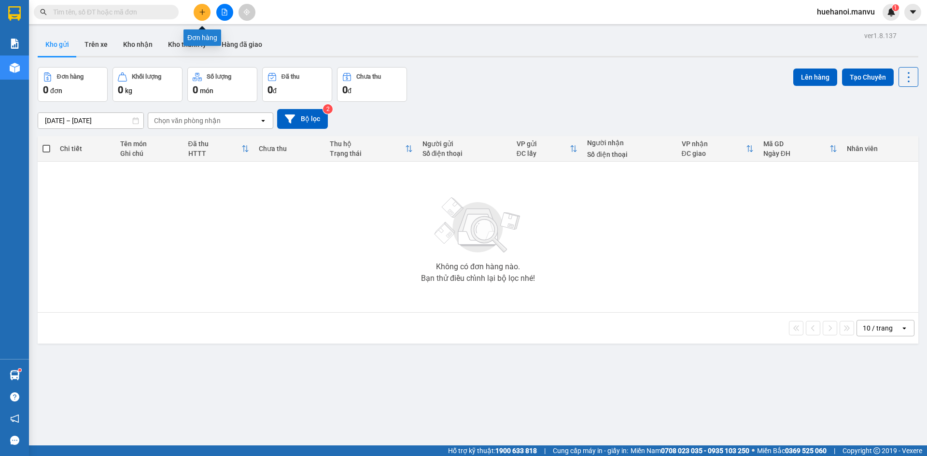
click at [206, 10] on button at bounding box center [202, 12] width 17 height 17
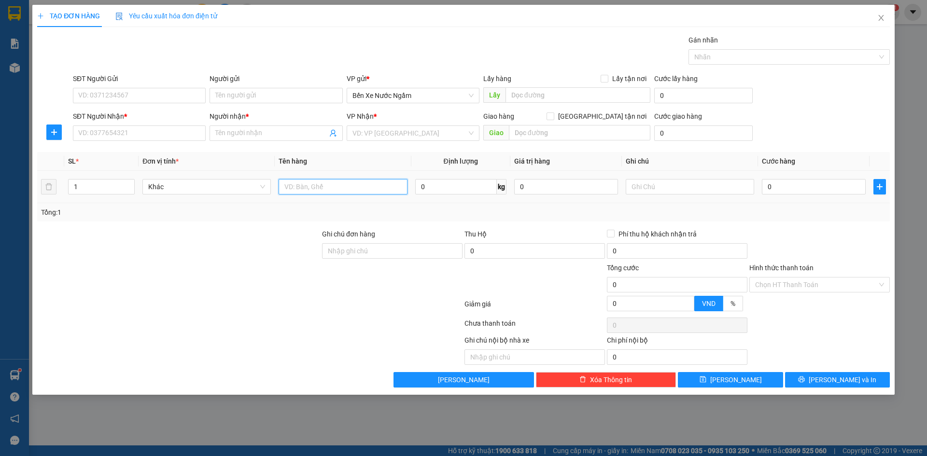
drag, startPoint x: 297, startPoint y: 190, endPoint x: 312, endPoint y: 142, distance: 50.9
click at [297, 190] on input "text" at bounding box center [343, 186] width 128 height 15
click at [143, 140] on input "SĐT Người Nhận *" at bounding box center [139, 133] width 133 height 15
click at [143, 133] on input "SĐT Người Nhận *" at bounding box center [139, 133] width 133 height 15
click at [151, 98] on input "SĐT Người Gửi" at bounding box center [139, 95] width 133 height 15
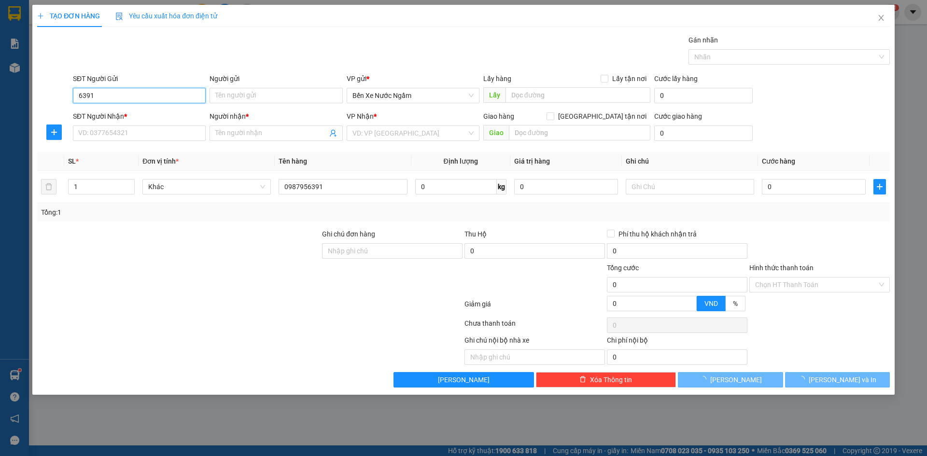
click at [150, 98] on input "6391" at bounding box center [139, 95] width 133 height 15
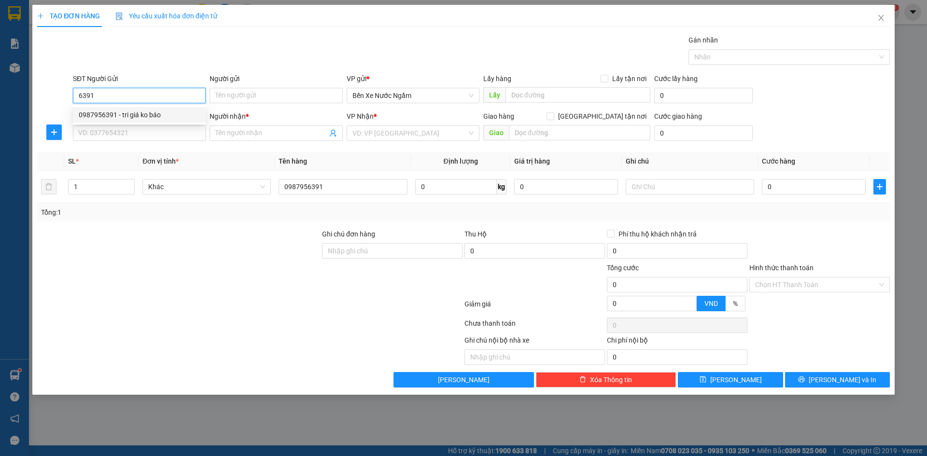
click at [123, 120] on div "0987956391 - tri giá ko báo" at bounding box center [139, 114] width 133 height 15
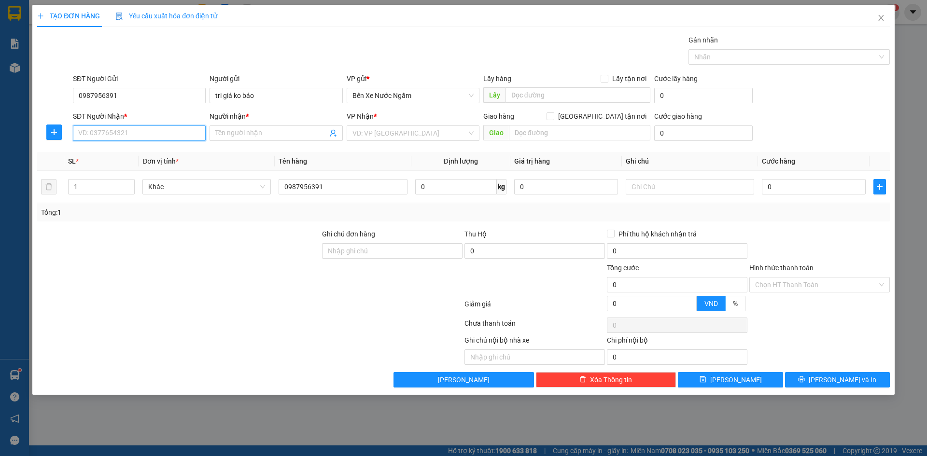
click at [126, 135] on input "SĐT Người Nhận *" at bounding box center [139, 133] width 133 height 15
click at [120, 150] on div "0325968962 - ko" at bounding box center [139, 152] width 121 height 11
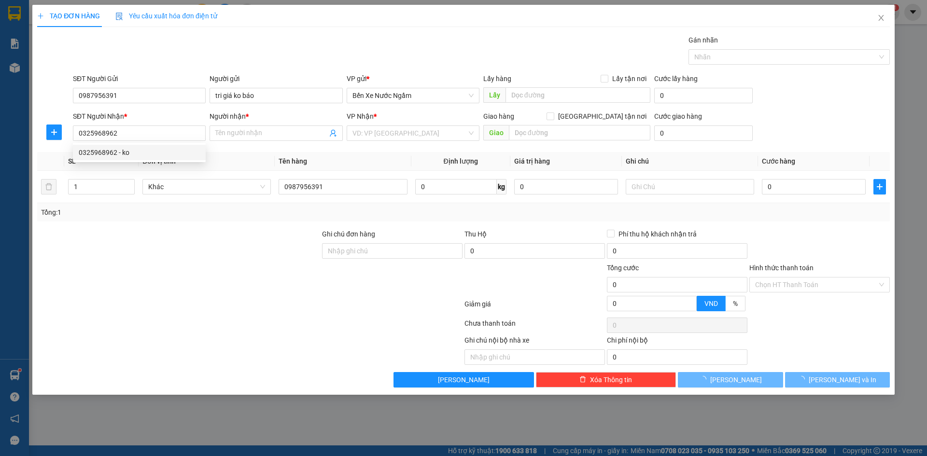
click at [125, 154] on th "SL *" at bounding box center [101, 161] width 74 height 19
click at [139, 136] on input "0325968962" at bounding box center [139, 133] width 133 height 15
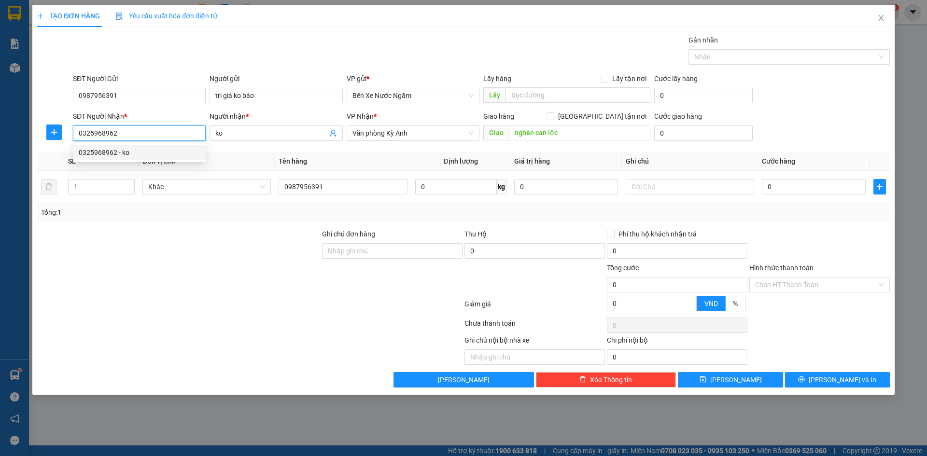
click at [128, 153] on div "0325968962 - ko" at bounding box center [139, 152] width 121 height 11
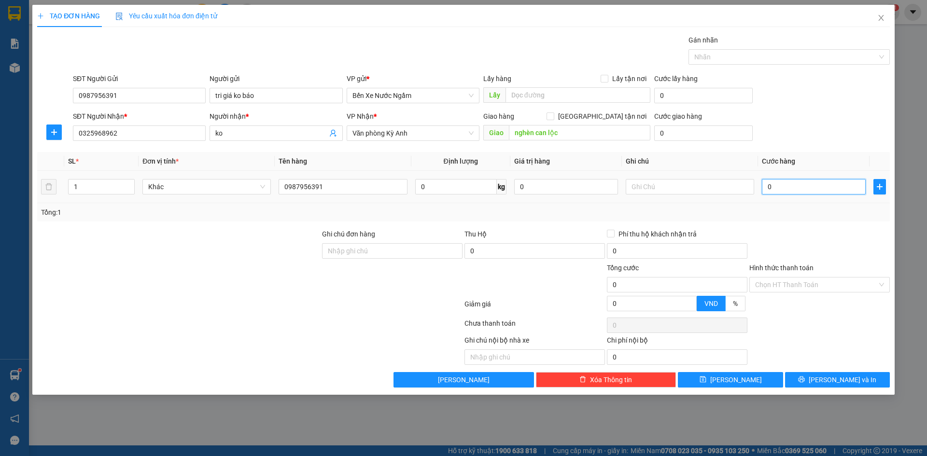
click at [791, 185] on input "0" at bounding box center [814, 186] width 104 height 15
click at [831, 383] on span "[PERSON_NAME] và In" at bounding box center [843, 380] width 68 height 11
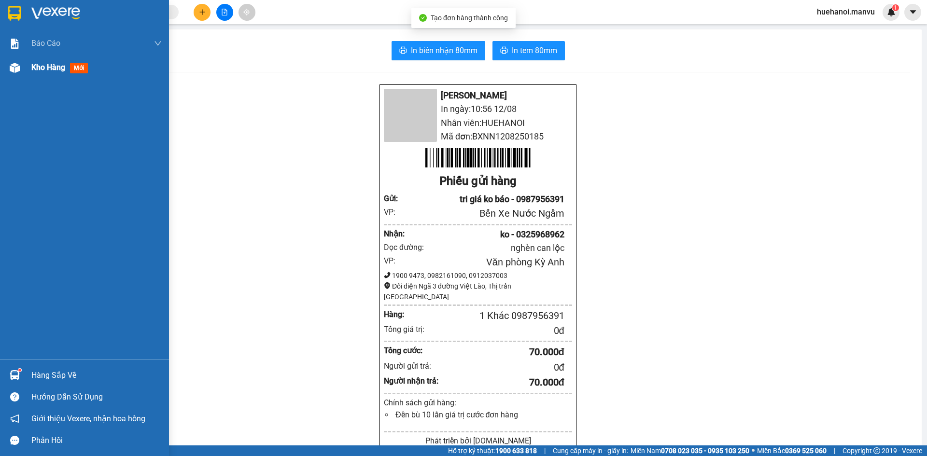
click at [48, 63] on span "Kho hàng" at bounding box center [48, 67] width 34 height 9
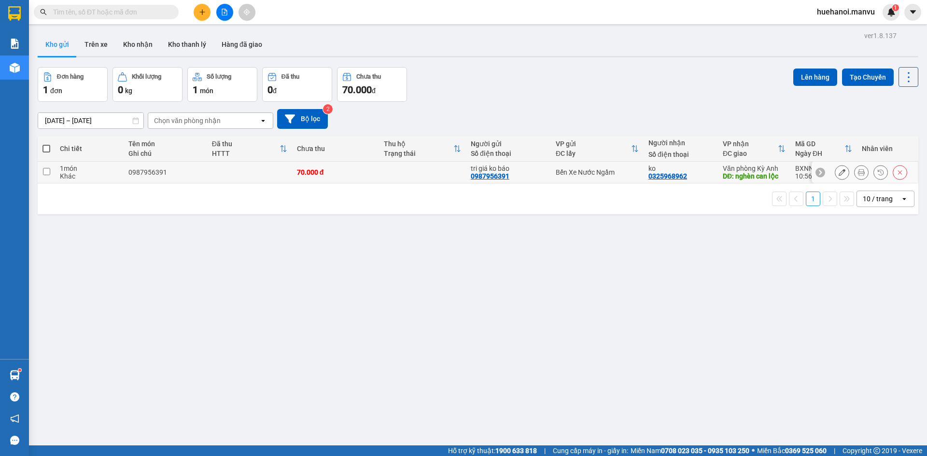
click at [839, 171] on icon at bounding box center [842, 172] width 7 height 7
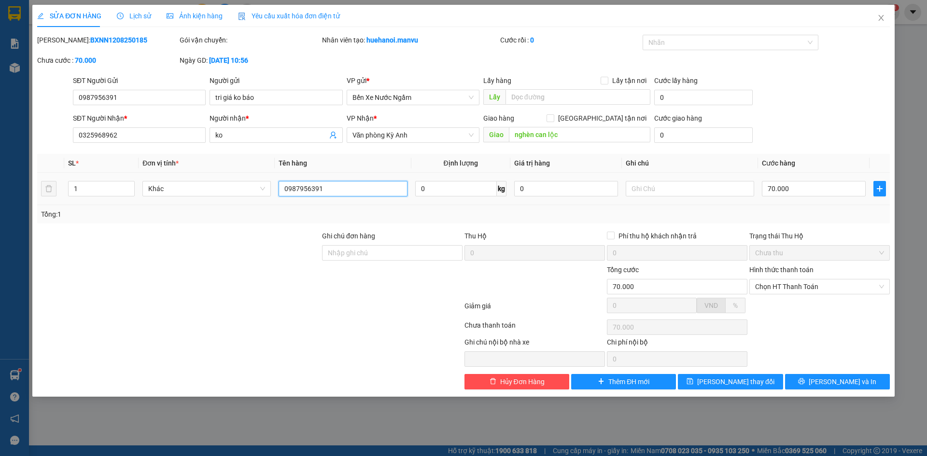
click at [340, 193] on input "0987956391" at bounding box center [343, 188] width 128 height 15
click at [809, 386] on button "[PERSON_NAME] và In" at bounding box center [837, 381] width 105 height 15
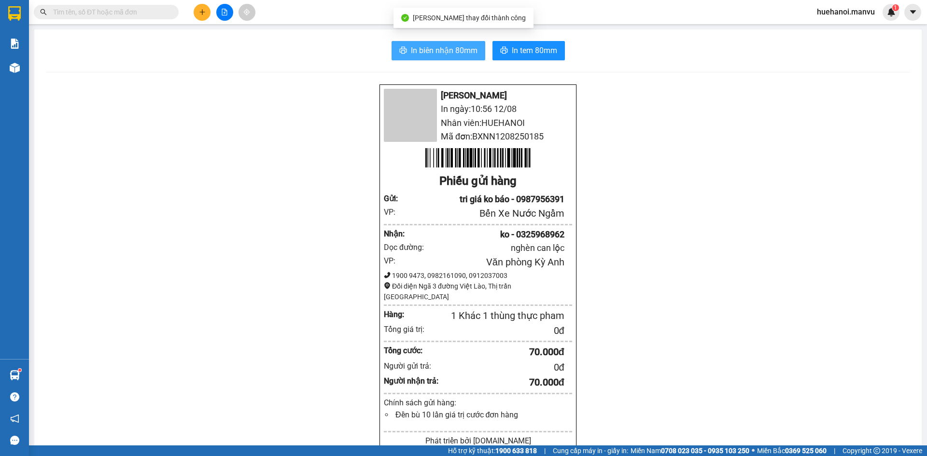
click at [431, 54] on span "In biên nhận 80mm" at bounding box center [444, 50] width 67 height 12
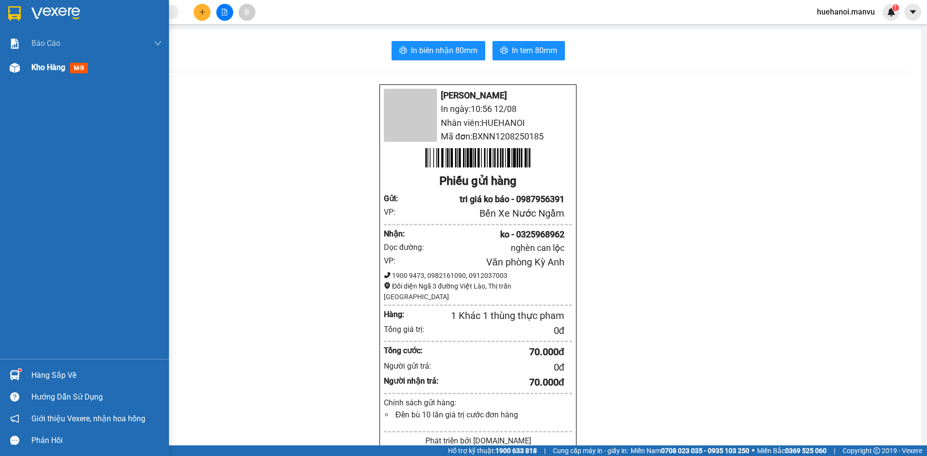
click at [49, 67] on span "Kho hàng" at bounding box center [48, 67] width 34 height 9
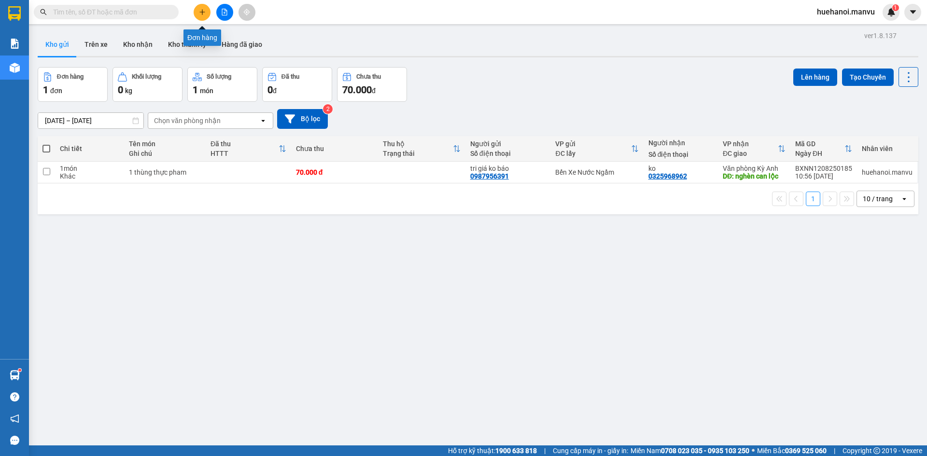
click at [204, 13] on icon "plus" at bounding box center [202, 12] width 7 height 7
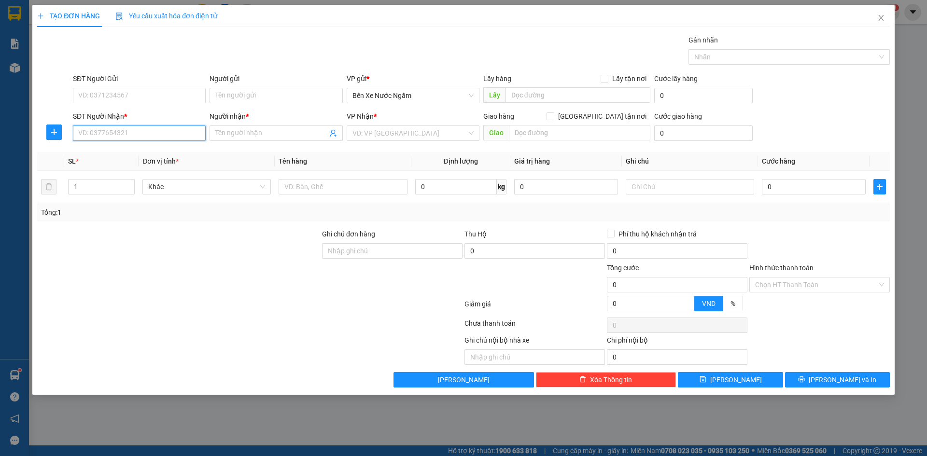
click at [172, 139] on input "SĐT Người Nhận *" at bounding box center [139, 133] width 133 height 15
click at [172, 139] on input "469" at bounding box center [139, 133] width 133 height 15
click at [134, 156] on div "0983469469 - luc" at bounding box center [139, 152] width 121 height 11
click at [175, 92] on input "SĐT Người Gửi" at bounding box center [139, 95] width 133 height 15
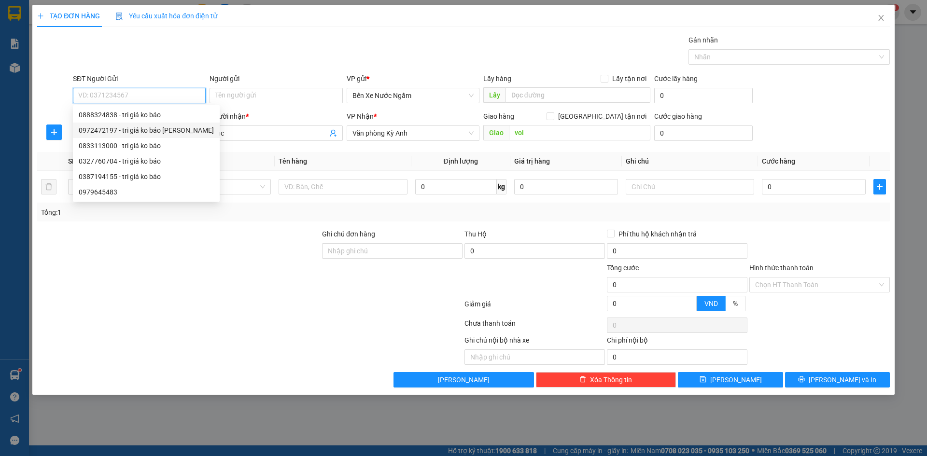
click at [163, 129] on div "0972472197 - tri giá ko báo [PERSON_NAME]" at bounding box center [146, 130] width 135 height 11
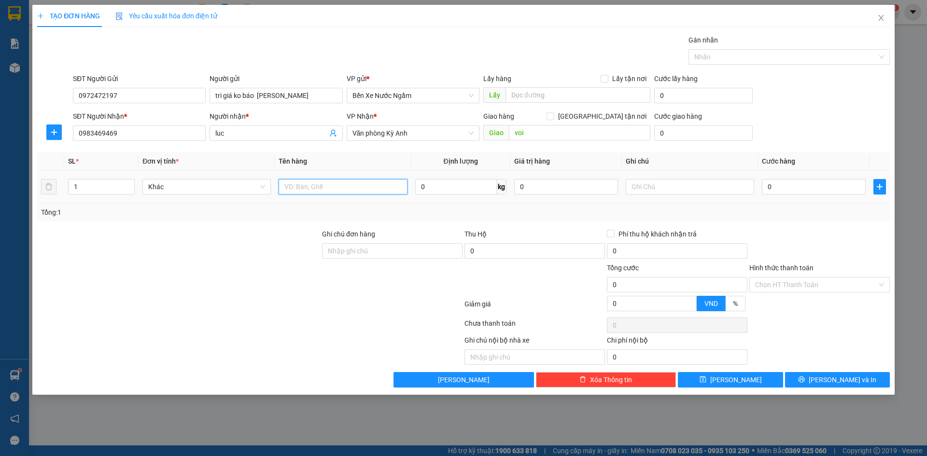
click at [339, 188] on input "text" at bounding box center [343, 186] width 128 height 15
click at [826, 182] on input "0" at bounding box center [814, 186] width 104 height 15
click at [820, 284] on input "Hình thức thanh toán" at bounding box center [816, 285] width 122 height 14
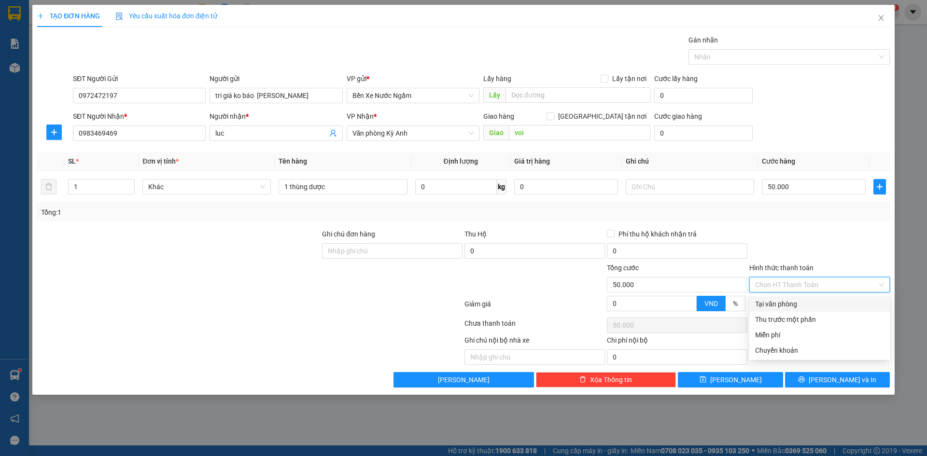
click at [808, 303] on div "Tại văn phòng" at bounding box center [819, 304] width 129 height 11
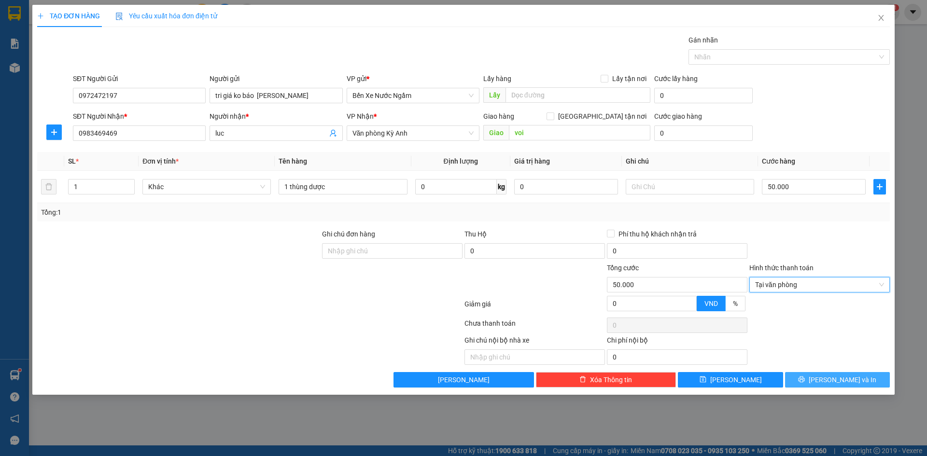
click at [805, 379] on icon "printer" at bounding box center [802, 380] width 6 height 6
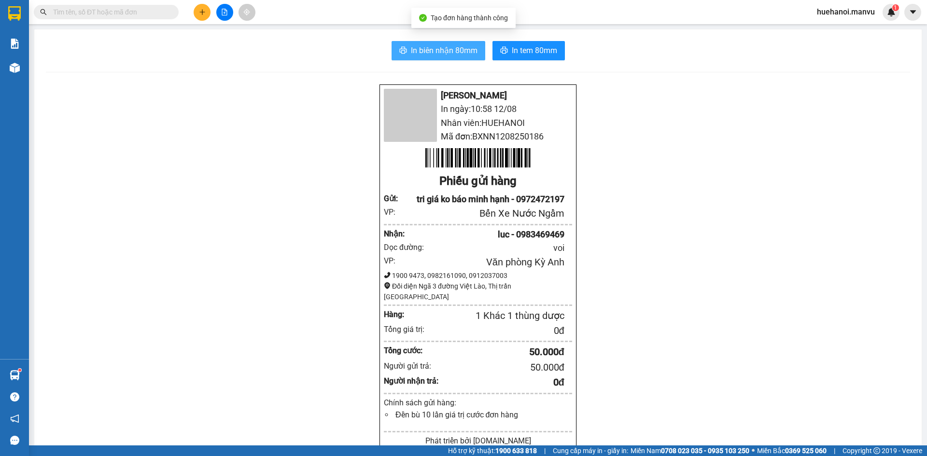
click at [441, 54] on span "In biên nhận 80mm" at bounding box center [444, 50] width 67 height 12
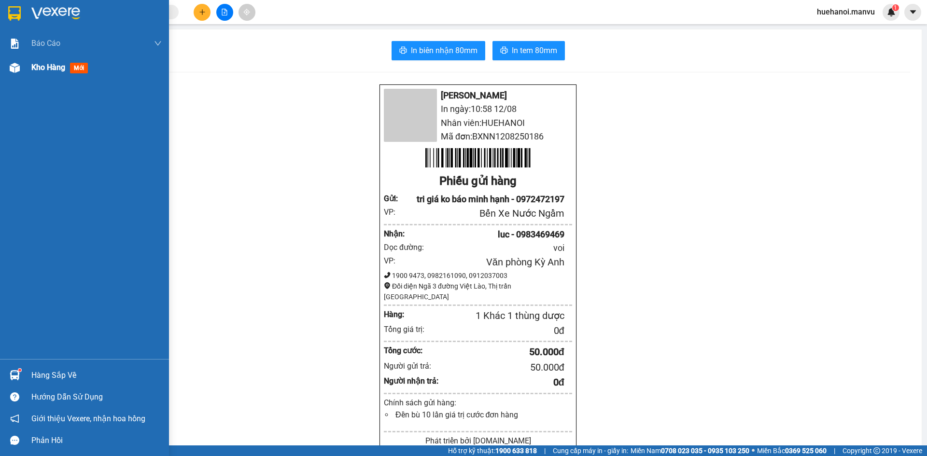
click at [42, 67] on span "Kho hàng" at bounding box center [48, 67] width 34 height 9
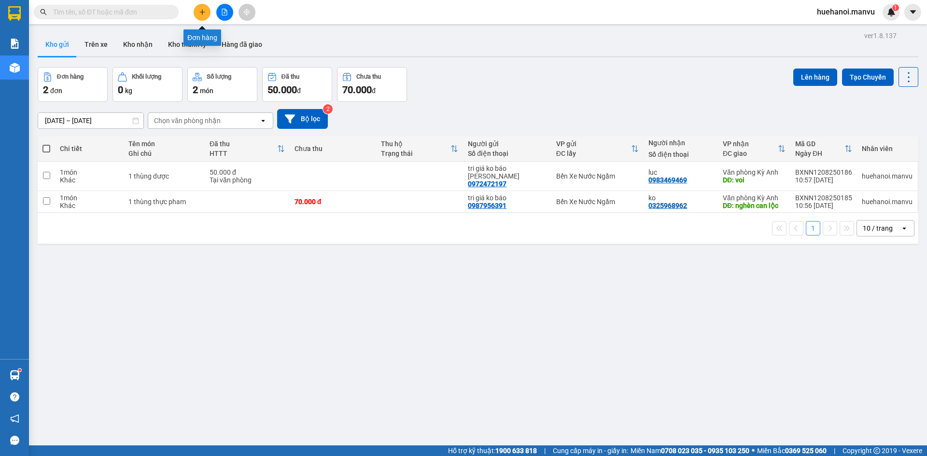
click at [200, 8] on button at bounding box center [202, 12] width 17 height 17
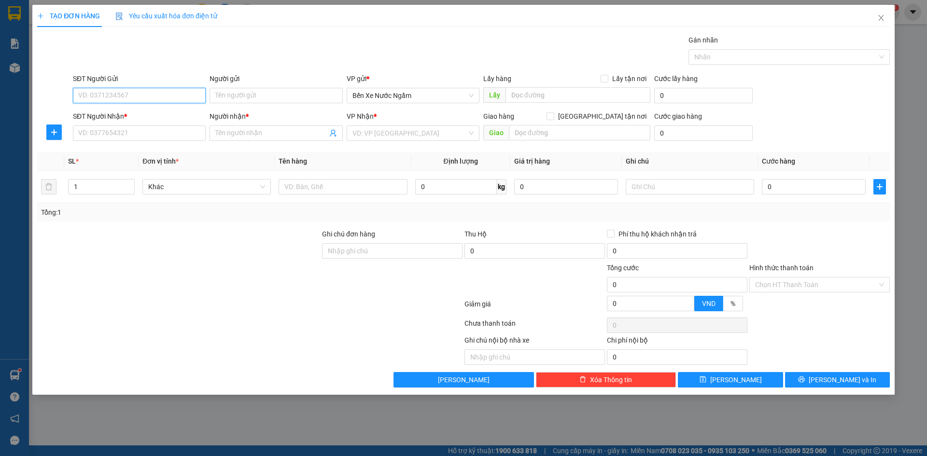
click at [161, 96] on input "SĐT Người Gửi" at bounding box center [139, 95] width 133 height 15
click at [160, 97] on input "072" at bounding box center [139, 95] width 133 height 15
click at [172, 112] on div "0979363072 - tri giá ko báo blue one" at bounding box center [139, 115] width 121 height 11
click at [164, 133] on input "SĐT Người Nhận *" at bounding box center [139, 133] width 133 height 15
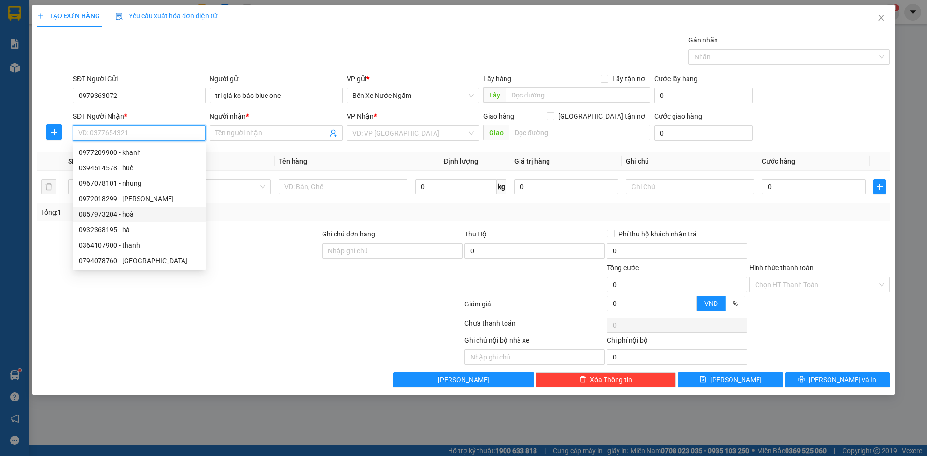
click at [124, 216] on div "0857973204 - hoà" at bounding box center [139, 214] width 121 height 11
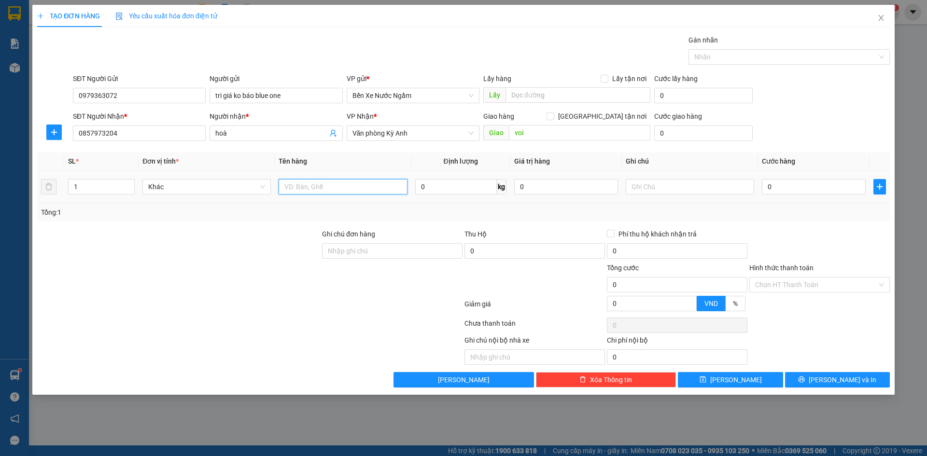
click at [314, 189] on input "text" at bounding box center [343, 186] width 128 height 15
click at [794, 184] on input "0" at bounding box center [814, 186] width 104 height 15
click at [795, 283] on input "Hình thức thanh toán" at bounding box center [816, 285] width 122 height 14
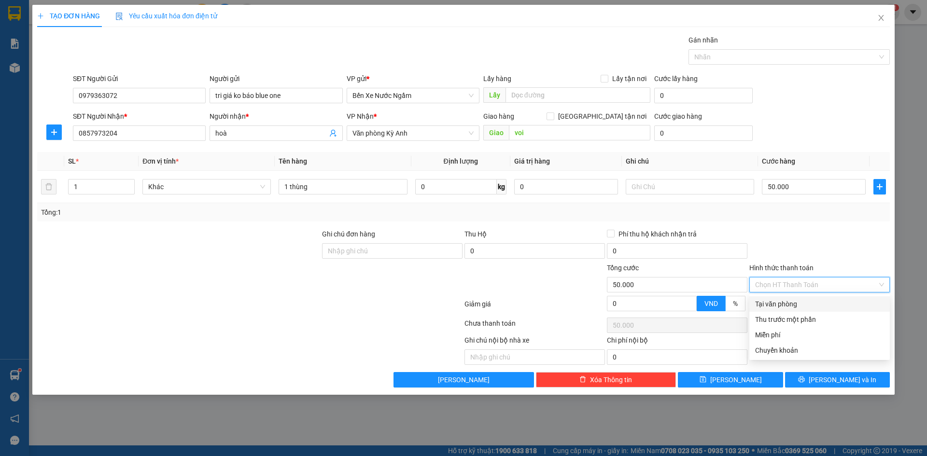
click at [795, 302] on div "Tại văn phòng" at bounding box center [819, 304] width 129 height 11
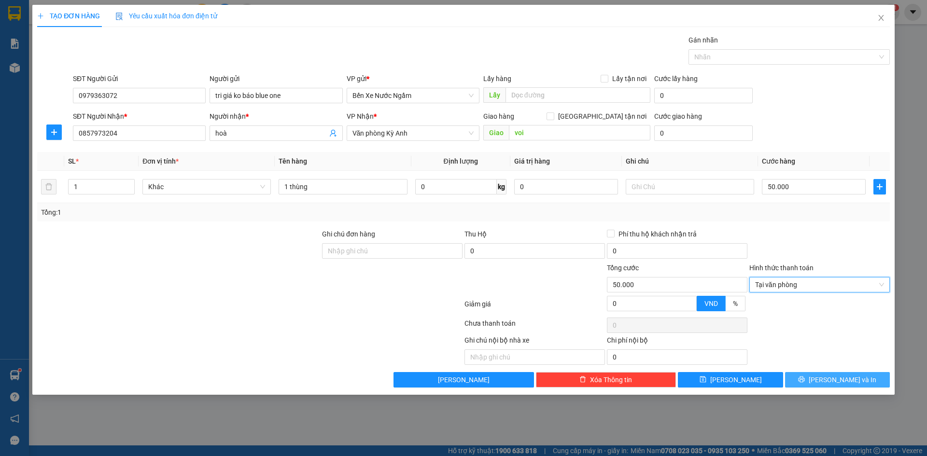
click at [812, 382] on button "[PERSON_NAME] và In" at bounding box center [837, 379] width 105 height 15
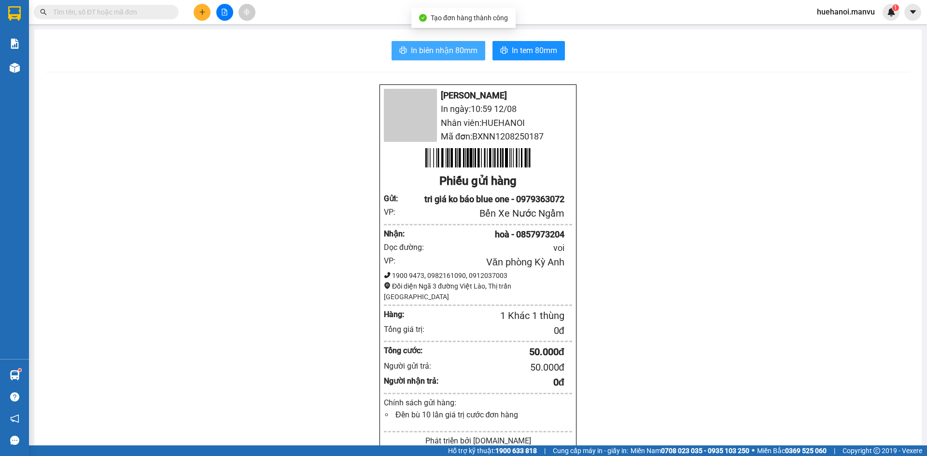
click at [461, 50] on span "In biên nhận 80mm" at bounding box center [444, 50] width 67 height 12
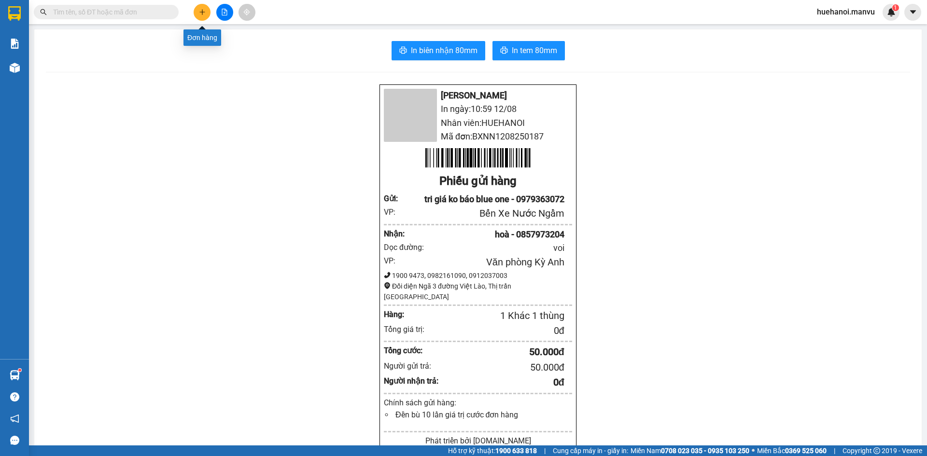
click at [208, 13] on button at bounding box center [202, 12] width 17 height 17
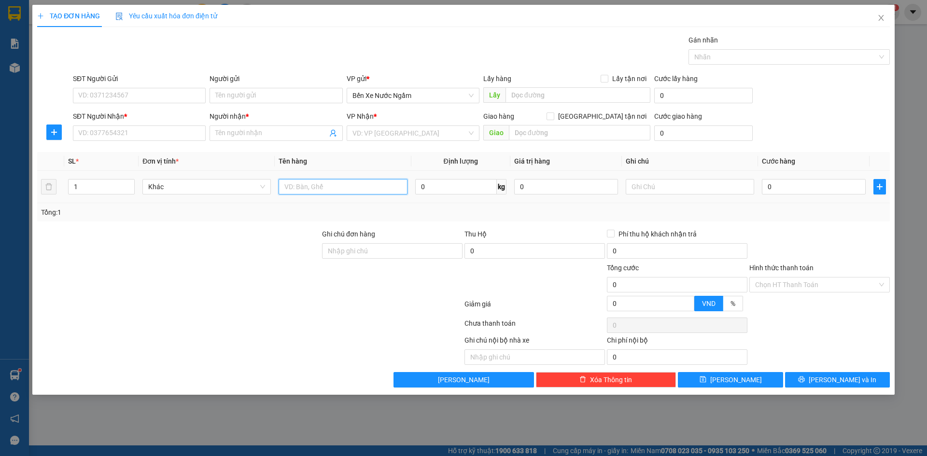
click at [332, 186] on input "text" at bounding box center [343, 186] width 128 height 15
click at [157, 139] on input "SĐT Người Nhận *" at bounding box center [139, 133] width 133 height 15
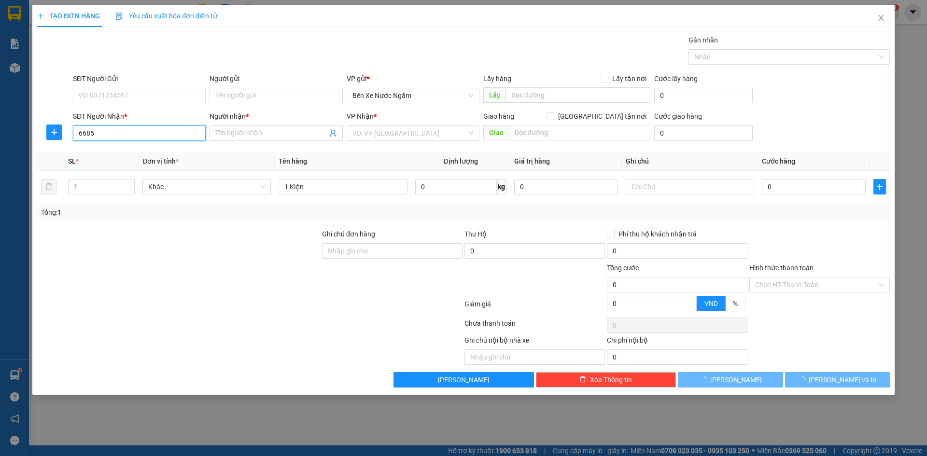
click at [158, 139] on input "6685" at bounding box center [139, 133] width 133 height 15
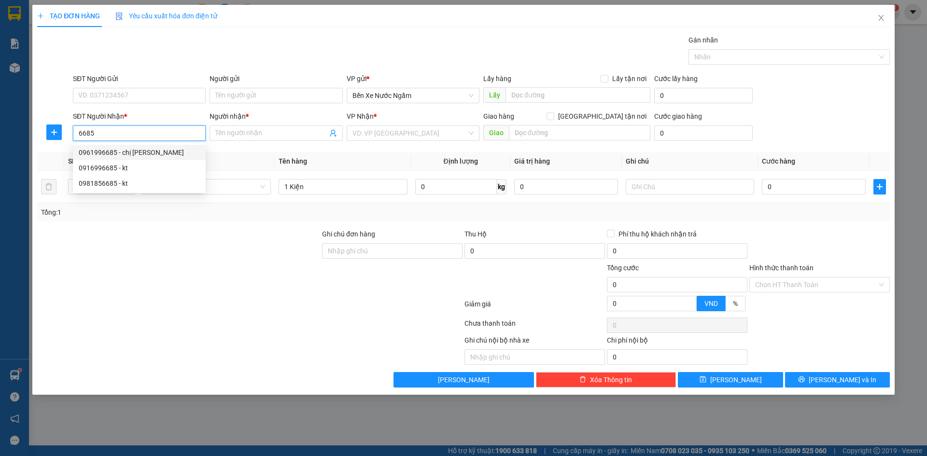
click at [153, 149] on div "0961996685 - chị [PERSON_NAME]" at bounding box center [139, 152] width 121 height 11
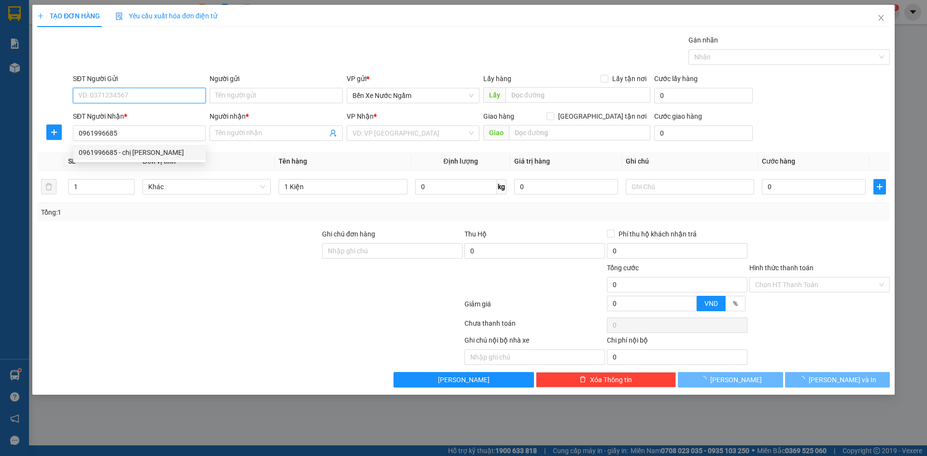
click at [171, 94] on input "SĐT Người Gửi" at bounding box center [139, 95] width 133 height 15
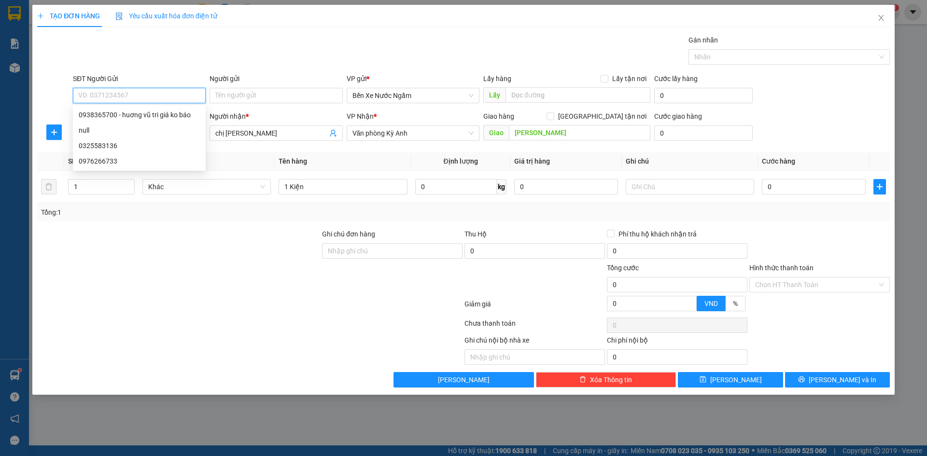
click at [171, 94] on input "SĐT Người Gửi" at bounding box center [139, 95] width 133 height 15
click at [156, 115] on div "0938365700 - huơng vũ tri giá ko báo" at bounding box center [139, 115] width 121 height 11
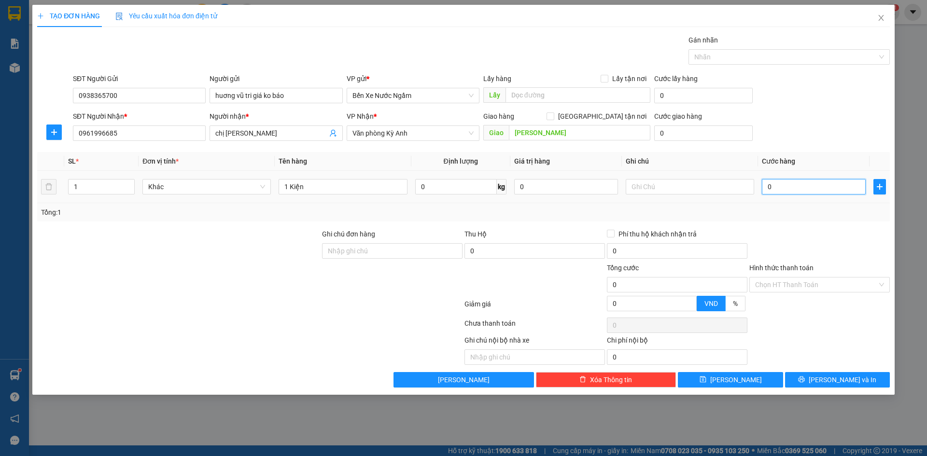
click at [792, 189] on input "0" at bounding box center [814, 186] width 104 height 15
click at [330, 184] on input "1 Kiện" at bounding box center [343, 186] width 128 height 15
click at [837, 381] on span "[PERSON_NAME] và In" at bounding box center [843, 380] width 68 height 11
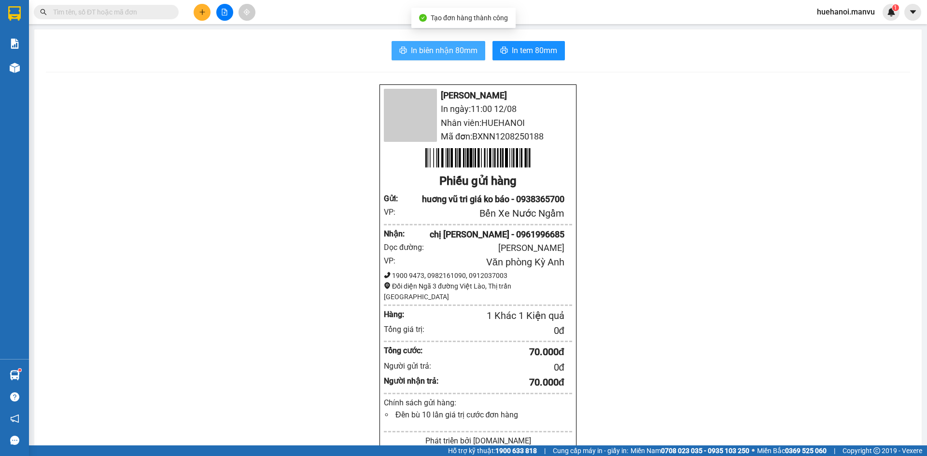
click at [437, 52] on span "In biên nhận 80mm" at bounding box center [444, 50] width 67 height 12
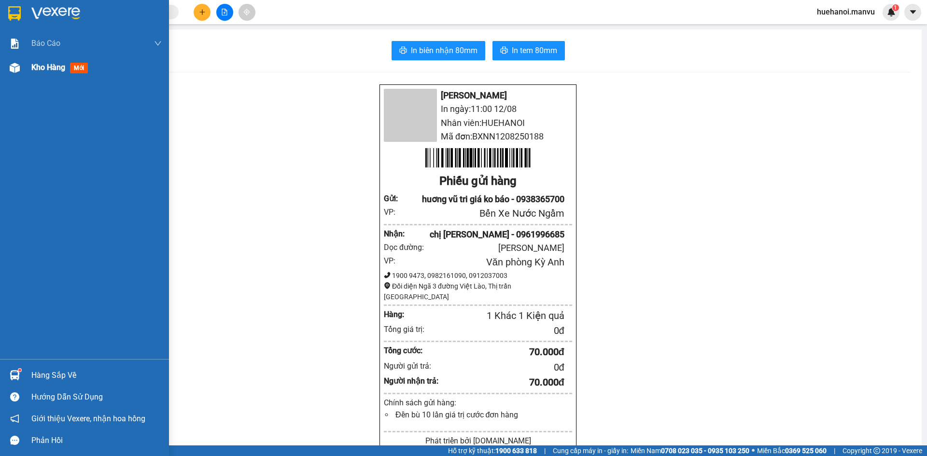
click at [42, 70] on span "Kho hàng" at bounding box center [48, 67] width 34 height 9
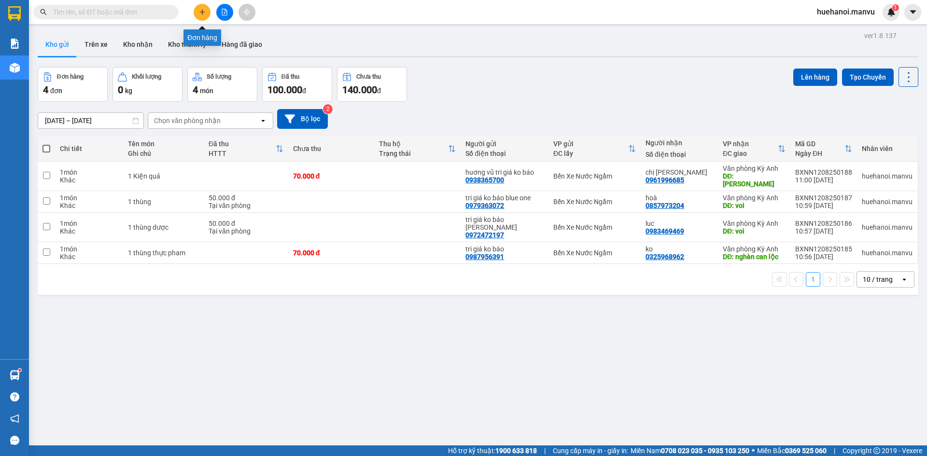
click at [200, 11] on icon "plus" at bounding box center [202, 12] width 7 height 7
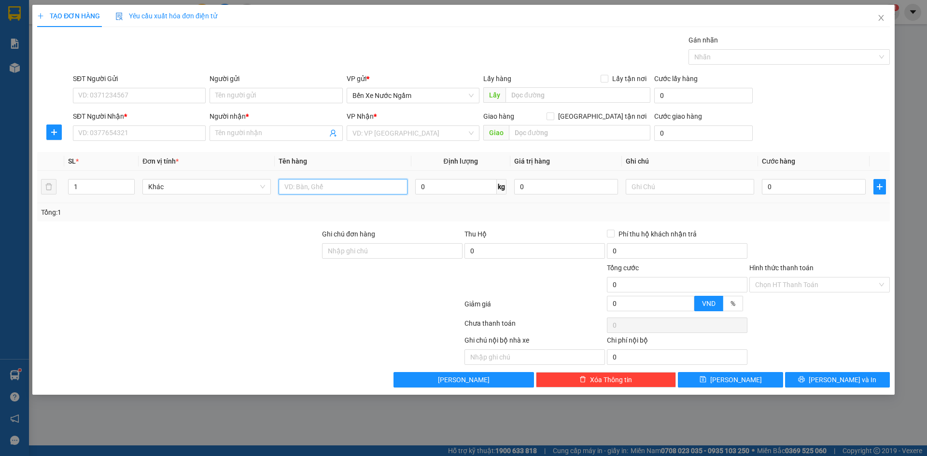
click at [322, 183] on input "text" at bounding box center [343, 186] width 128 height 15
click at [132, 133] on input "SĐT Người Nhận *" at bounding box center [139, 133] width 133 height 15
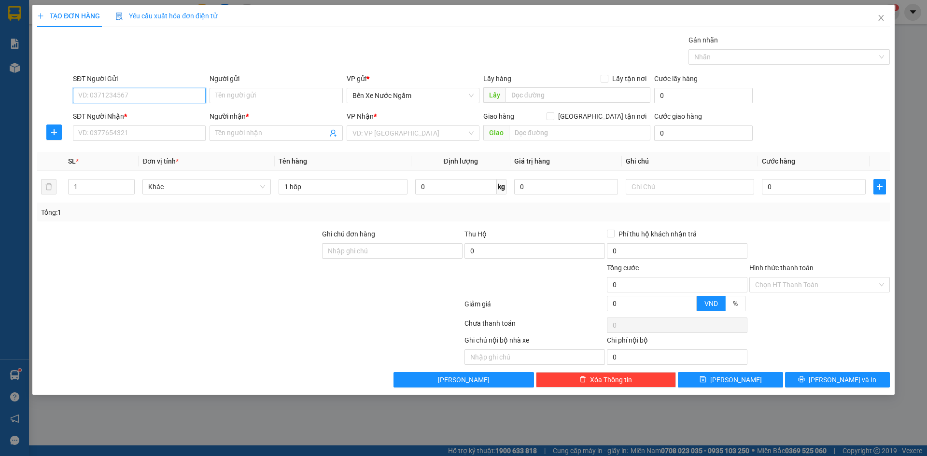
click at [121, 100] on input "SĐT Người Gửi" at bounding box center [139, 95] width 133 height 15
click at [121, 100] on input "1199" at bounding box center [139, 95] width 133 height 15
click at [114, 119] on div "0965131199 - tri giá ko báo" at bounding box center [139, 115] width 121 height 11
click at [119, 136] on input "SĐT Người Nhận *" at bounding box center [139, 133] width 133 height 15
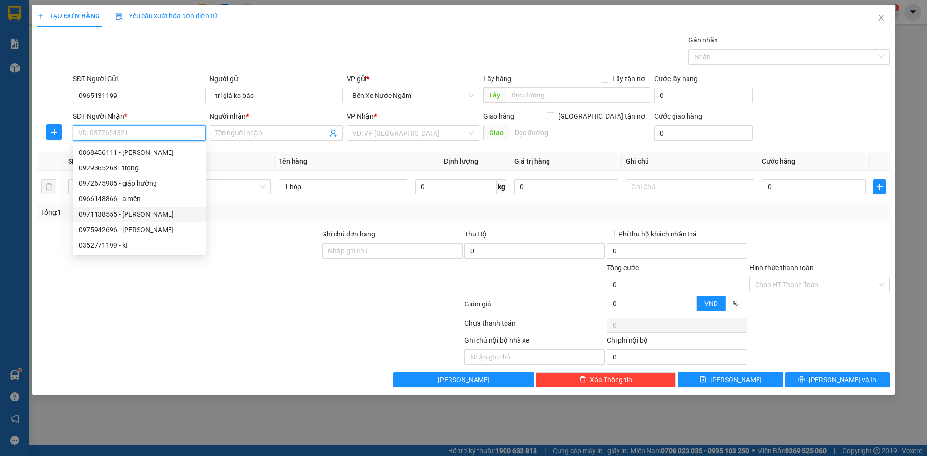
click at [139, 213] on div "0971138555 - [PERSON_NAME]" at bounding box center [139, 214] width 121 height 11
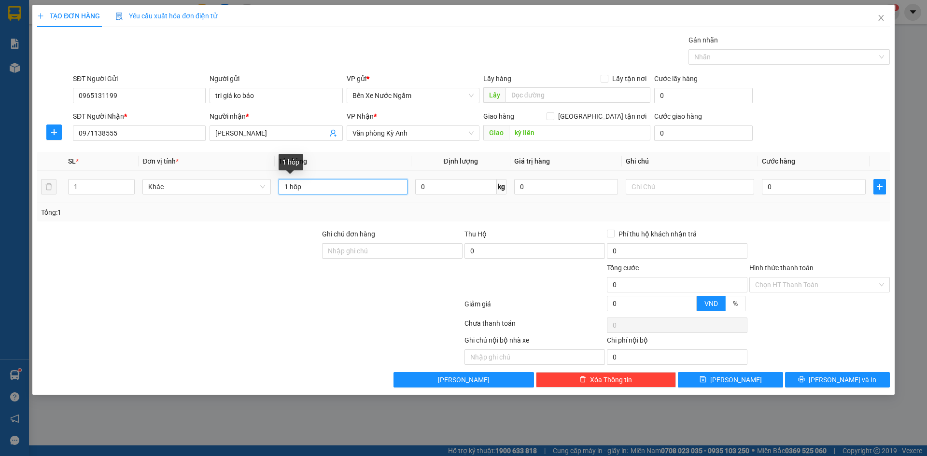
click at [320, 190] on input "1 hôp" at bounding box center [343, 186] width 128 height 15
click at [805, 184] on input "0" at bounding box center [814, 186] width 104 height 15
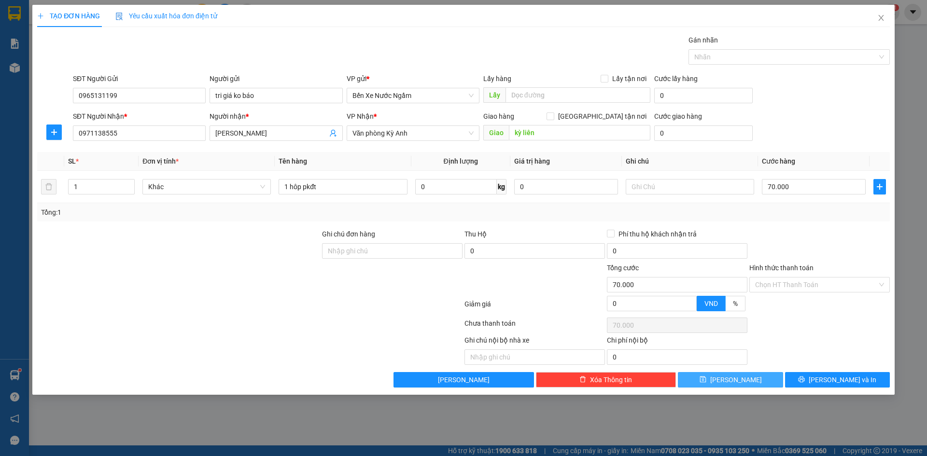
click at [742, 383] on button "[PERSON_NAME]" at bounding box center [730, 379] width 105 height 15
click at [883, 19] on icon "close" at bounding box center [882, 18] width 8 height 8
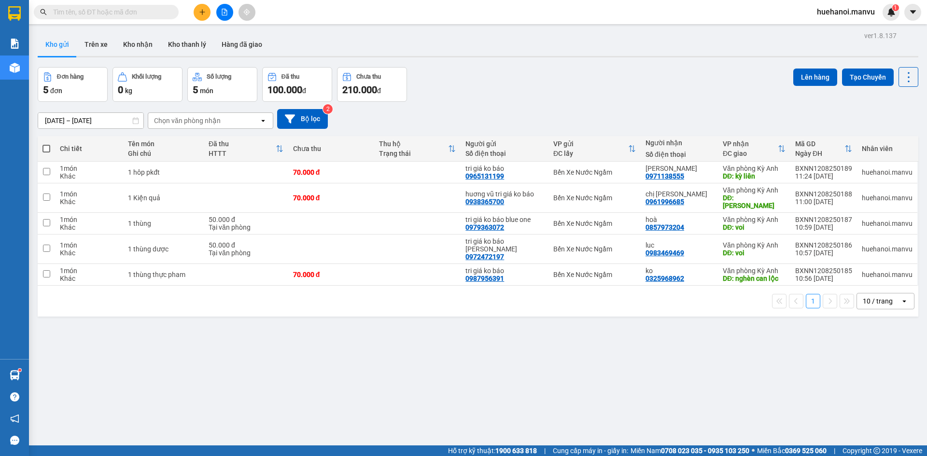
click at [206, 18] on button at bounding box center [202, 12] width 17 height 17
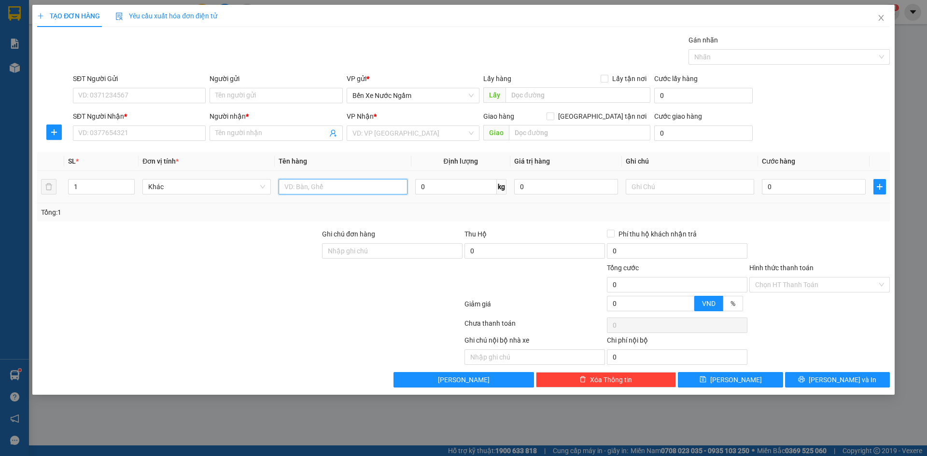
click at [341, 188] on input "text" at bounding box center [343, 186] width 128 height 15
click at [105, 133] on input "SĐT Người Nhận *" at bounding box center [139, 133] width 133 height 15
drag, startPoint x: 142, startPoint y: 94, endPoint x: 139, endPoint y: 87, distance: 8.2
click at [142, 93] on input "SĐT Người Gửi" at bounding box center [139, 95] width 133 height 15
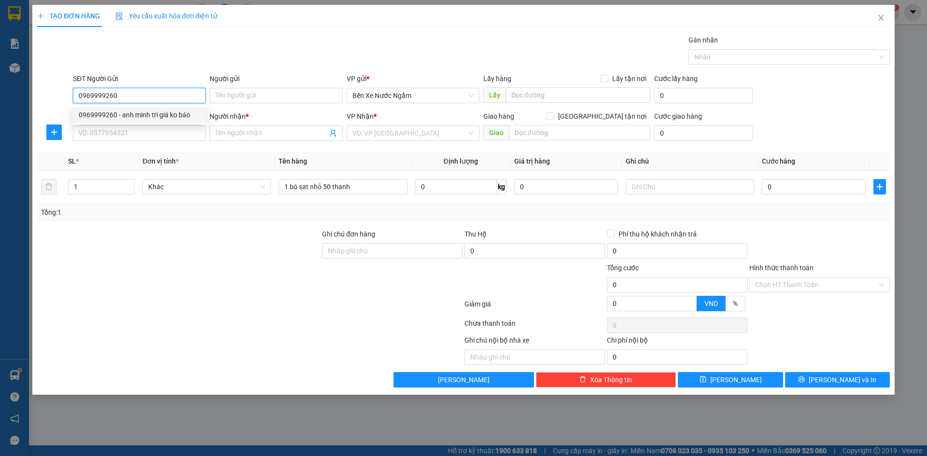
click at [156, 116] on div "0969999260 - anh minh tri giá ko báo" at bounding box center [139, 115] width 121 height 11
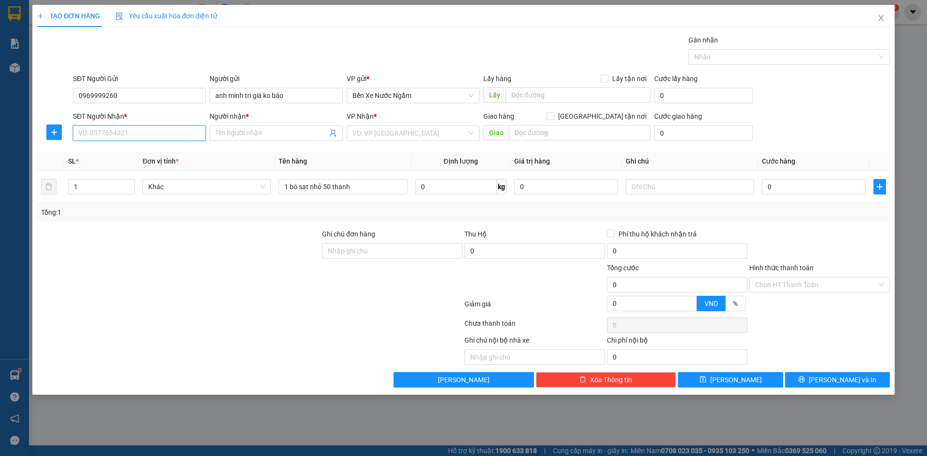
click at [149, 129] on input "SĐT Người Nhận *" at bounding box center [139, 133] width 133 height 15
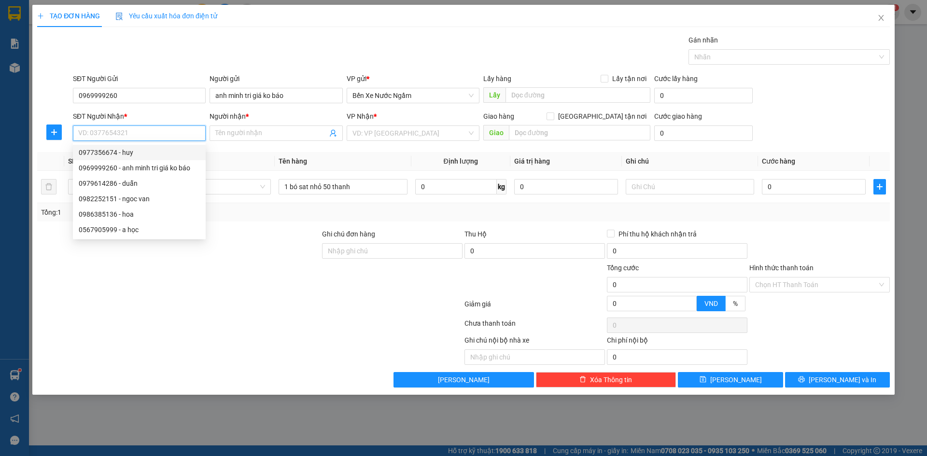
click at [115, 156] on div "0977356674 - huy" at bounding box center [139, 152] width 121 height 11
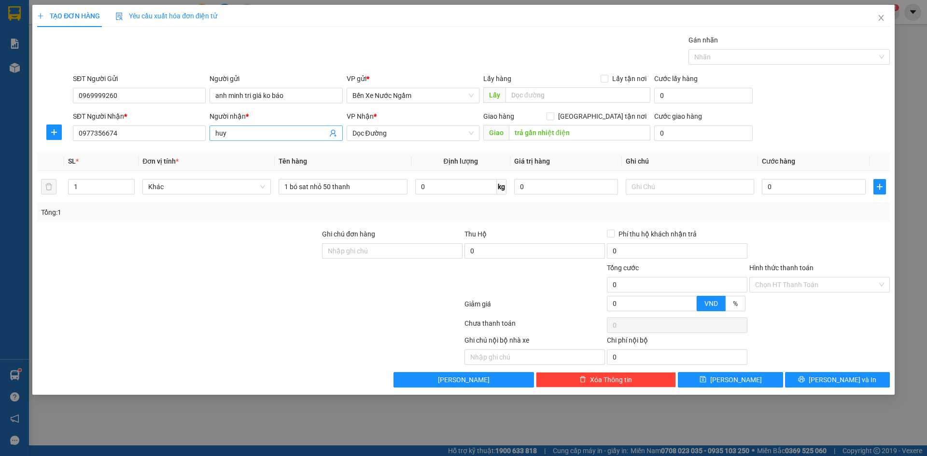
click at [251, 130] on input "huy" at bounding box center [271, 133] width 112 height 11
click at [383, 130] on span "Dọc Đường" at bounding box center [413, 133] width 121 height 14
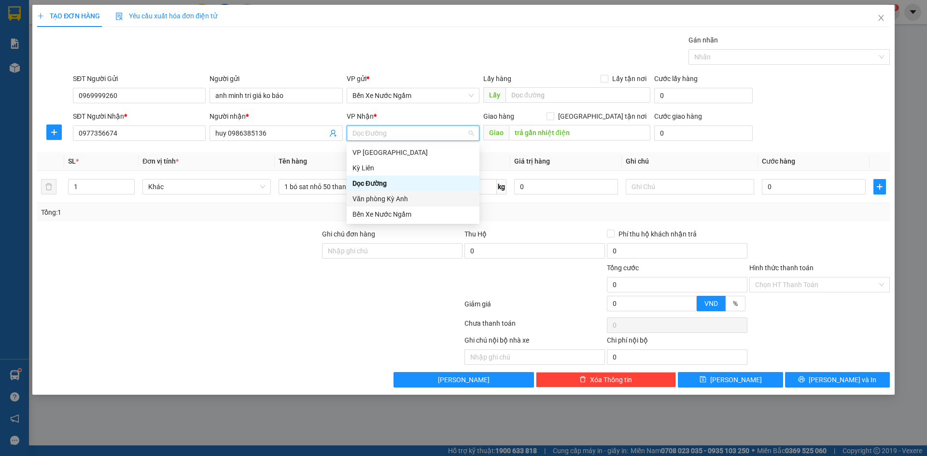
click at [383, 195] on div "Văn phòng Kỳ Anh" at bounding box center [413, 199] width 121 height 11
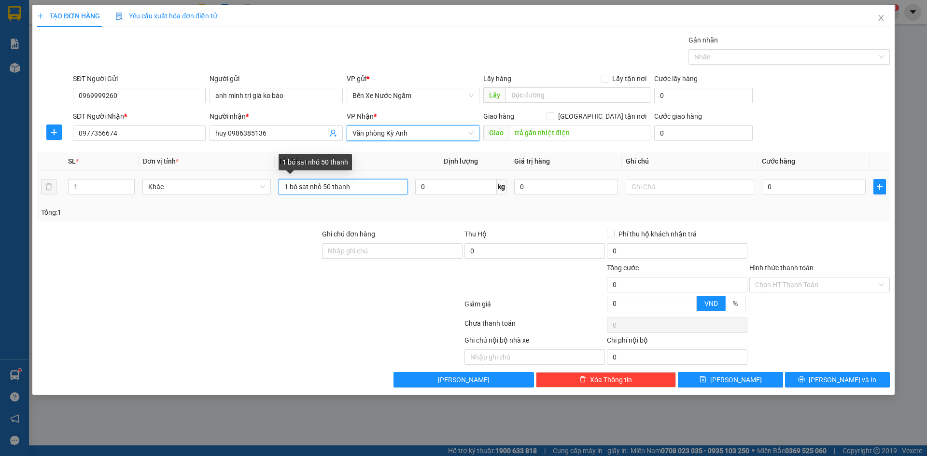
click at [322, 192] on input "1 bó sat nhỏ 50 thanh" at bounding box center [343, 186] width 128 height 15
click at [381, 190] on input "1 bó sat nhỏ có 50 thanh" at bounding box center [343, 186] width 128 height 15
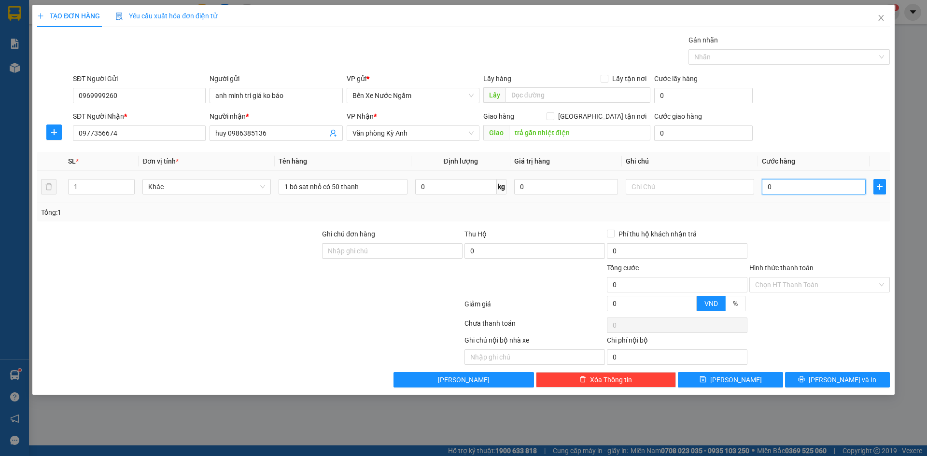
click at [795, 192] on input "0" at bounding box center [814, 186] width 104 height 15
click at [805, 377] on icon "printer" at bounding box center [801, 379] width 7 height 7
click at [805, 384] on button "[PERSON_NAME] và In" at bounding box center [837, 379] width 105 height 15
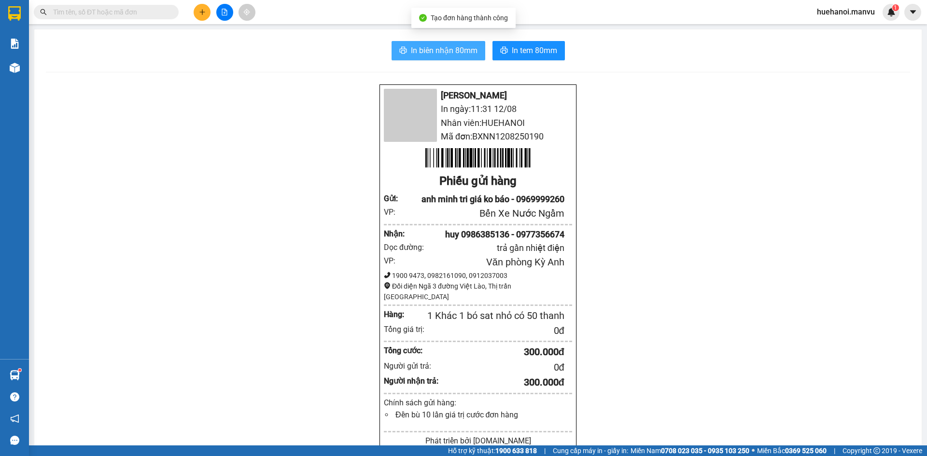
click at [432, 52] on span "In biên nhận 80mm" at bounding box center [444, 50] width 67 height 12
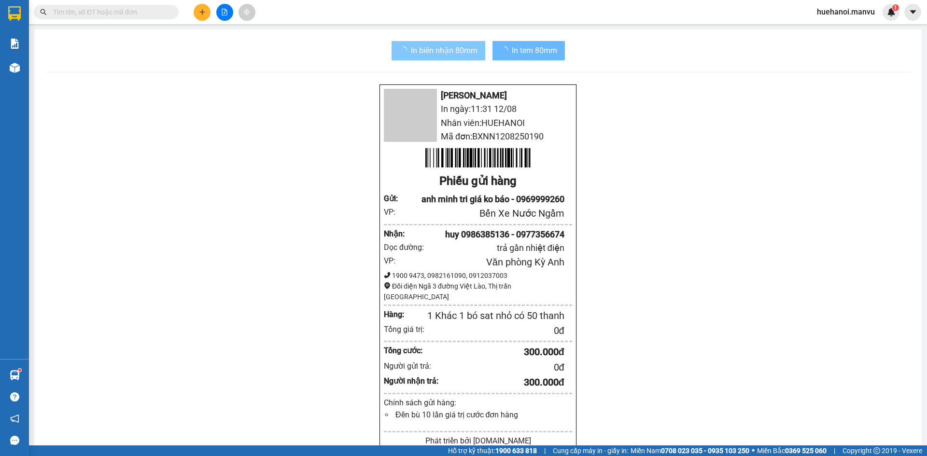
click at [441, 55] on span "In biên nhận 80mm" at bounding box center [444, 50] width 67 height 12
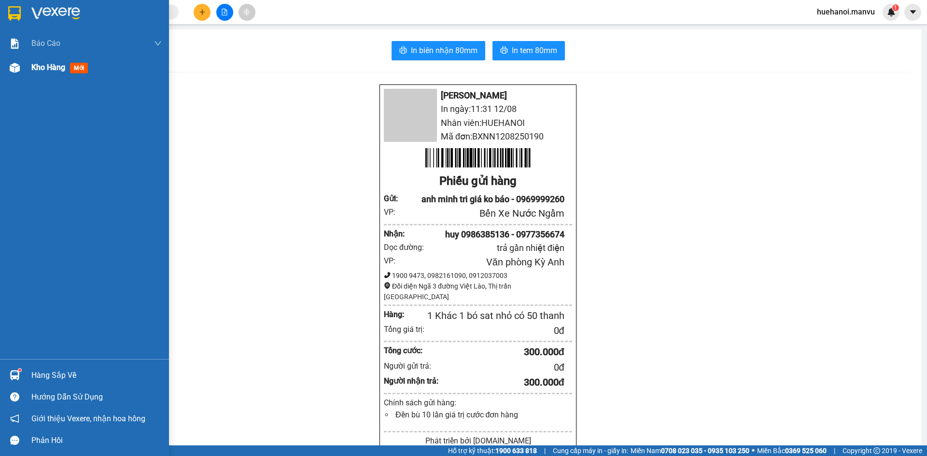
click at [41, 65] on span "Kho hàng" at bounding box center [48, 67] width 34 height 9
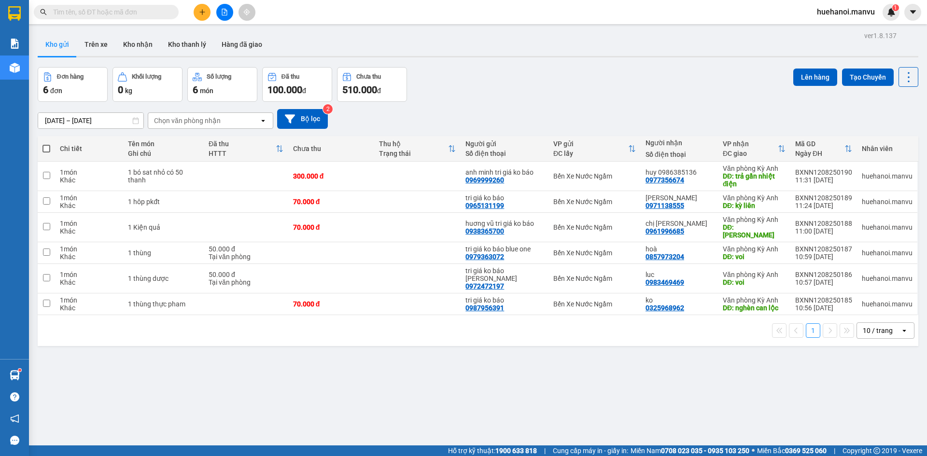
click at [46, 149] on span at bounding box center [46, 149] width 8 height 8
click at [46, 144] on input "checkbox" at bounding box center [46, 144] width 0 height 0
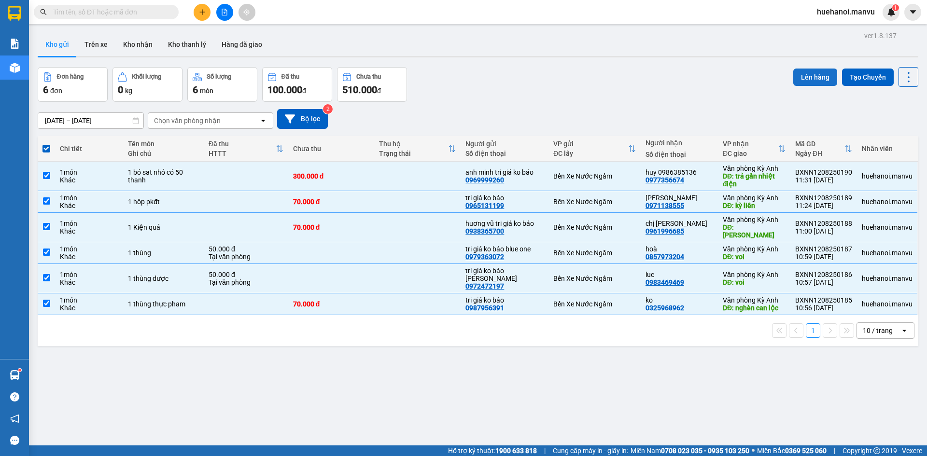
click at [809, 85] on button "Lên hàng" at bounding box center [815, 77] width 44 height 17
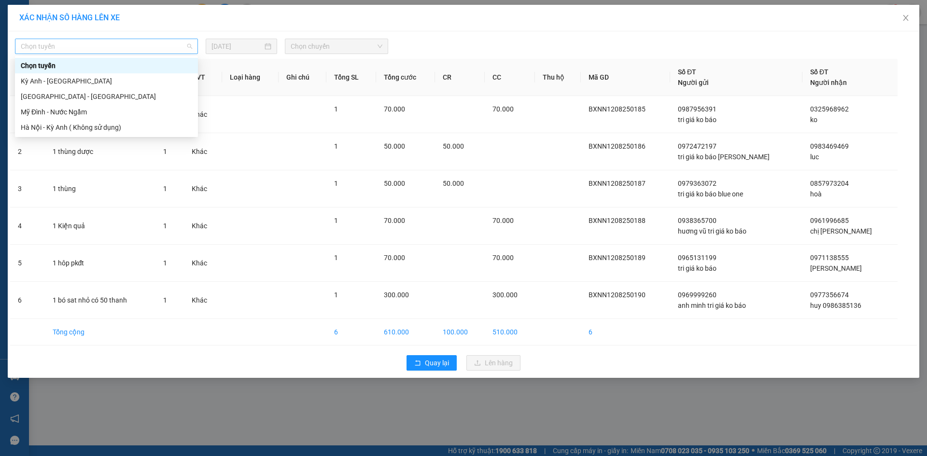
click at [44, 51] on span "Chọn tuyến" at bounding box center [106, 46] width 171 height 14
click at [40, 92] on div "[GEOGRAPHIC_DATA] - [GEOGRAPHIC_DATA]" at bounding box center [106, 96] width 171 height 11
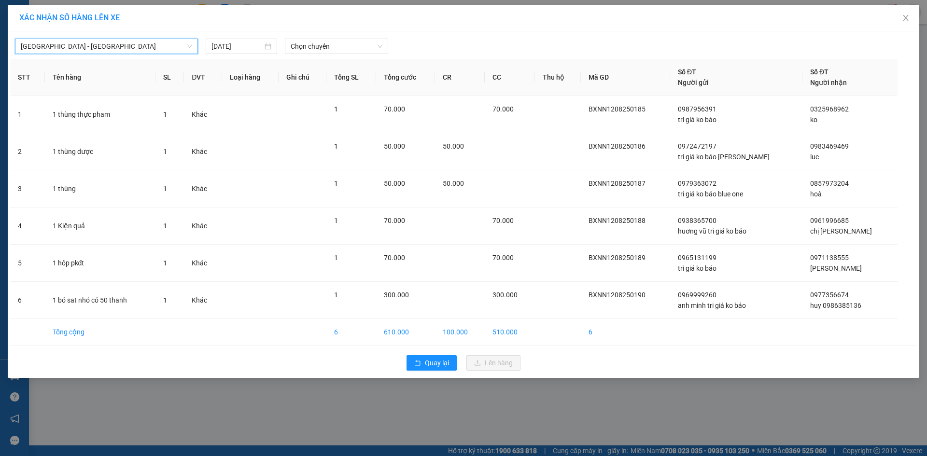
click at [296, 56] on div "[GEOGRAPHIC_DATA] - [GEOGRAPHIC_DATA] [GEOGRAPHIC_DATA] - [GEOGRAPHIC_DATA] [GE…" at bounding box center [464, 204] width 912 height 347
click at [306, 50] on span "Chọn chuyến" at bounding box center [337, 46] width 92 height 14
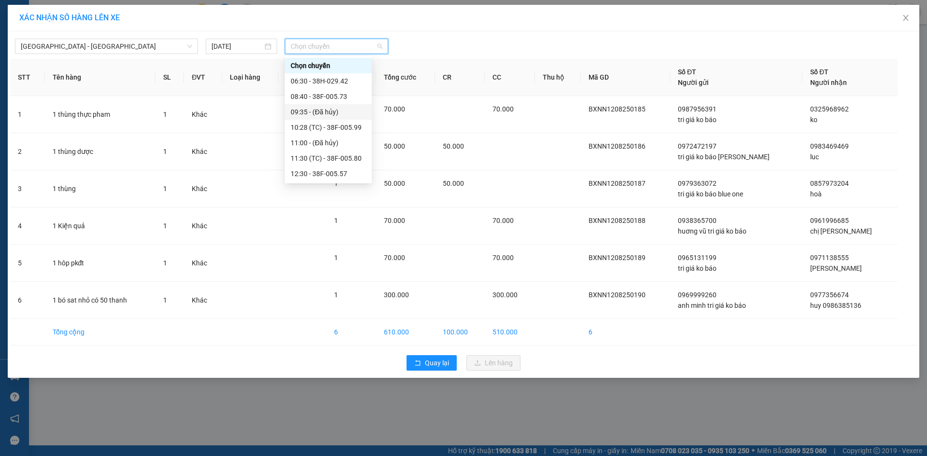
scroll to position [48, 0]
click at [322, 113] on div "11:30 (TC) - 38F-005.80" at bounding box center [328, 110] width 75 height 11
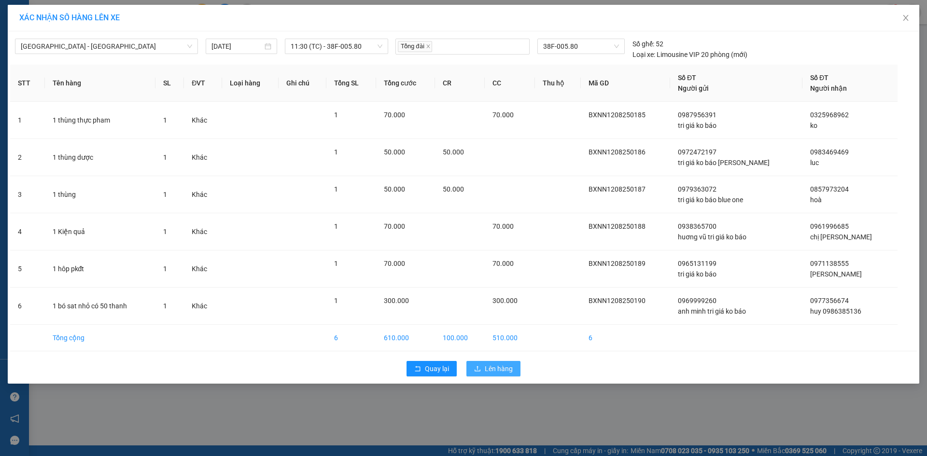
click at [495, 375] on button "Lên hàng" at bounding box center [494, 368] width 54 height 15
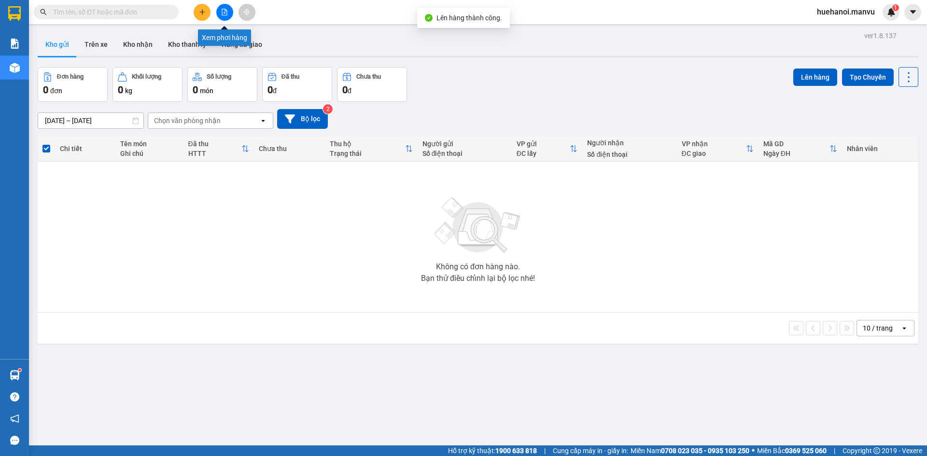
click at [226, 15] on icon "file-add" at bounding box center [224, 12] width 5 height 7
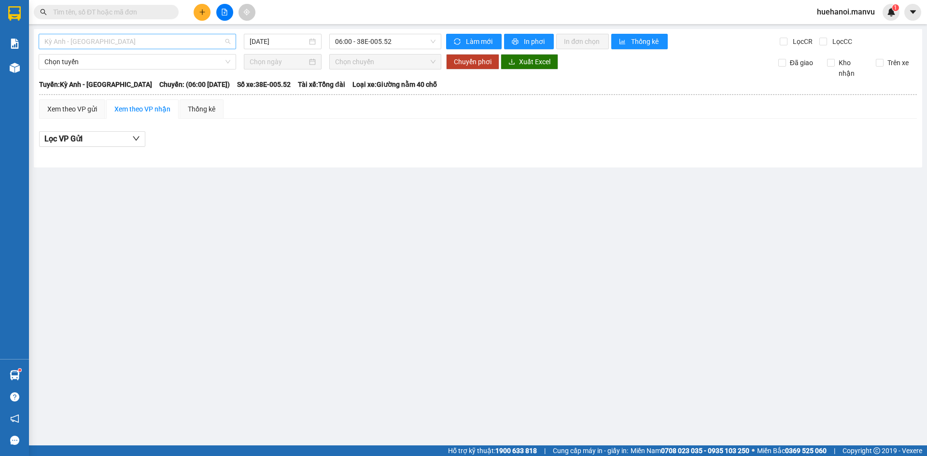
click at [103, 34] on div "Kỳ Anh - [GEOGRAPHIC_DATA]" at bounding box center [138, 41] width 198 height 15
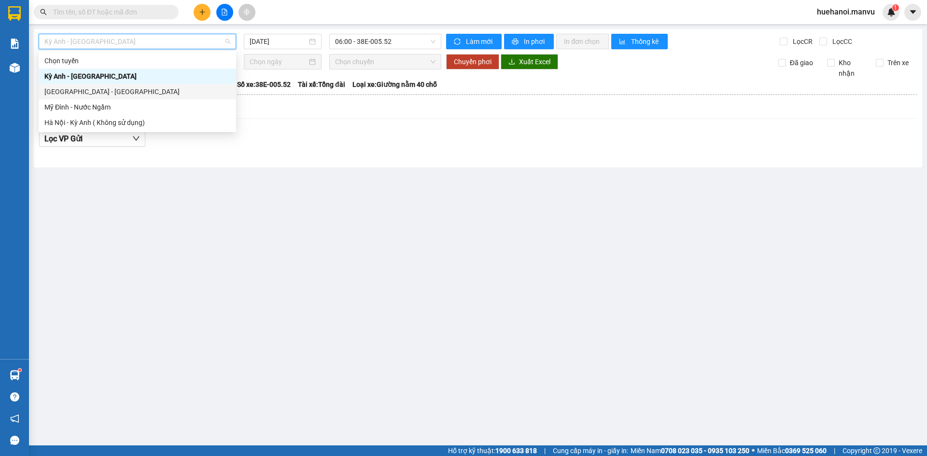
click at [94, 88] on div "[GEOGRAPHIC_DATA] - [GEOGRAPHIC_DATA]" at bounding box center [137, 91] width 186 height 11
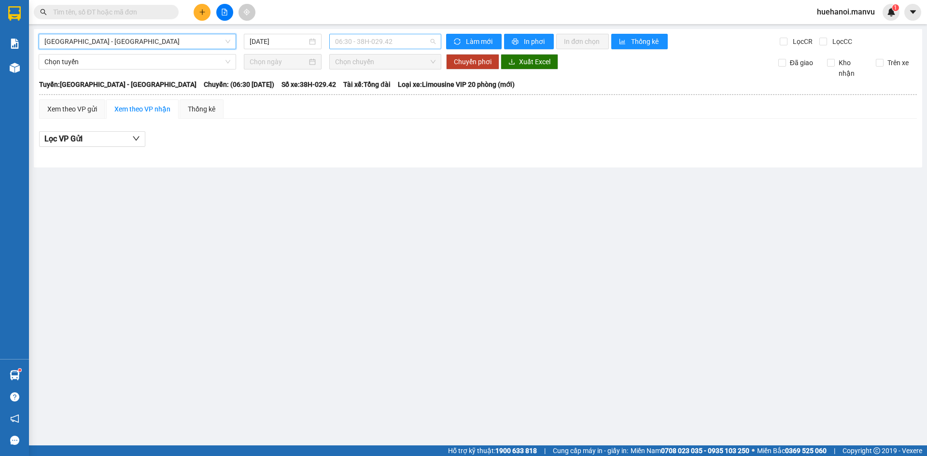
click at [380, 42] on span "06:30 - 38H-029.42" at bounding box center [385, 41] width 100 height 14
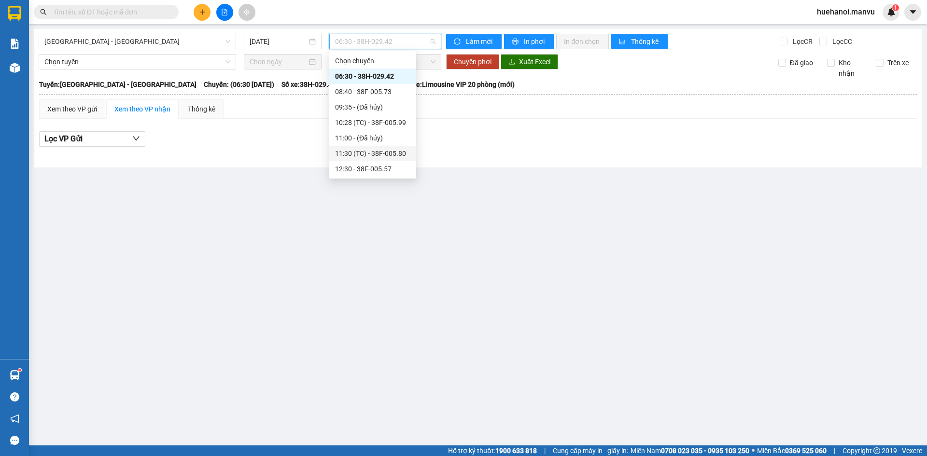
click at [383, 149] on div "11:30 (TC) - 38F-005.80" at bounding box center [372, 153] width 75 height 11
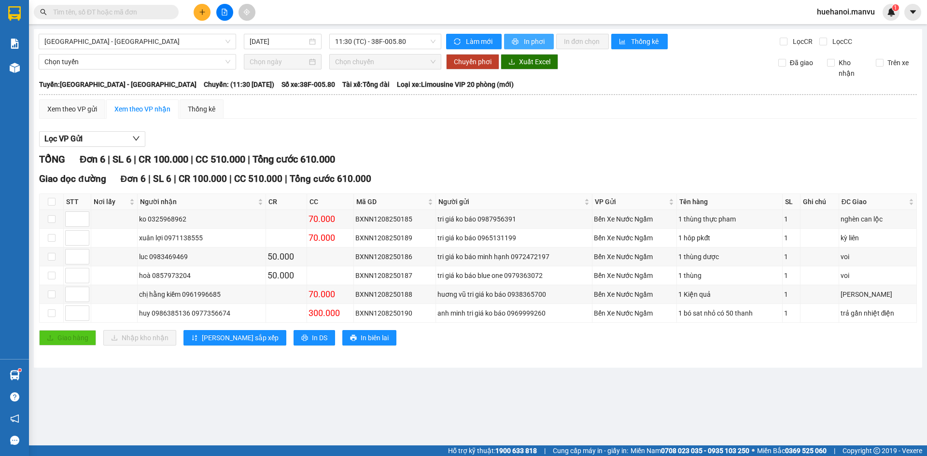
click at [542, 42] on span "In phơi" at bounding box center [535, 41] width 22 height 11
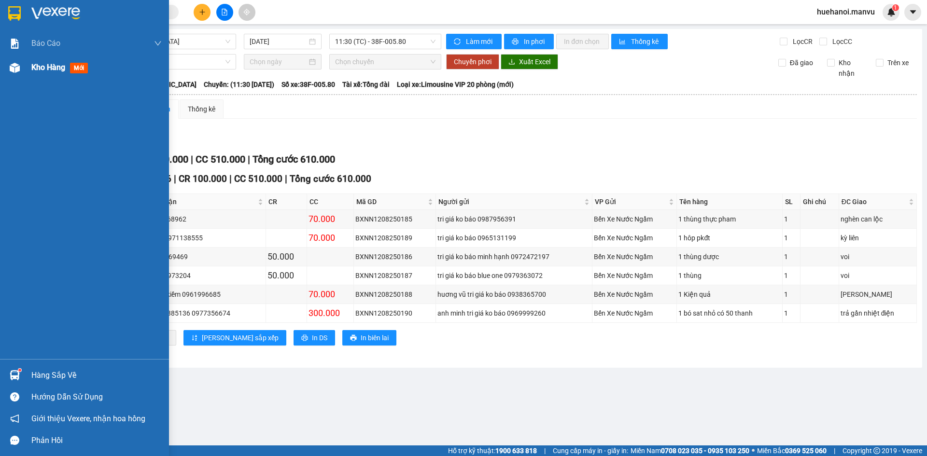
click at [58, 65] on span "Kho hàng" at bounding box center [48, 67] width 34 height 9
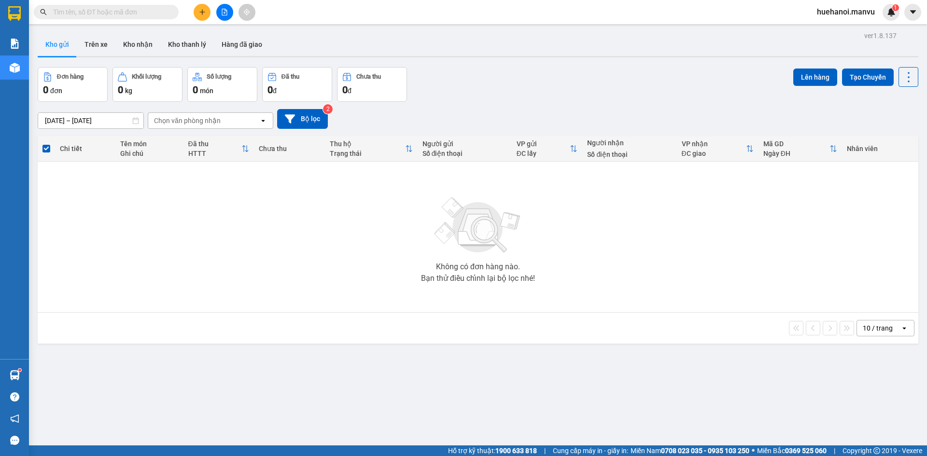
click at [206, 13] on button at bounding box center [202, 12] width 17 height 17
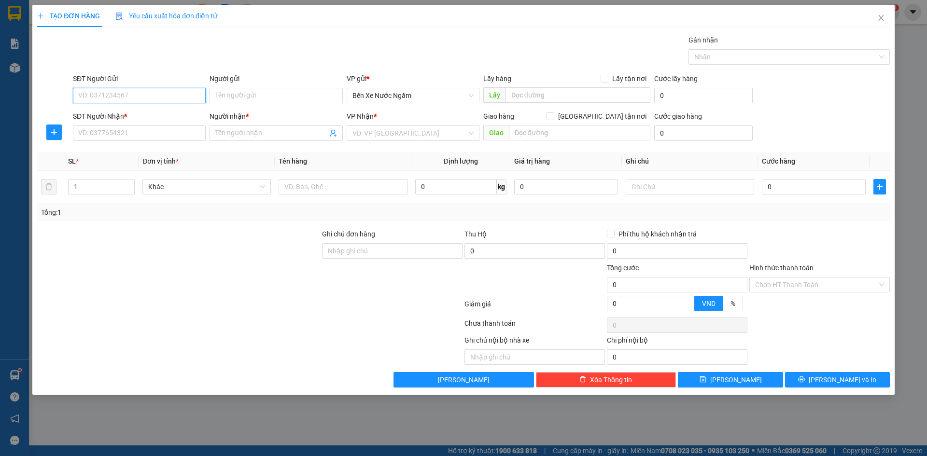
click at [178, 97] on input "SĐT Người Gửi" at bounding box center [139, 95] width 133 height 15
click at [121, 114] on div "0395997316 - tri giá ko báo" at bounding box center [139, 115] width 121 height 11
click at [124, 140] on input "SĐT Người Nhận *" at bounding box center [139, 133] width 133 height 15
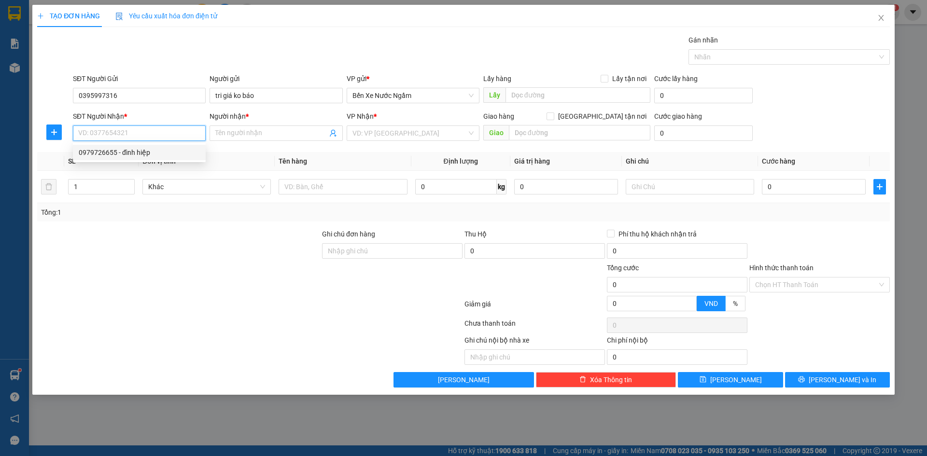
click at [121, 149] on div "0979726655 - đình hiệp" at bounding box center [139, 152] width 121 height 11
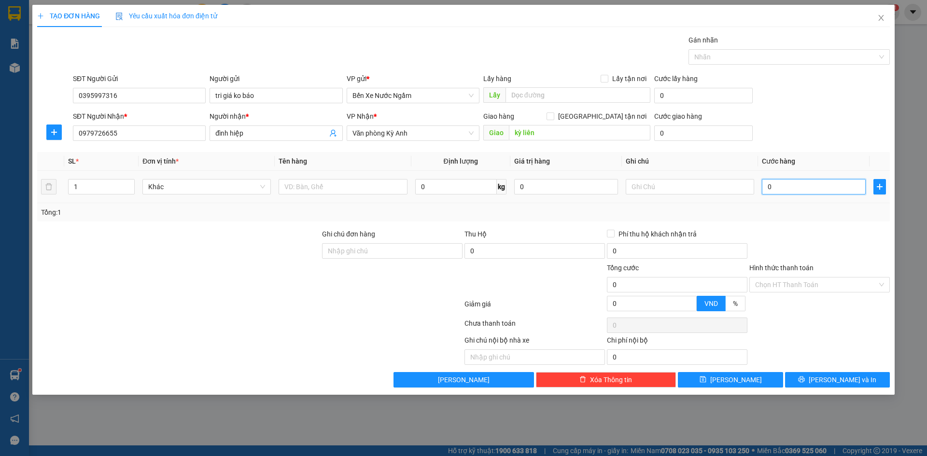
click at [789, 186] on input "0" at bounding box center [814, 186] width 104 height 15
click at [327, 187] on input "text" at bounding box center [343, 186] width 128 height 15
click at [805, 380] on icon "printer" at bounding box center [801, 379] width 7 height 7
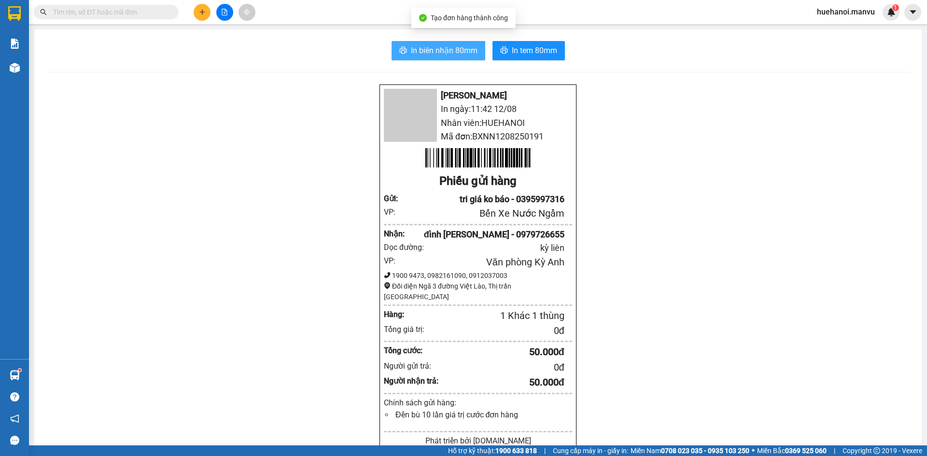
click at [453, 59] on button "In biên nhận 80mm" at bounding box center [439, 50] width 94 height 19
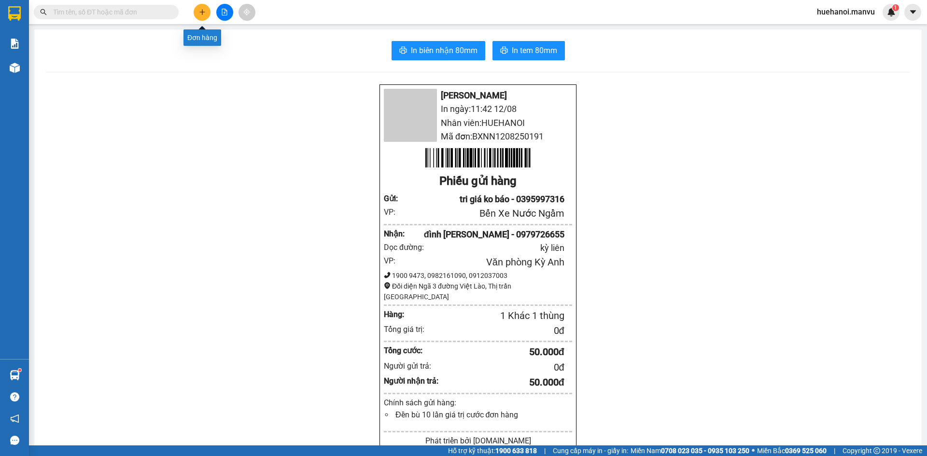
click at [202, 14] on icon "plus" at bounding box center [202, 11] width 0 height 5
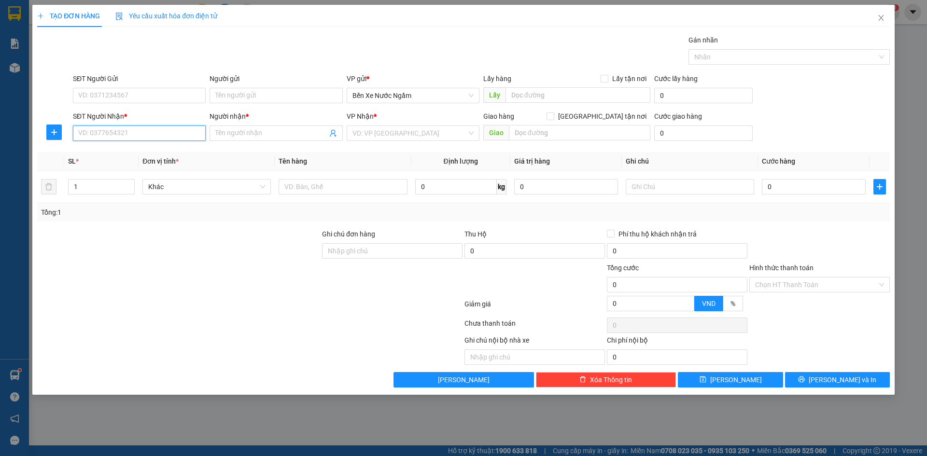
click at [157, 136] on input "SĐT Người Nhận *" at bounding box center [139, 133] width 133 height 15
click at [153, 134] on input "3192" at bounding box center [139, 133] width 133 height 15
click at [135, 150] on div "0969593192 - phương" at bounding box center [139, 152] width 121 height 11
click at [133, 98] on input "SĐT Người Gửi" at bounding box center [139, 95] width 133 height 15
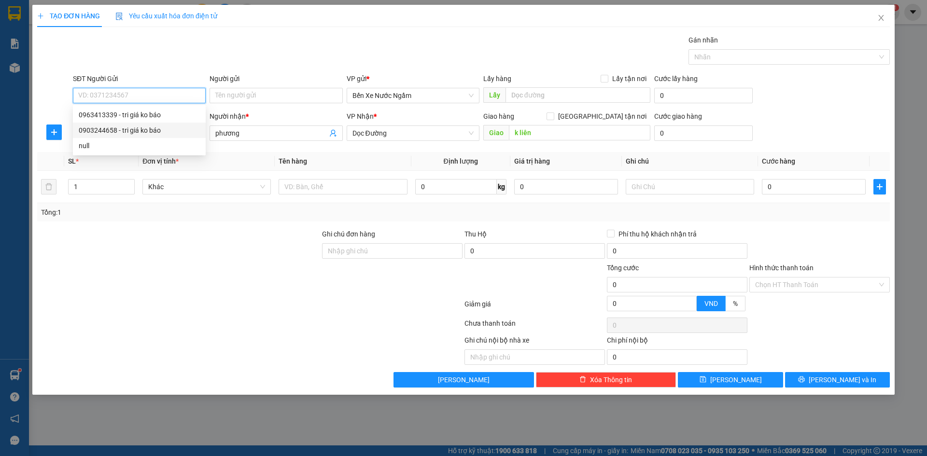
click at [123, 128] on div "0903244658 - tri giá ko báo" at bounding box center [139, 130] width 121 height 11
click at [400, 136] on span "Dọc Đường" at bounding box center [413, 133] width 121 height 14
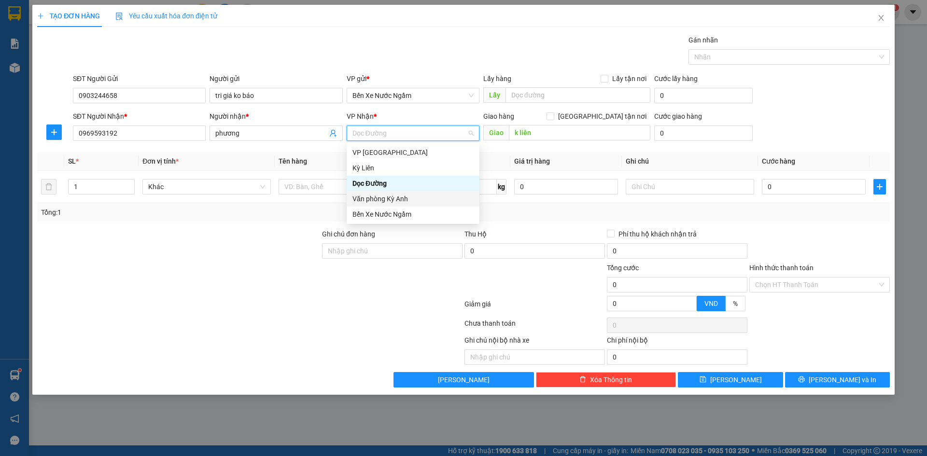
click at [391, 198] on div "Văn phòng Kỳ Anh" at bounding box center [413, 199] width 121 height 11
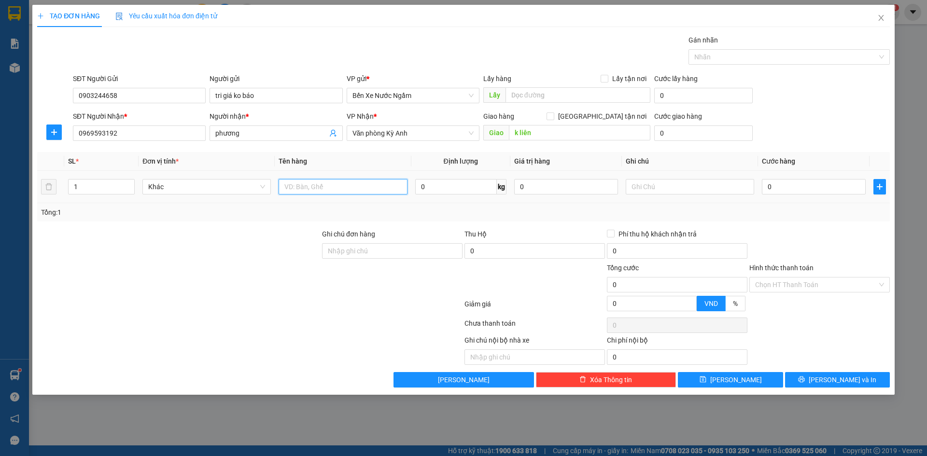
click at [317, 189] on input "text" at bounding box center [343, 186] width 128 height 15
click at [822, 187] on input "0" at bounding box center [814, 186] width 104 height 15
click at [316, 186] on input "text" at bounding box center [343, 186] width 128 height 15
click at [808, 186] on input "150.000" at bounding box center [814, 186] width 104 height 15
click at [805, 382] on icon "printer" at bounding box center [801, 379] width 7 height 7
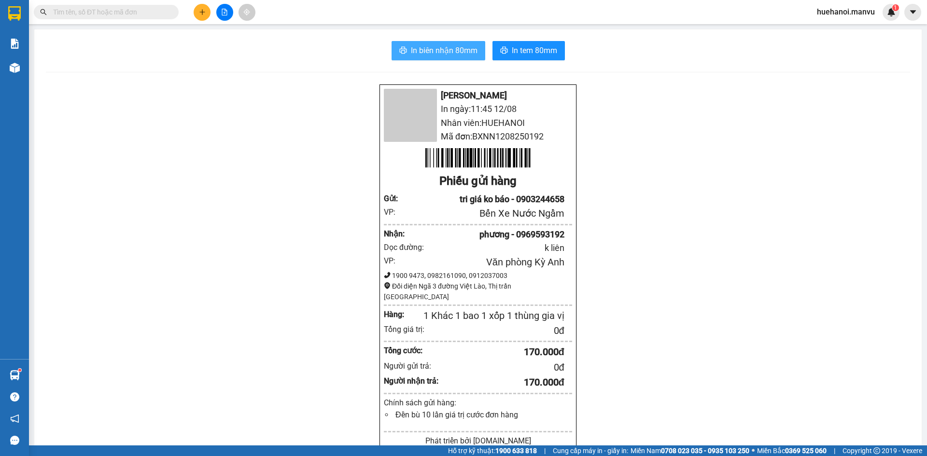
click at [443, 50] on span "In biên nhận 80mm" at bounding box center [444, 50] width 67 height 12
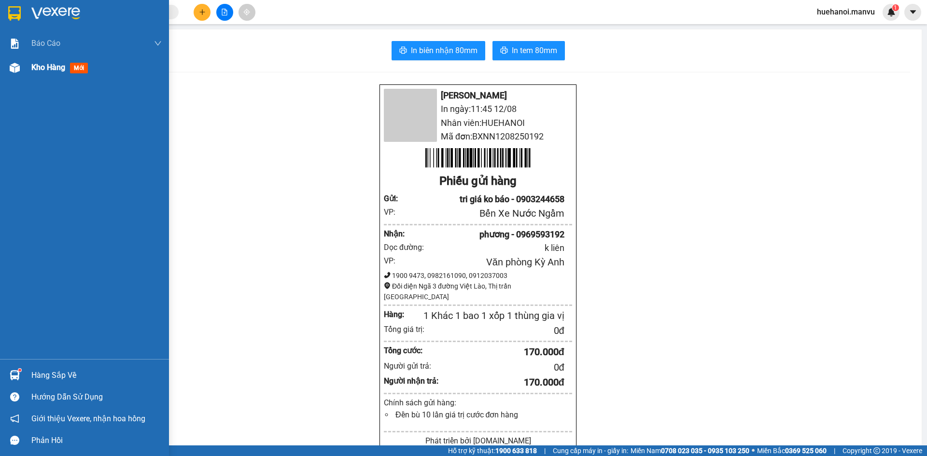
click at [42, 71] on span "Kho hàng" at bounding box center [48, 67] width 34 height 9
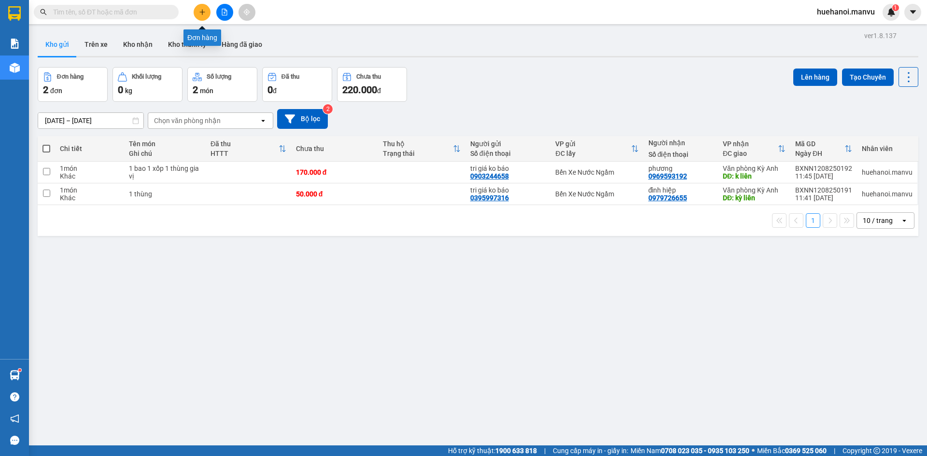
click at [201, 14] on icon "plus" at bounding box center [202, 12] width 7 height 7
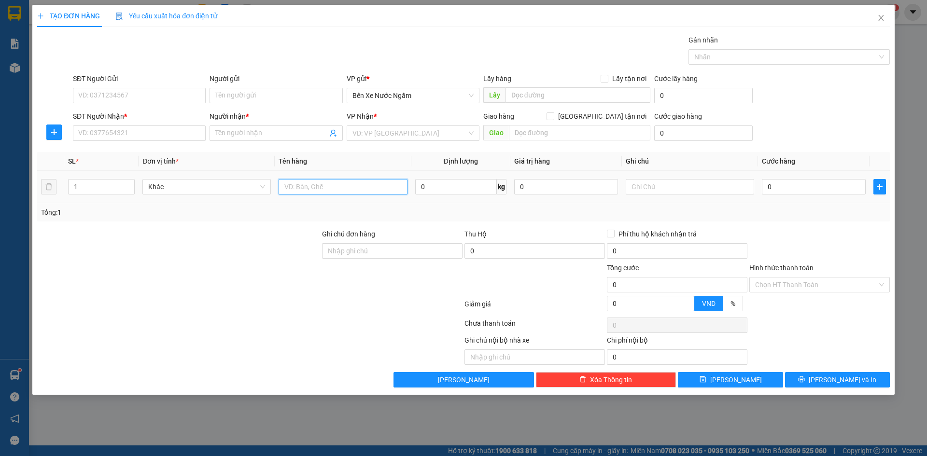
click at [336, 192] on input "text" at bounding box center [343, 186] width 128 height 15
type input "1 Kiện quả"
click at [124, 99] on input "SĐT Người Gửi" at bounding box center [139, 95] width 133 height 15
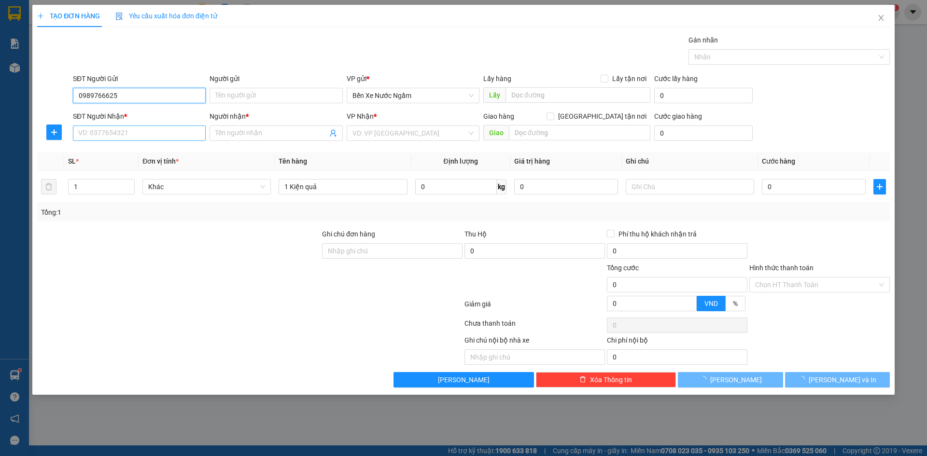
type input "0989766625"
click at [129, 136] on input "SĐT Người Nhận *" at bounding box center [139, 133] width 133 height 15
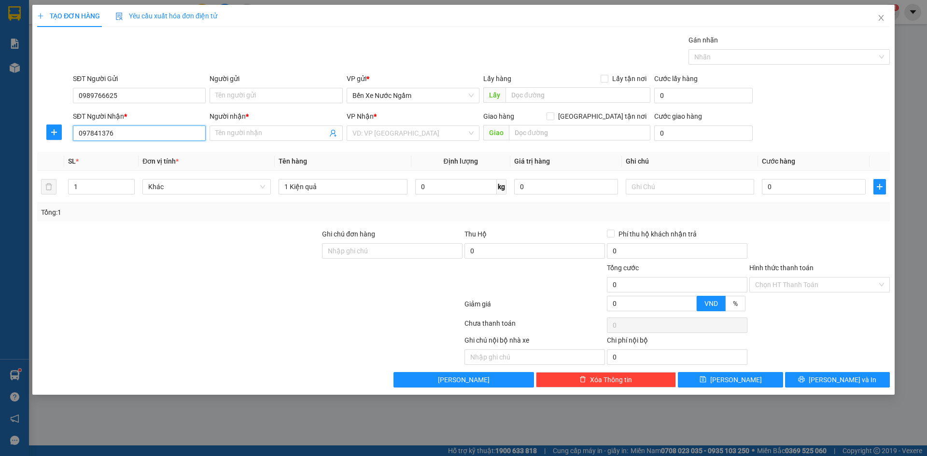
type input "0978413765"
click at [129, 136] on input "0978413765" at bounding box center [139, 133] width 133 height 15
click at [126, 153] on div "0978413765 - kt" at bounding box center [139, 152] width 121 height 11
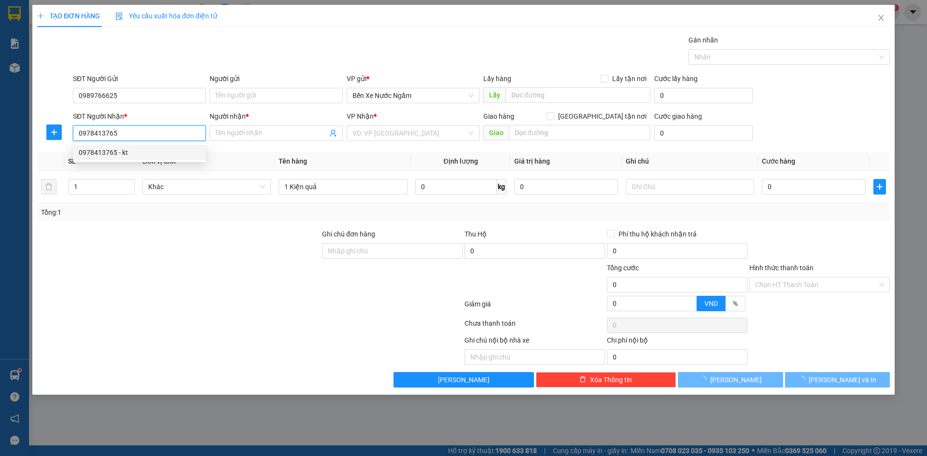
type input "kt"
type input "k liên"
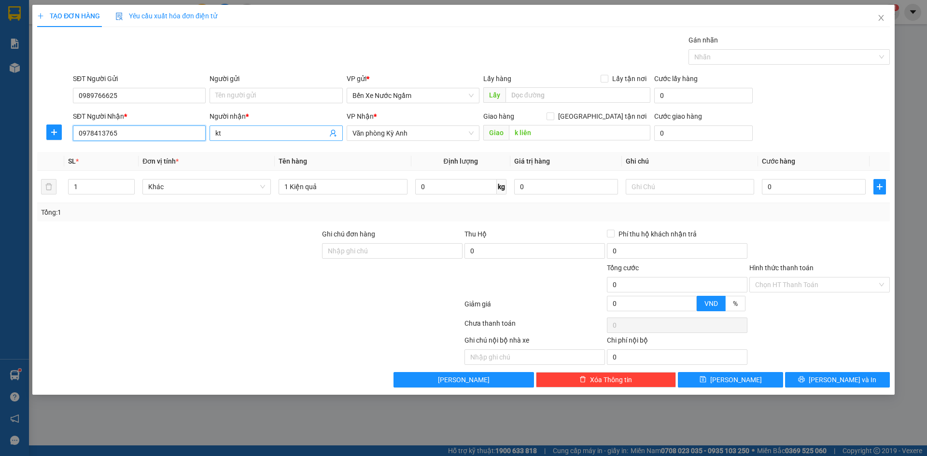
type input "0978413765"
click at [252, 132] on input "kt" at bounding box center [271, 133] width 112 height 11
type input "k"
type input "ngoc lan"
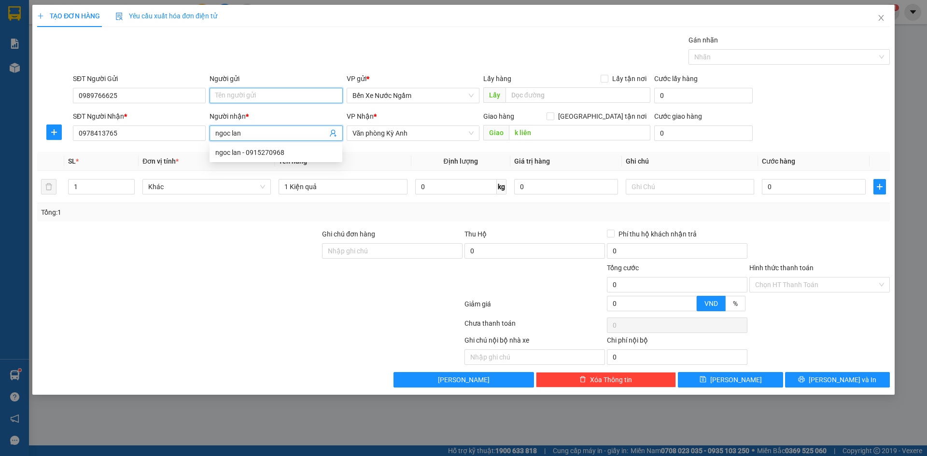
click at [246, 97] on input "Người gửi" at bounding box center [276, 95] width 133 height 15
type input "t"
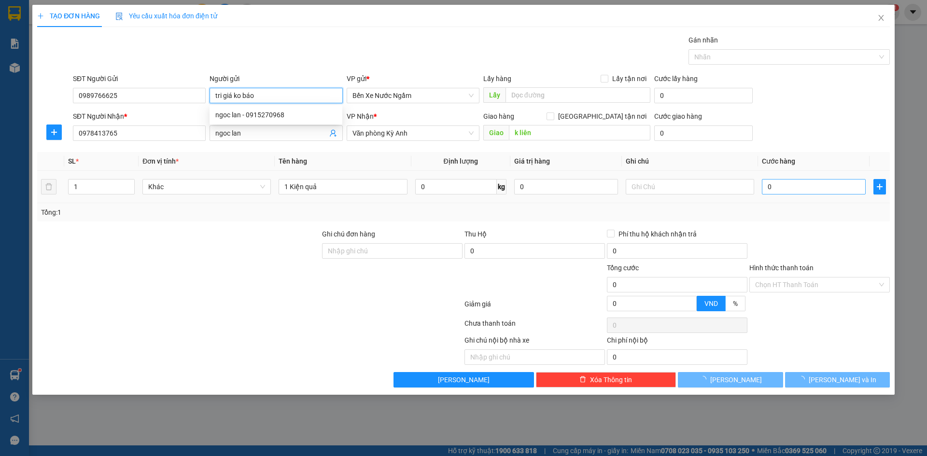
type input "tri giá ko báo"
click at [817, 191] on input "0" at bounding box center [814, 186] width 104 height 15
type input "5"
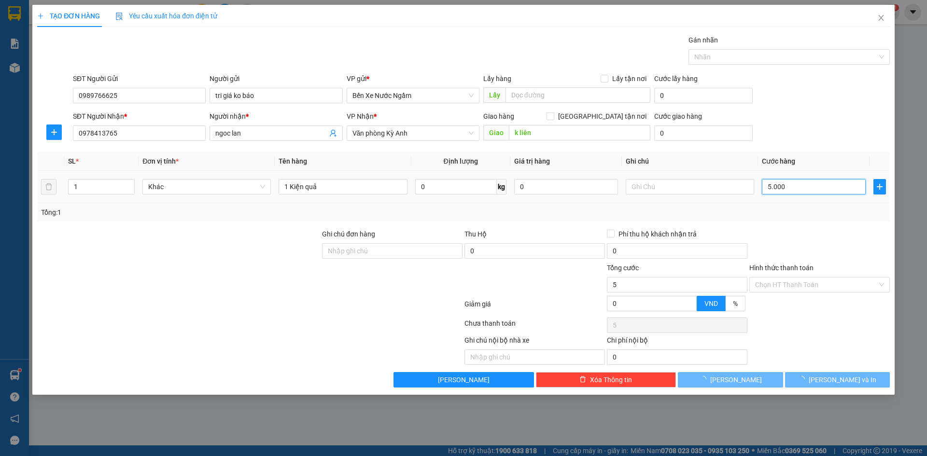
type input "50.000"
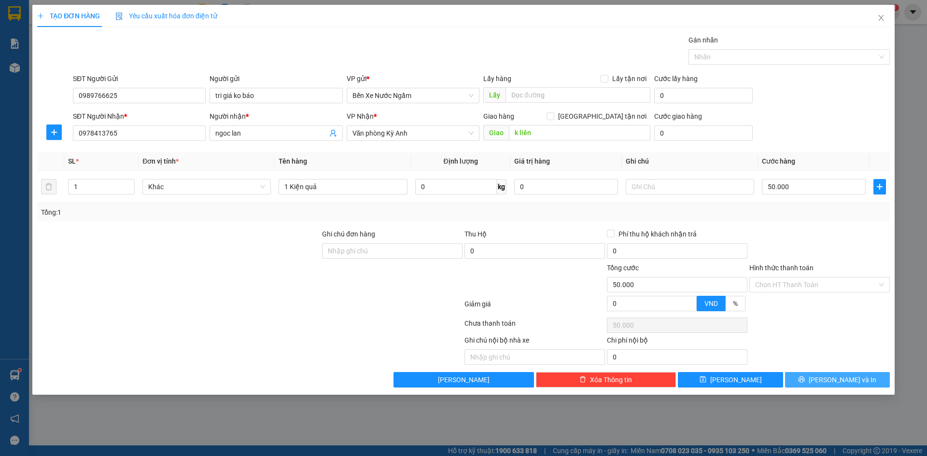
click at [827, 382] on button "[PERSON_NAME] và In" at bounding box center [837, 379] width 105 height 15
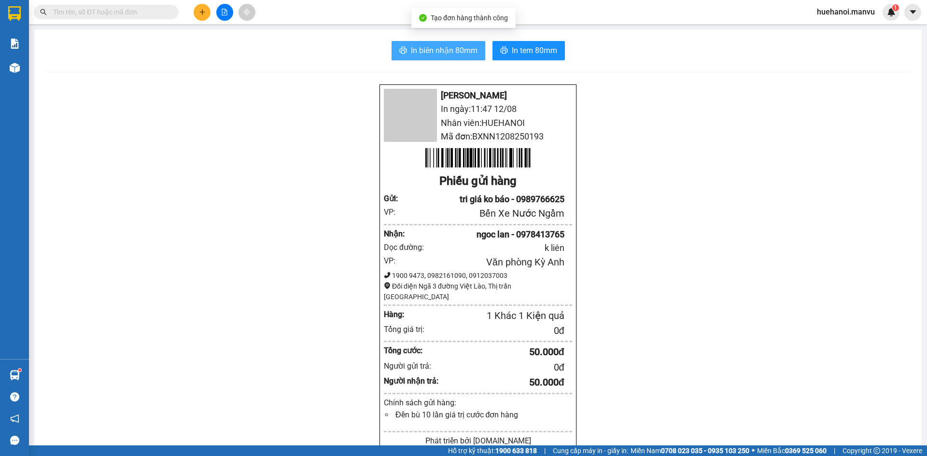
click at [432, 57] on button "In biên nhận 80mm" at bounding box center [439, 50] width 94 height 19
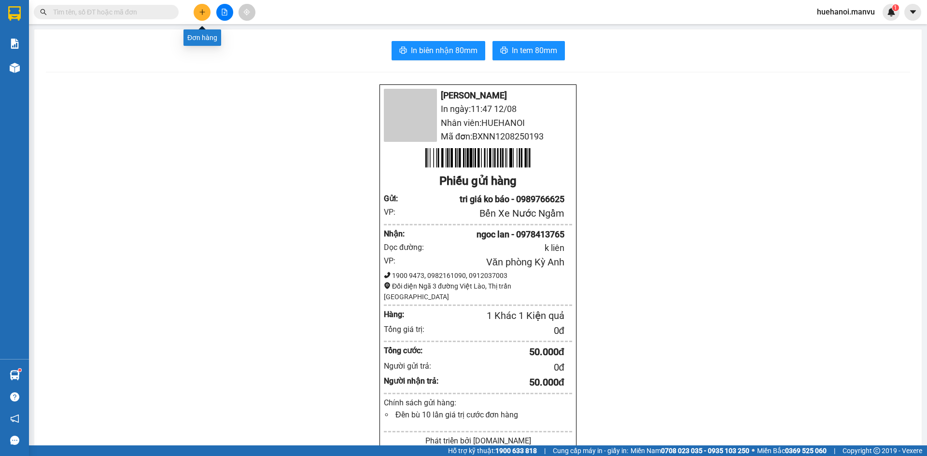
click at [200, 14] on icon "plus" at bounding box center [202, 12] width 7 height 7
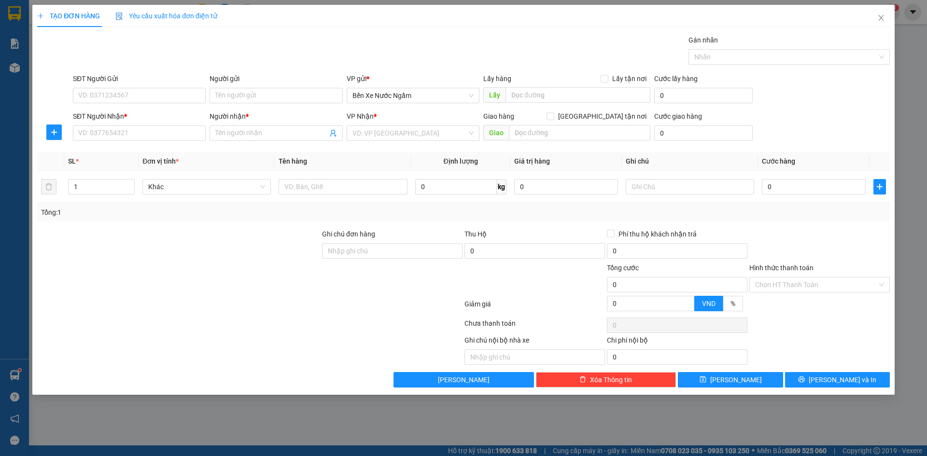
click at [61, 57] on div at bounding box center [54, 52] width 36 height 34
click at [116, 100] on input "SĐT Người Gửi" at bounding box center [139, 95] width 133 height 15
type input "0965668670"
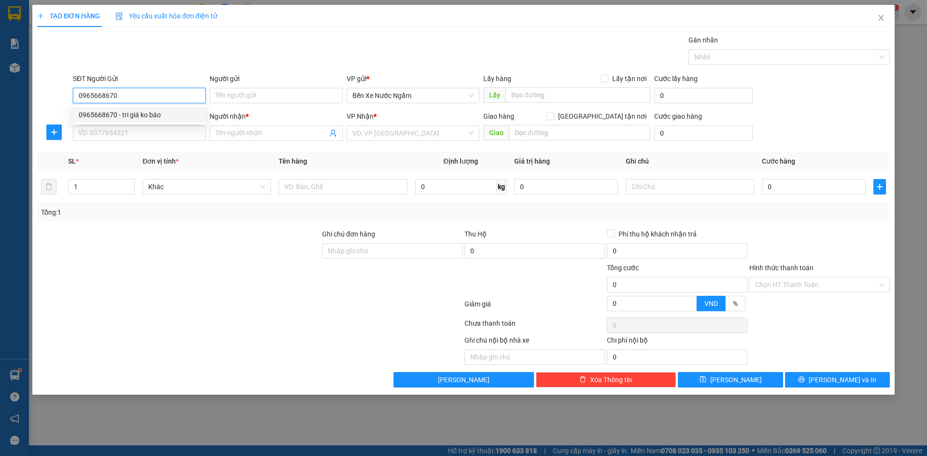
click at [113, 118] on div "0965668670 - tri giá ko báo" at bounding box center [139, 115] width 121 height 11
type input "tri giá ko báo"
type input "0965668670"
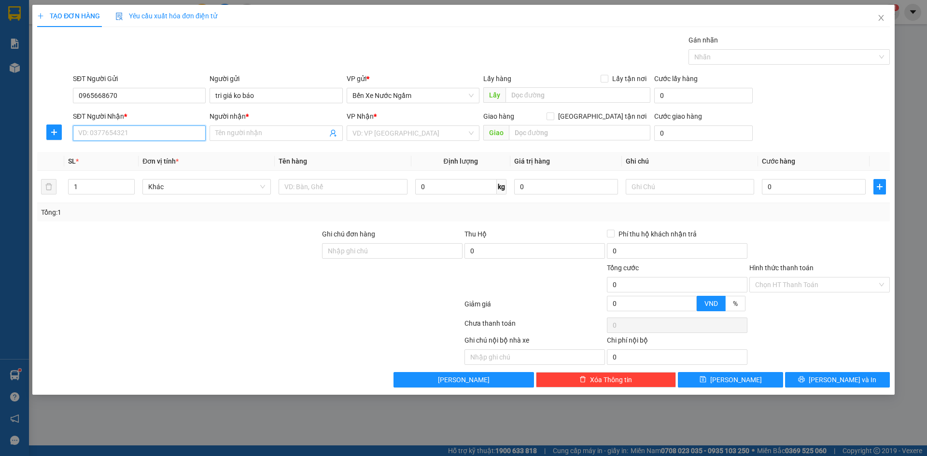
click at [122, 135] on input "SĐT Người Nhận *" at bounding box center [139, 133] width 133 height 15
type input "0974189460"
click at [127, 152] on div "0974189460 - a thuan" at bounding box center [139, 152] width 121 height 11
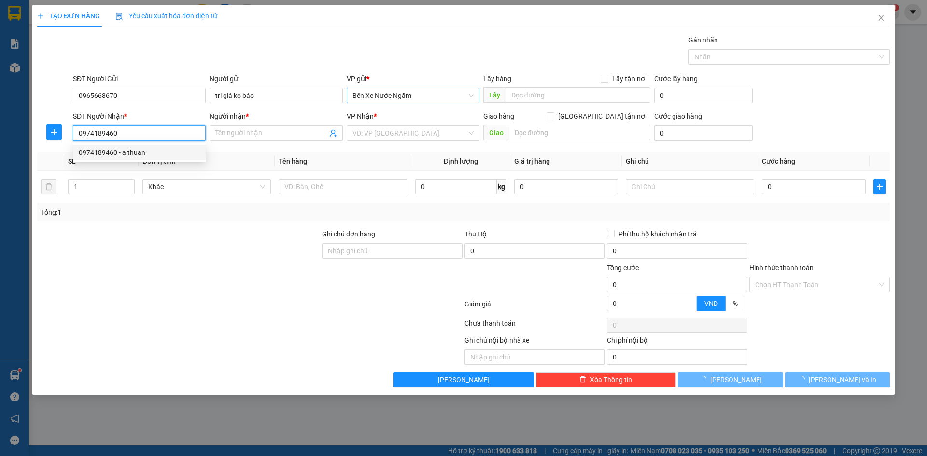
type input "a thuan"
type input "nghèn"
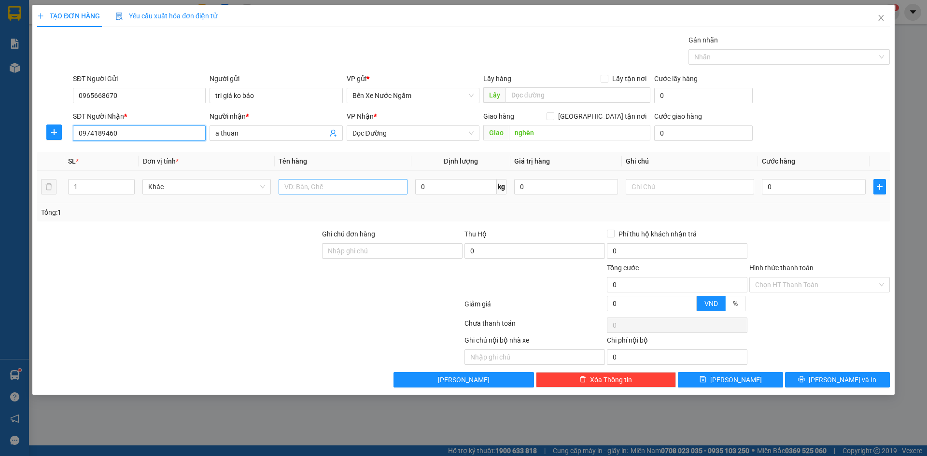
type input "0974189460"
click at [317, 188] on input "text" at bounding box center [343, 186] width 128 height 15
type input "1 máy"
click at [810, 180] on input "0" at bounding box center [814, 186] width 104 height 15
type input "1"
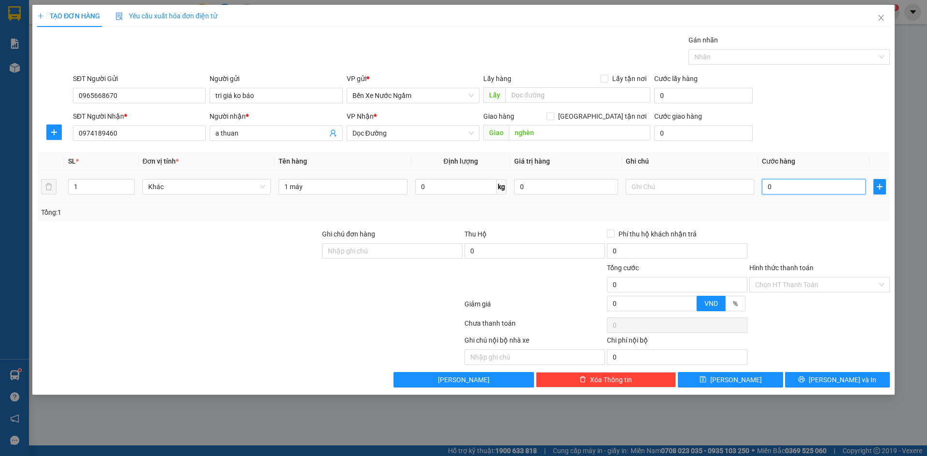
type input "1"
type input "15"
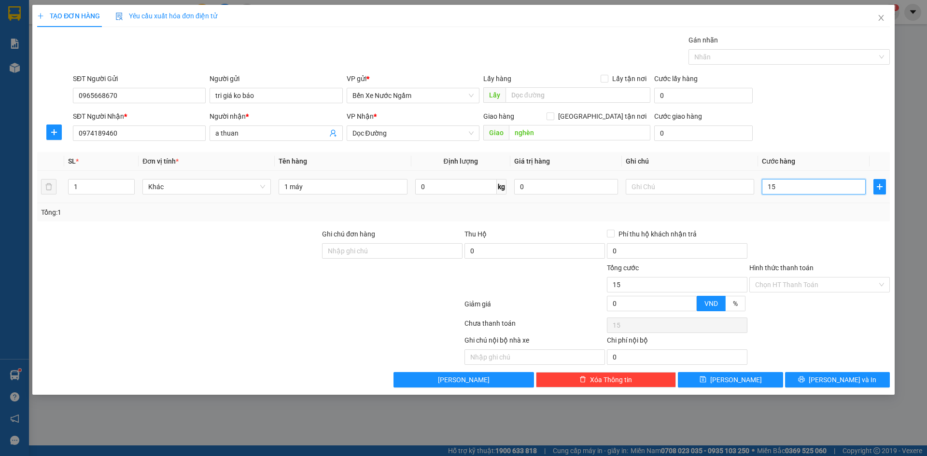
type input "150"
type input "1.500"
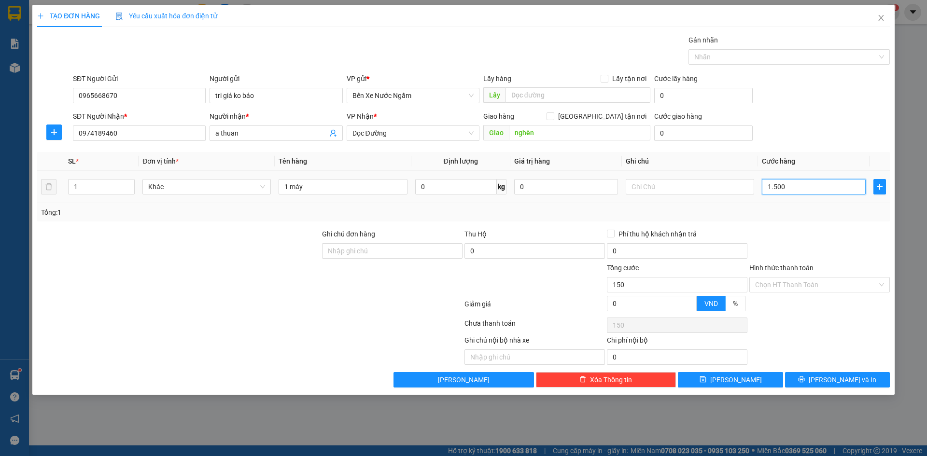
type input "1.500"
type input "15.000"
type input "150.000"
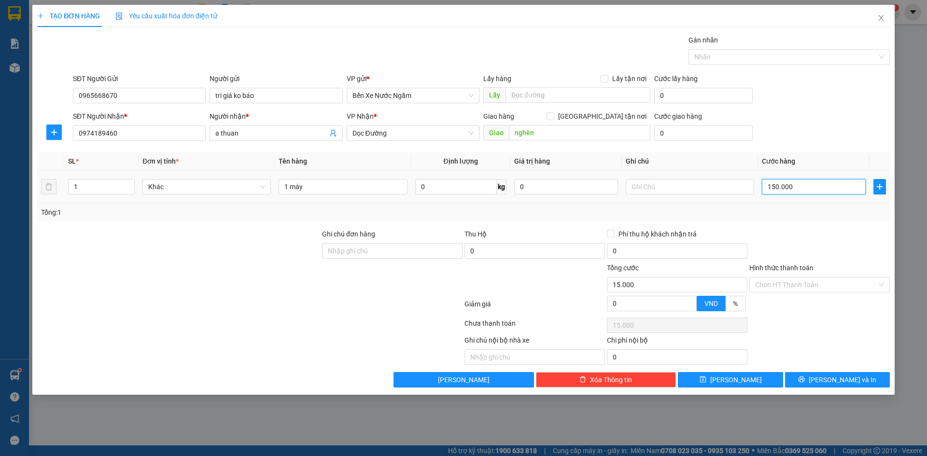
type input "150.000"
click at [835, 383] on span "[PERSON_NAME] và In" at bounding box center [843, 380] width 68 height 11
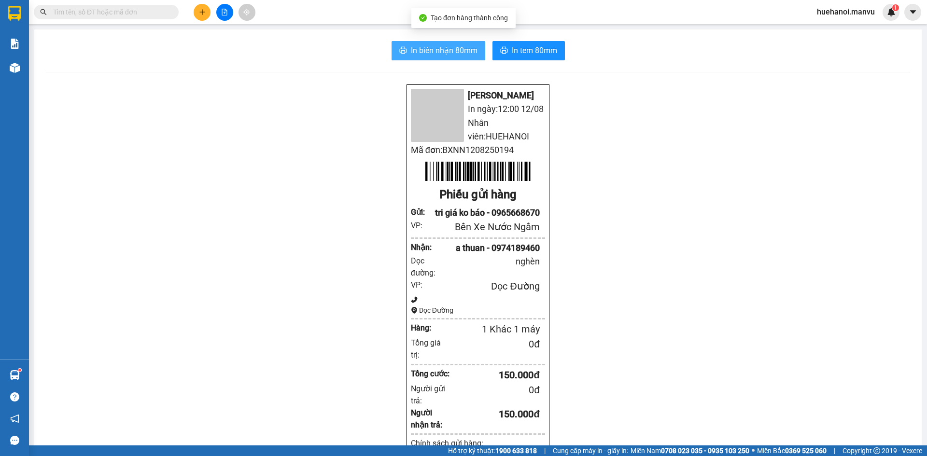
click at [445, 56] on span "In biên nhận 80mm" at bounding box center [444, 50] width 67 height 12
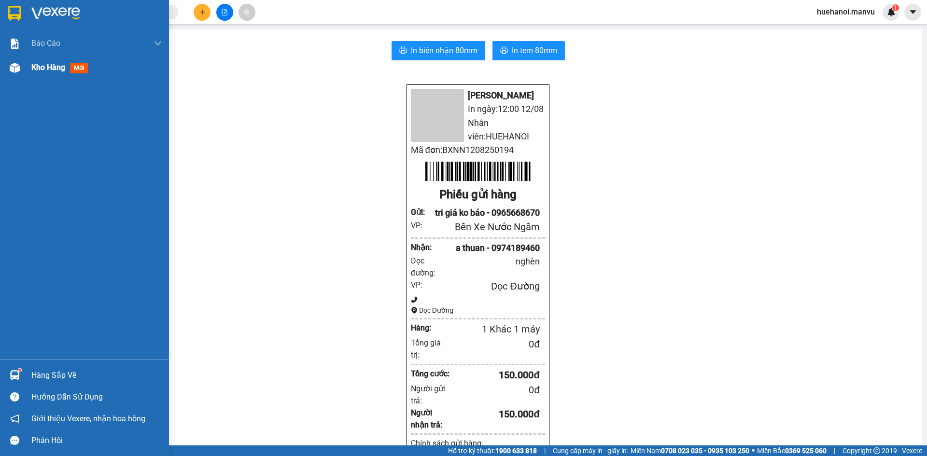
click at [37, 68] on span "Kho hàng" at bounding box center [48, 67] width 34 height 9
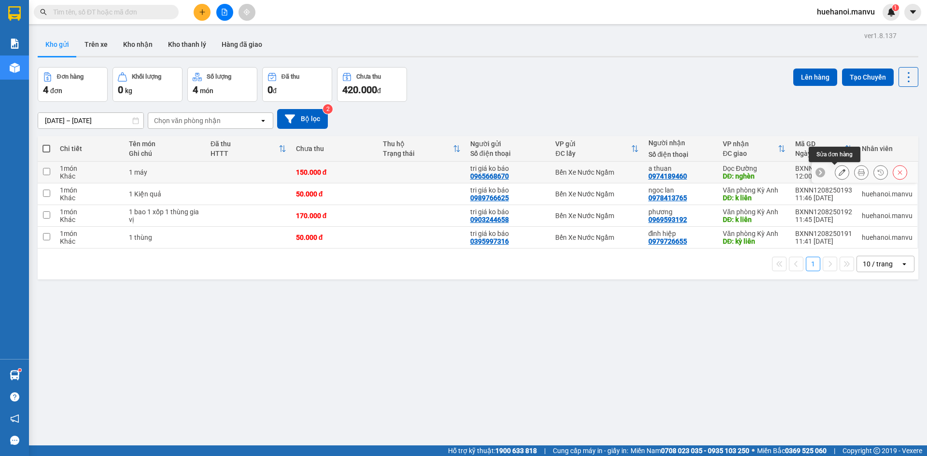
click at [839, 171] on icon at bounding box center [842, 172] width 7 height 7
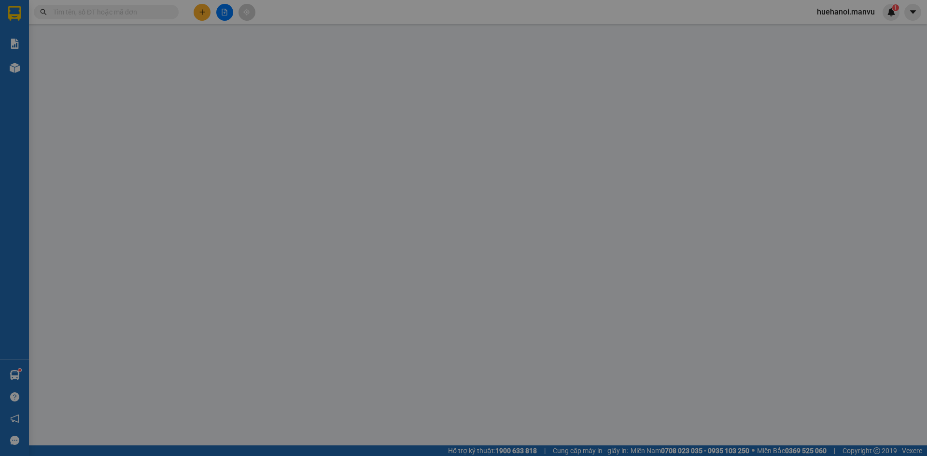
type input "0965668670"
type input "tri giá ko báo"
type input "0974189460"
type input "a thuan"
type input "nghèn"
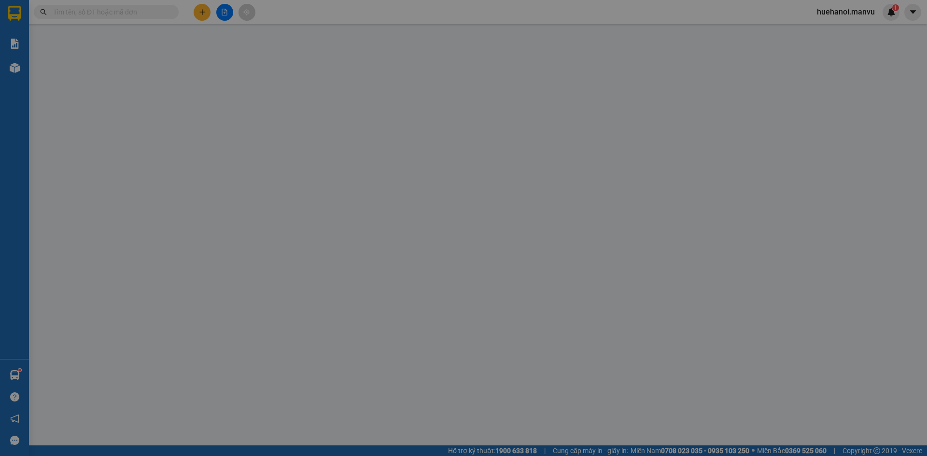
type input "150.000"
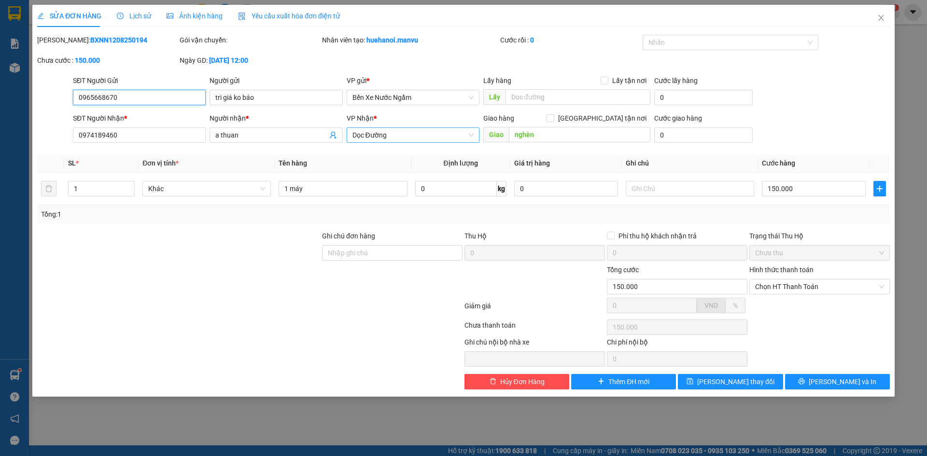
click at [408, 135] on span "Dọc Đường" at bounding box center [413, 135] width 121 height 14
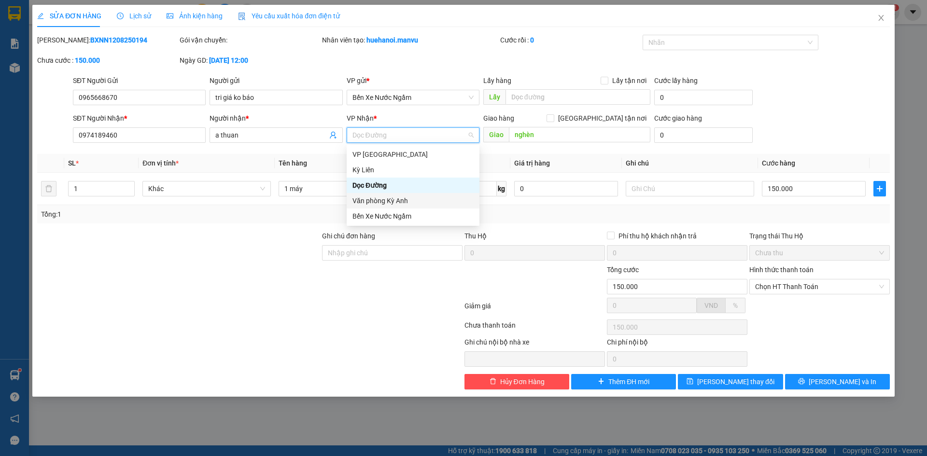
click at [401, 200] on div "Văn phòng Kỳ Anh" at bounding box center [413, 201] width 121 height 11
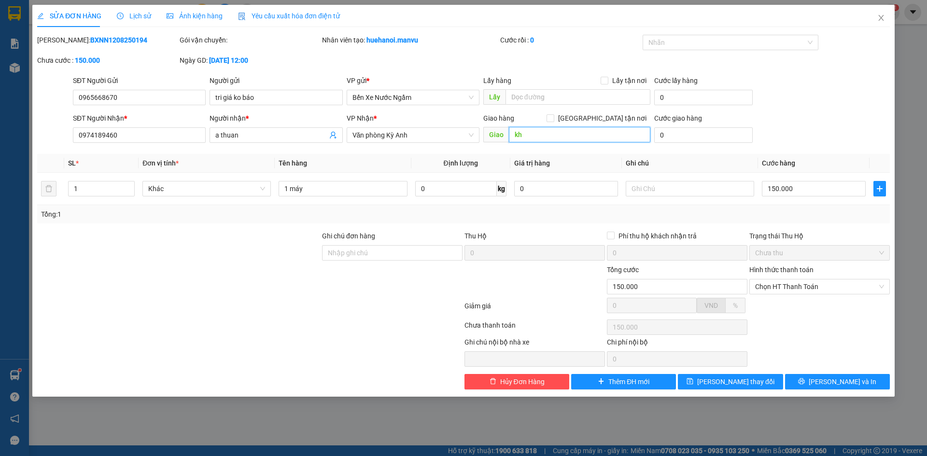
type input "k"
type input "kỳ hoa"
click at [798, 380] on button "[PERSON_NAME] và In" at bounding box center [837, 381] width 105 height 15
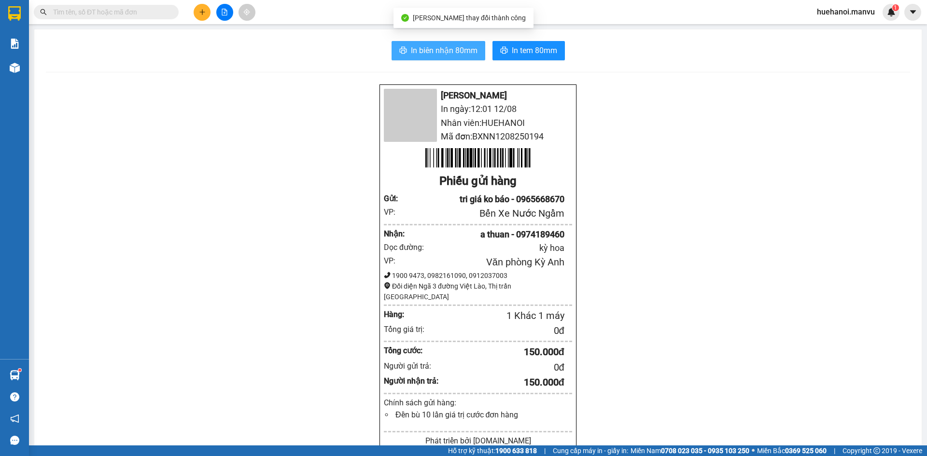
click at [452, 53] on span "In biên nhận 80mm" at bounding box center [444, 50] width 67 height 12
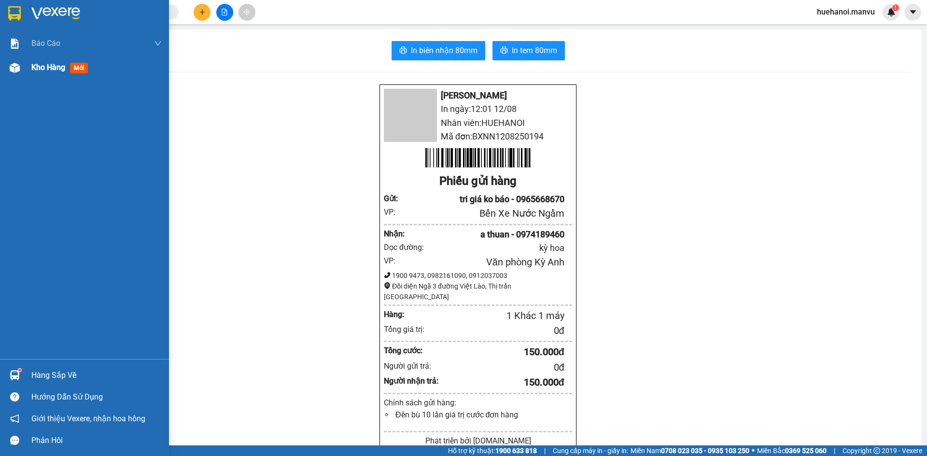
click at [40, 63] on span "Kho hàng" at bounding box center [48, 67] width 34 height 9
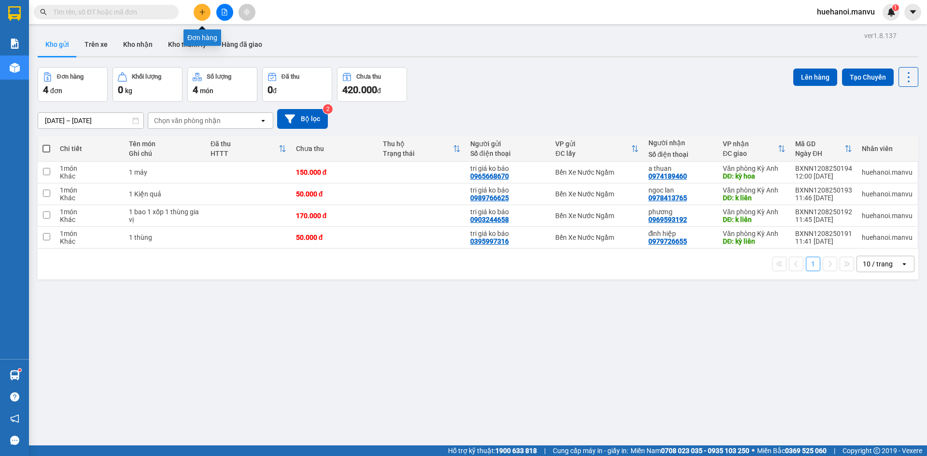
click at [204, 11] on icon "plus" at bounding box center [202, 12] width 7 height 7
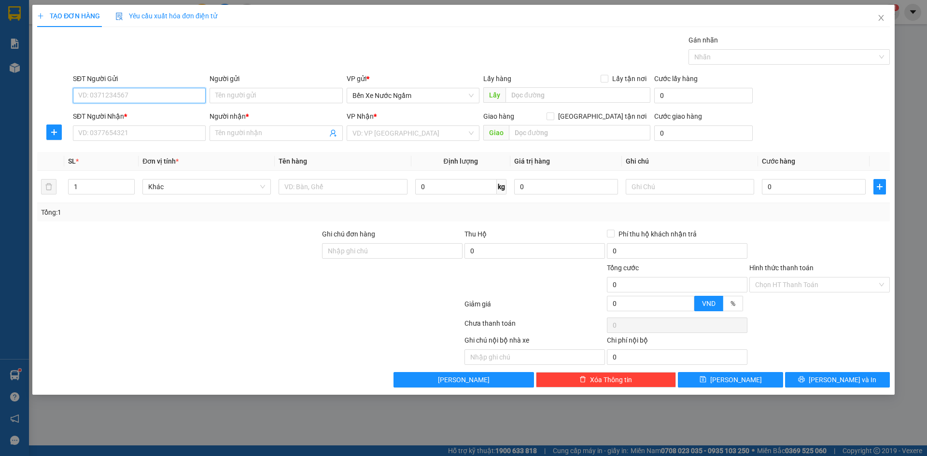
click at [152, 98] on input "SĐT Người Gửi" at bounding box center [139, 95] width 133 height 15
click at [152, 94] on input "6884" at bounding box center [139, 95] width 133 height 15
type input "6884"
click at [144, 106] on div "0919826884 0972086884 0919826884 - tri giá ko báo 0972086884" at bounding box center [139, 122] width 133 height 35
click at [152, 136] on input "SĐT Người Nhận *" at bounding box center [139, 133] width 133 height 15
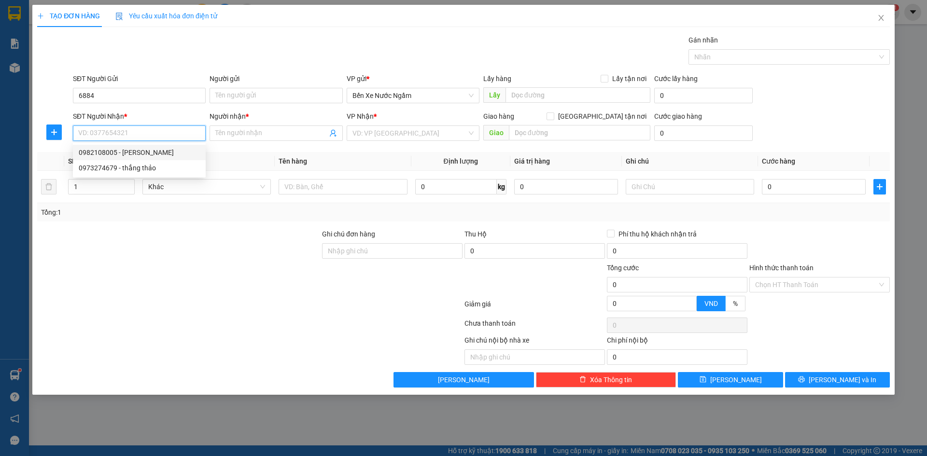
click at [125, 153] on div "0982108005 - ngọc thái" at bounding box center [139, 152] width 121 height 11
type input "0982108005"
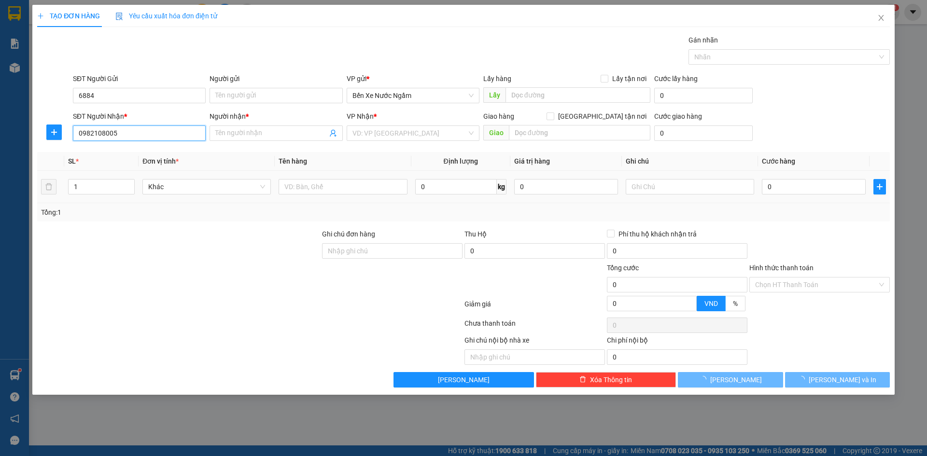
type input "ngọc thái"
type input "cẩm xuyên"
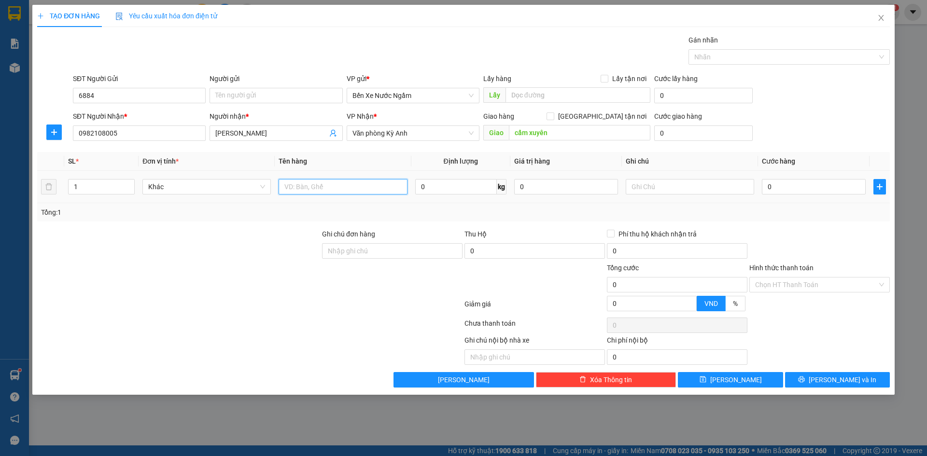
click at [351, 191] on input "text" at bounding box center [343, 186] width 128 height 15
type input "1 thùng dài"
click at [797, 185] on input "0" at bounding box center [814, 186] width 104 height 15
type input "5"
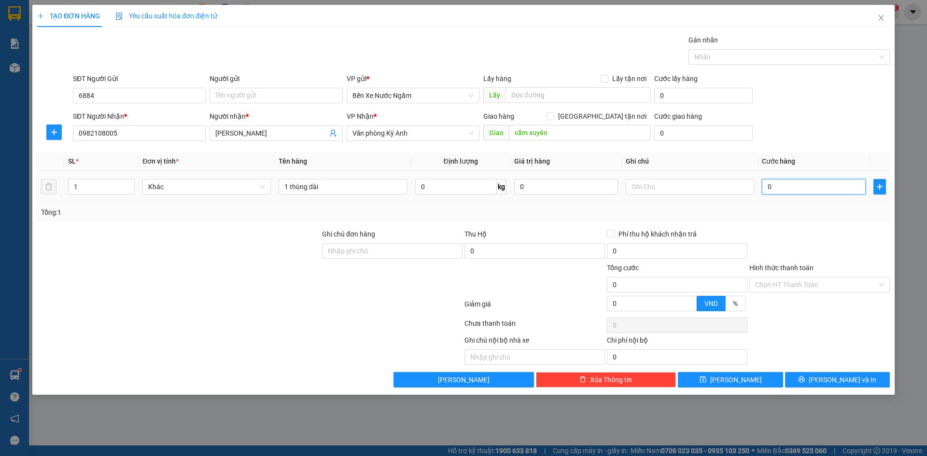
type input "5"
type input "50"
type input "500"
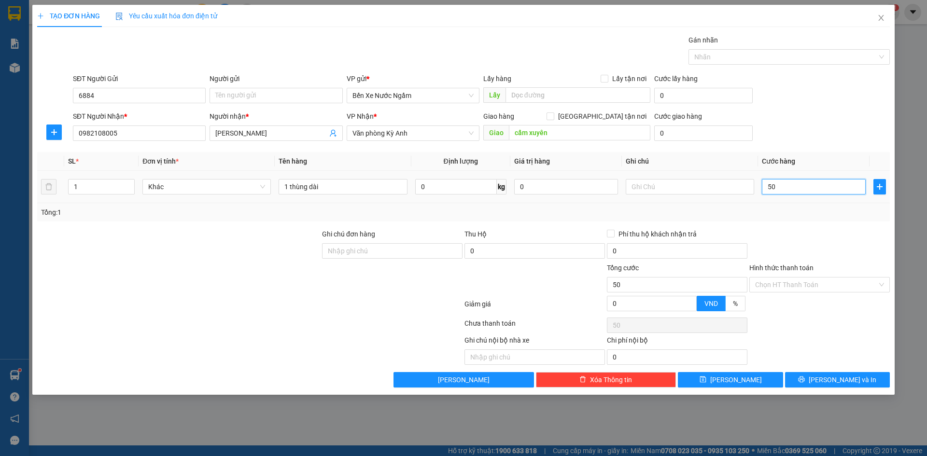
type input "500"
type input "5.000"
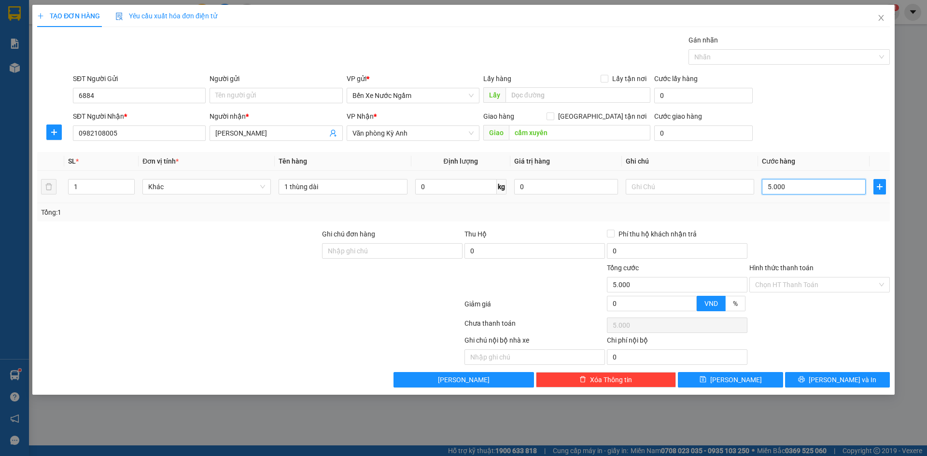
type input "50.000"
click at [824, 373] on button "[PERSON_NAME] và In" at bounding box center [837, 379] width 105 height 15
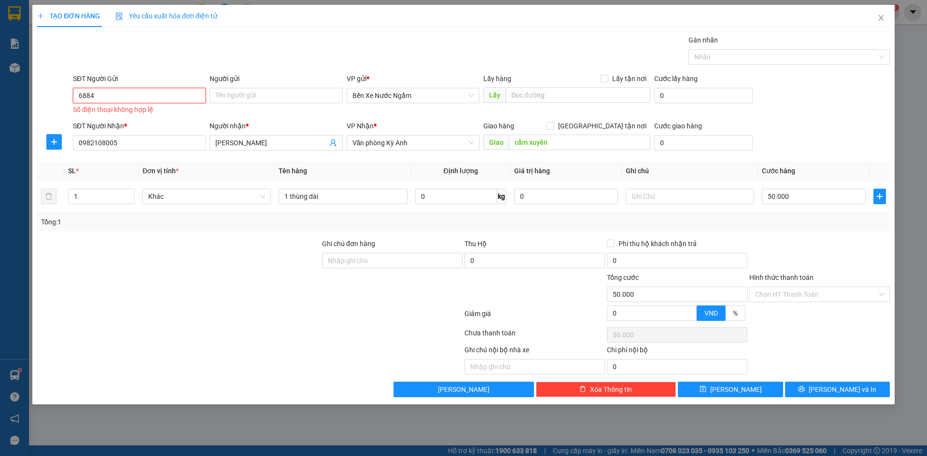
click at [167, 98] on input "6884" at bounding box center [139, 95] width 133 height 15
click at [130, 118] on div "0919826884 - tri giá ko báo" at bounding box center [139, 115] width 121 height 11
type input "0919826884"
type input "tri giá ko báo"
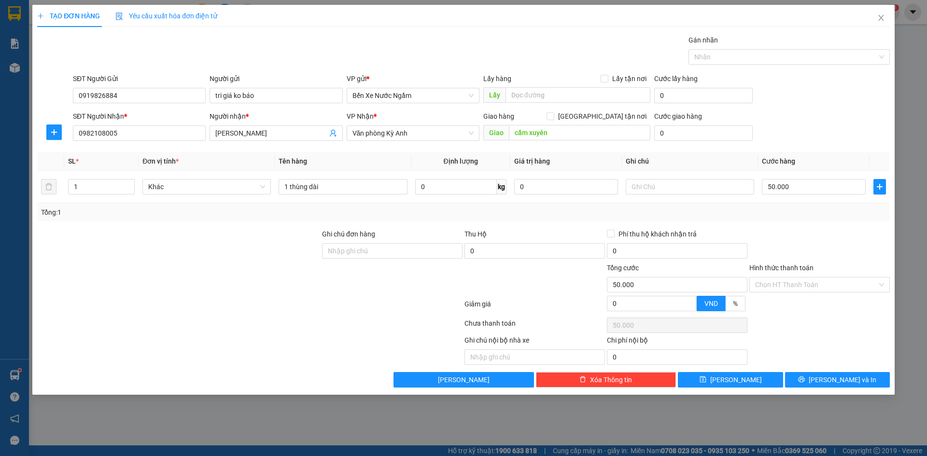
click at [806, 371] on div "Transit Pickup Surcharge Ids Transit Deliver Surcharge Ids Transit Deliver Surc…" at bounding box center [463, 211] width 853 height 353
click at [810, 382] on button "[PERSON_NAME] và In" at bounding box center [837, 379] width 105 height 15
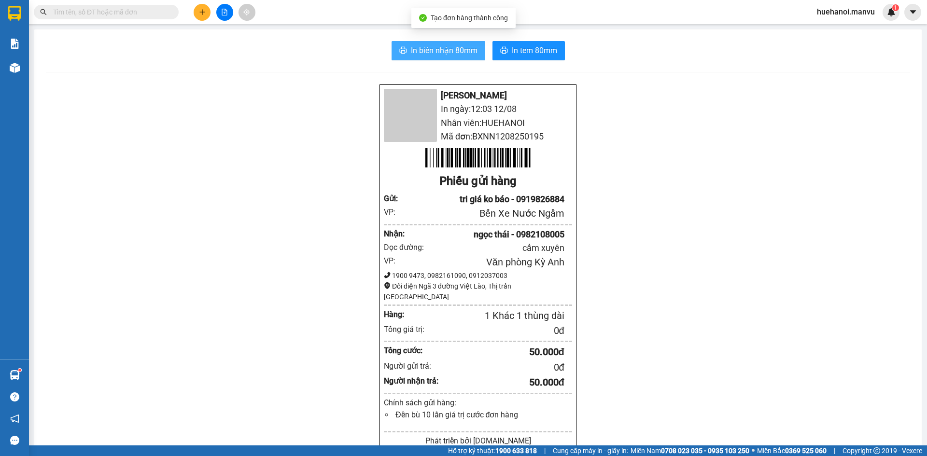
click at [445, 43] on button "In biên nhận 80mm" at bounding box center [439, 50] width 94 height 19
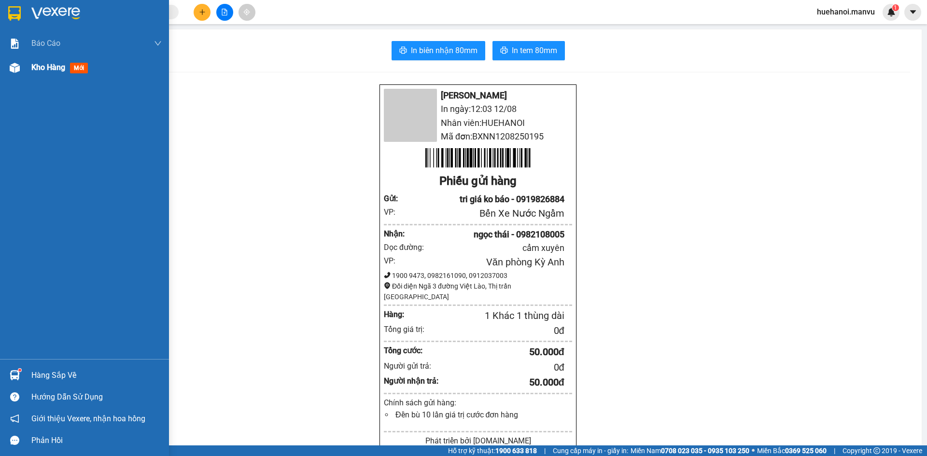
click at [36, 63] on span "Kho hàng" at bounding box center [48, 67] width 34 height 9
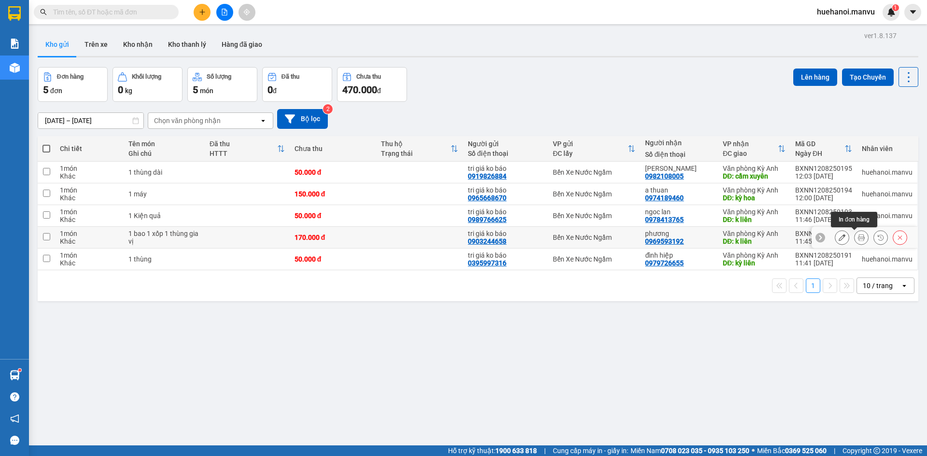
click at [858, 239] on icon at bounding box center [861, 237] width 7 height 7
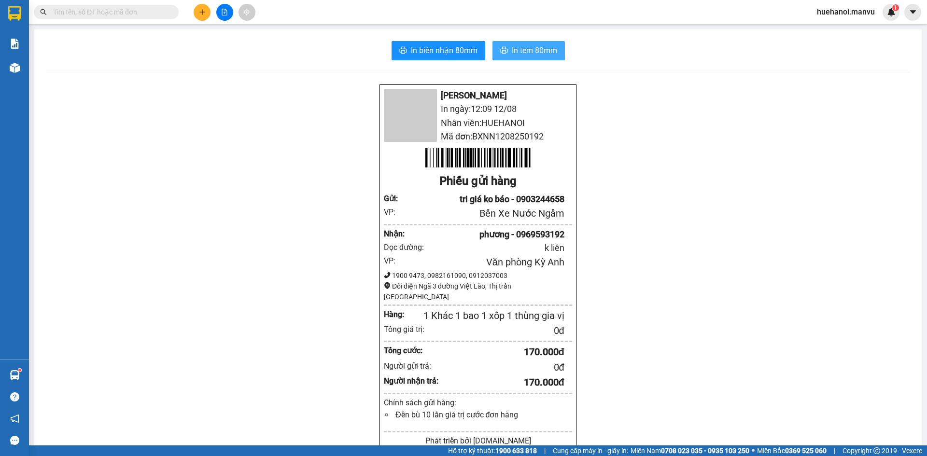
click at [527, 57] on button "In tem 80mm" at bounding box center [529, 50] width 72 height 19
click at [525, 55] on span "In tem 80mm" at bounding box center [534, 50] width 45 height 12
click at [519, 52] on span "In tem 80mm" at bounding box center [534, 50] width 45 height 12
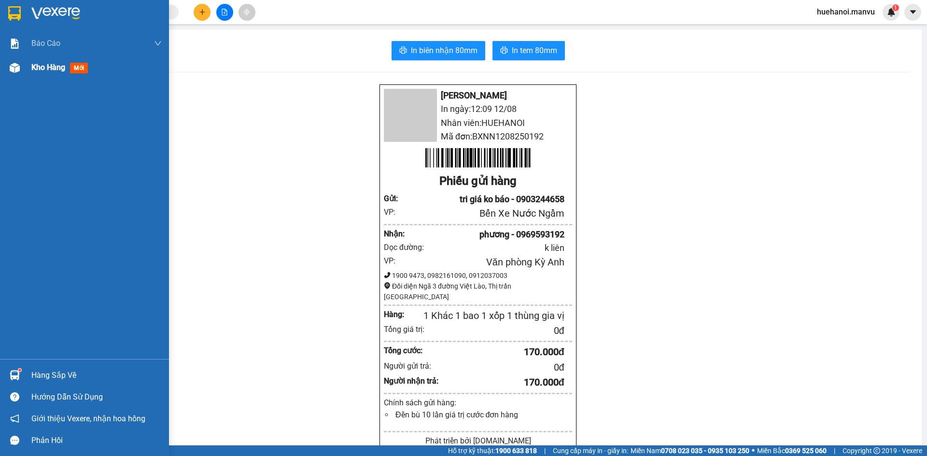
click at [45, 66] on span "Kho hàng" at bounding box center [48, 67] width 34 height 9
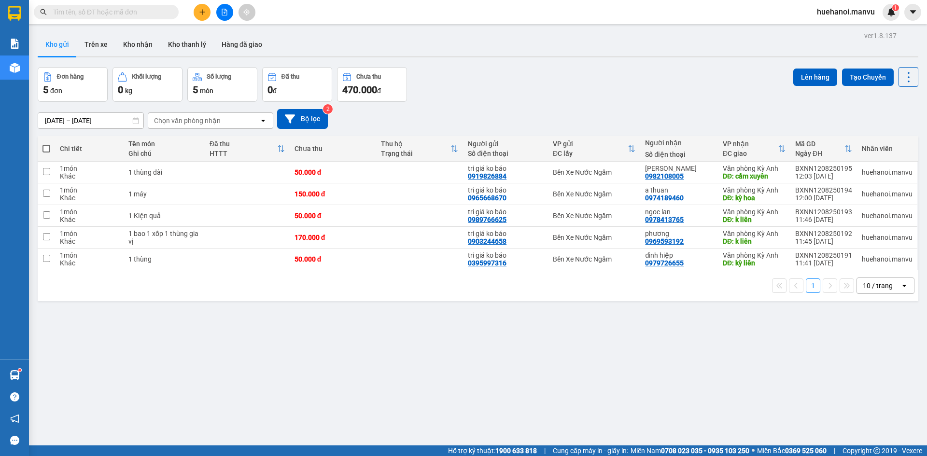
click at [128, 450] on div "Hỗ trợ kỹ thuật: 1900 633 818 | Cung cấp máy in - giấy in: Miền Nam 0708 023 03…" at bounding box center [461, 451] width 922 height 11
click at [127, 450] on div "Hỗ trợ kỹ thuật: 1900 633 818 | Cung cấp máy in - giấy in: Miền Nam 0708 023 03…" at bounding box center [461, 451] width 922 height 11
click at [126, 450] on div "Hỗ trợ kỹ thuật: 1900 633 818 | Cung cấp máy in - giấy in: Miền Nam 0708 023 03…" at bounding box center [461, 451] width 922 height 11
click at [44, 149] on span at bounding box center [46, 149] width 8 height 8
click at [46, 144] on input "checkbox" at bounding box center [46, 144] width 0 height 0
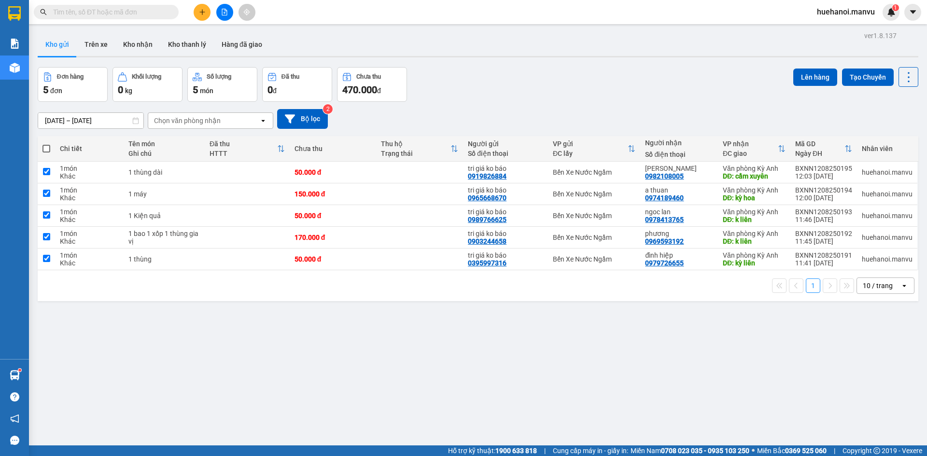
checkbox input "true"
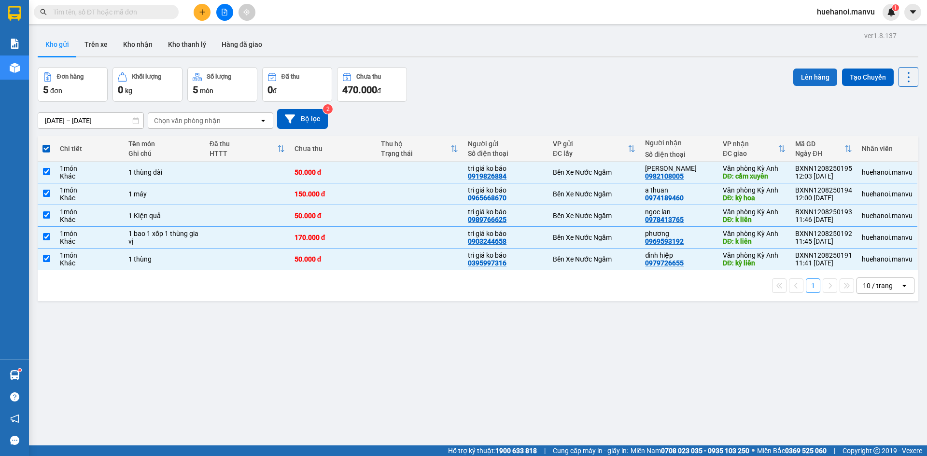
click at [824, 78] on button "Lên hàng" at bounding box center [815, 77] width 44 height 17
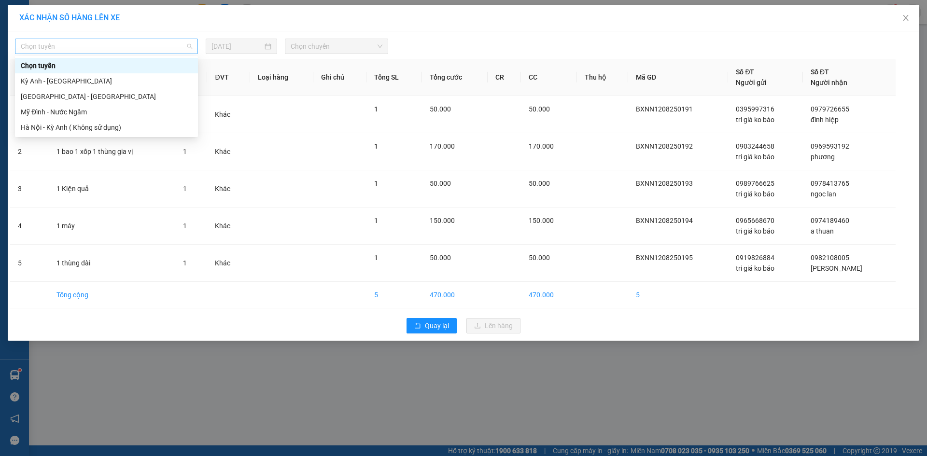
click at [27, 44] on span "Chọn tuyến" at bounding box center [106, 46] width 171 height 14
click at [49, 100] on div "[GEOGRAPHIC_DATA] - [GEOGRAPHIC_DATA]" at bounding box center [106, 96] width 171 height 11
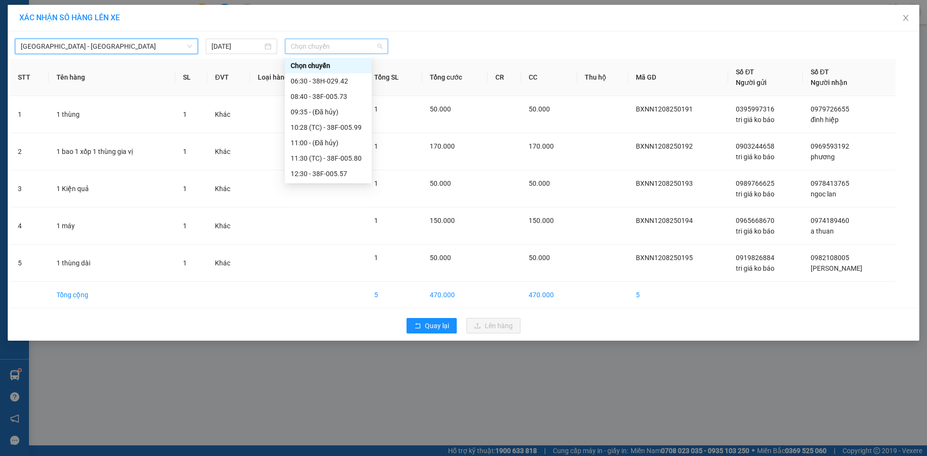
click at [321, 51] on span "Chọn chuyến" at bounding box center [337, 46] width 92 height 14
click at [338, 129] on div "12:30 - 38F-005.57" at bounding box center [328, 125] width 75 height 11
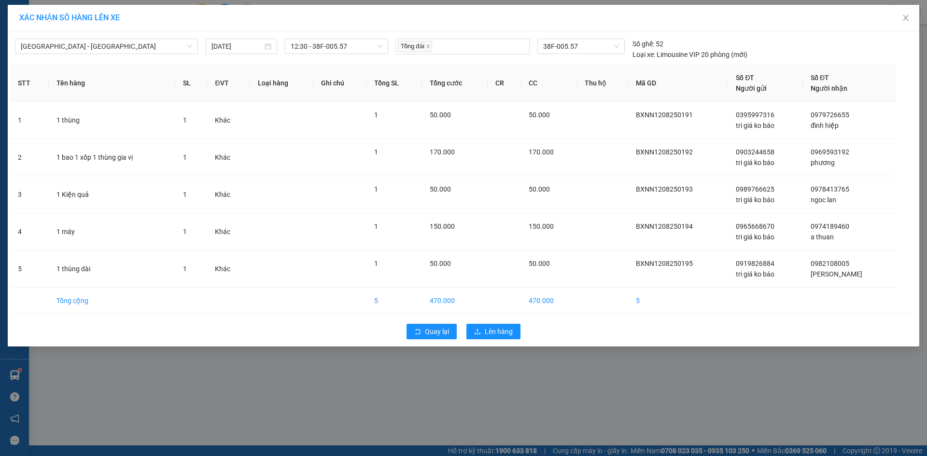
click at [503, 340] on div "Quay lại Lên hàng" at bounding box center [463, 331] width 907 height 25
click at [503, 335] on span "Lên hàng" at bounding box center [499, 331] width 28 height 11
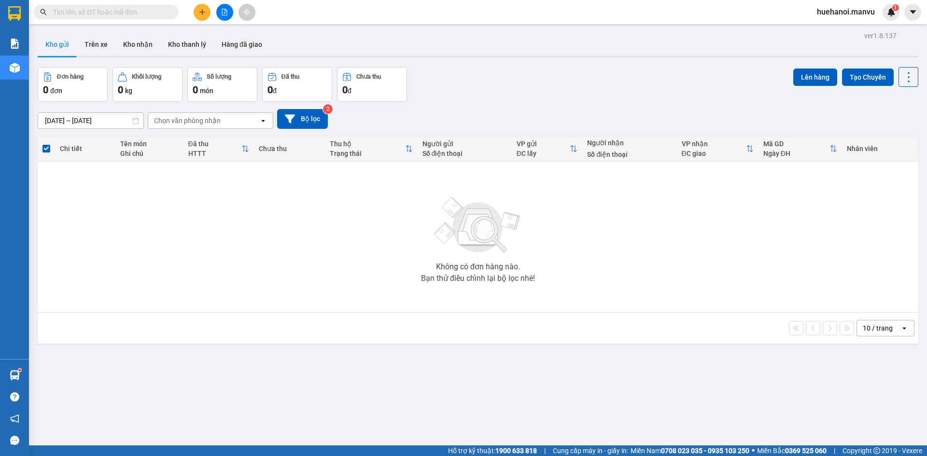
click at [224, 13] on icon "file-add" at bounding box center [224, 12] width 5 height 7
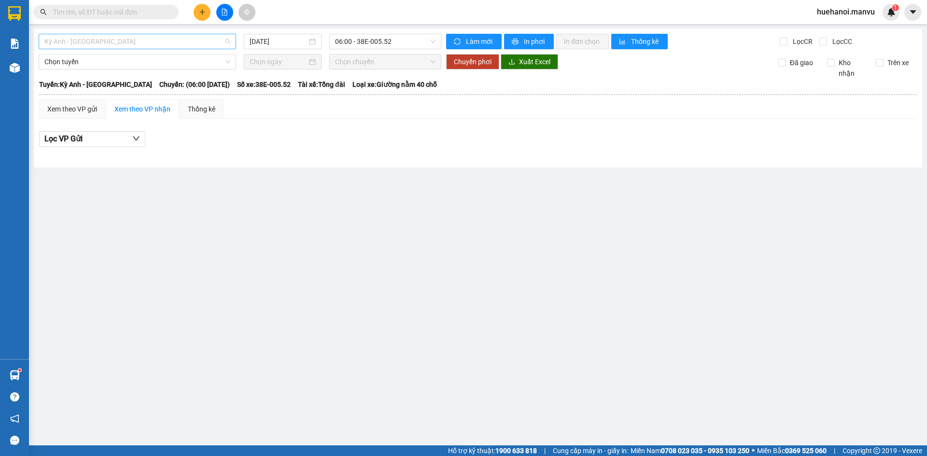
click at [137, 39] on span "Kỳ Anh - [GEOGRAPHIC_DATA]" at bounding box center [137, 41] width 186 height 14
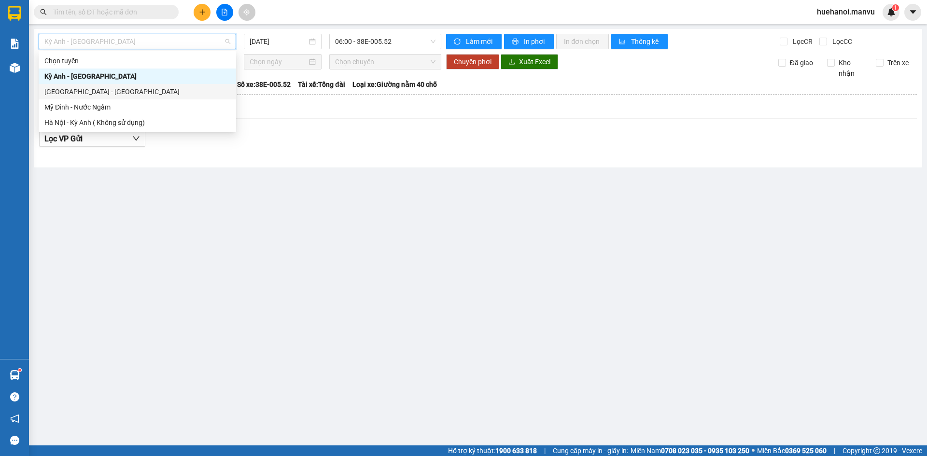
click at [113, 93] on div "[GEOGRAPHIC_DATA] - [GEOGRAPHIC_DATA]" at bounding box center [137, 91] width 186 height 11
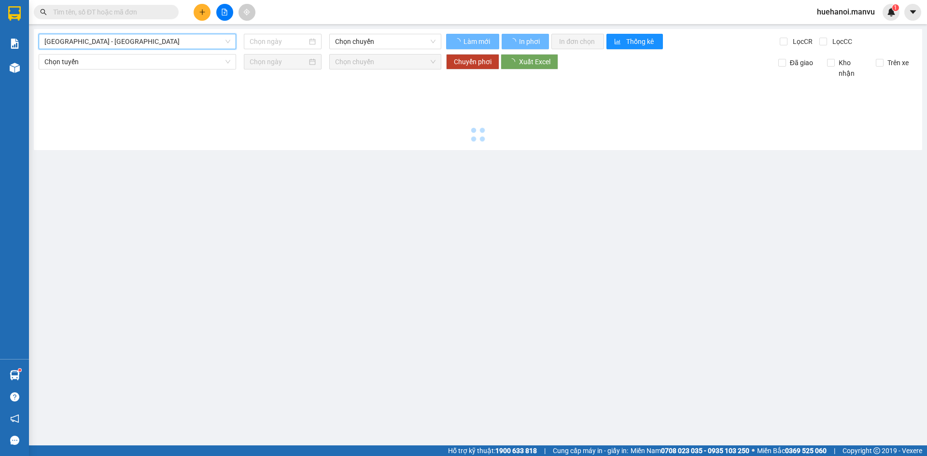
type input "[DATE]"
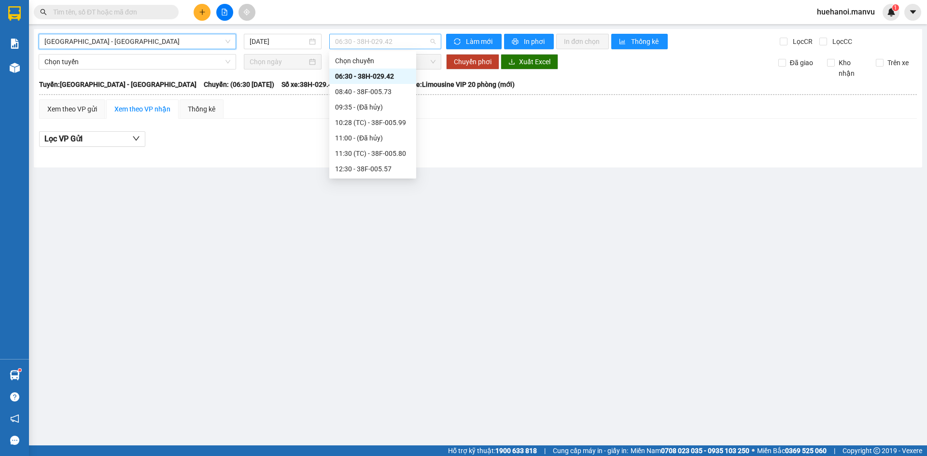
click at [354, 40] on span "06:30 - 38H-029.42" at bounding box center [385, 41] width 100 height 14
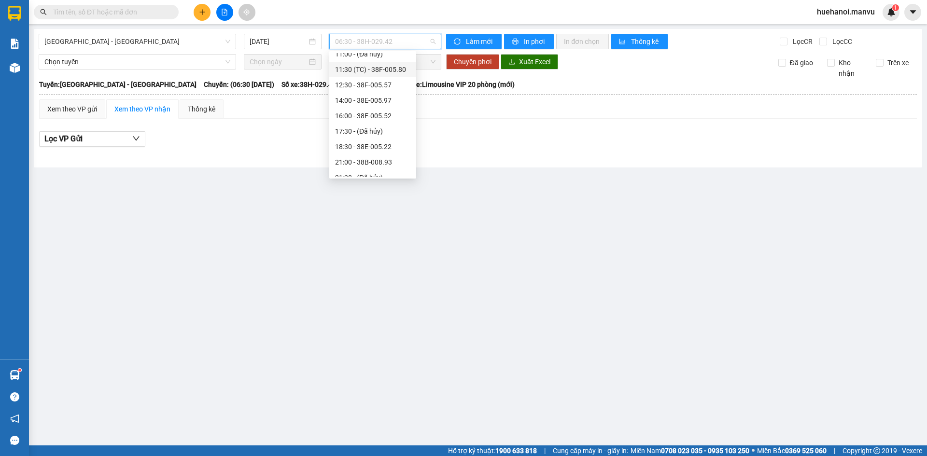
scroll to position [42, 0]
click at [354, 128] on div "12:30 - 38F-005.57" at bounding box center [372, 126] width 75 height 11
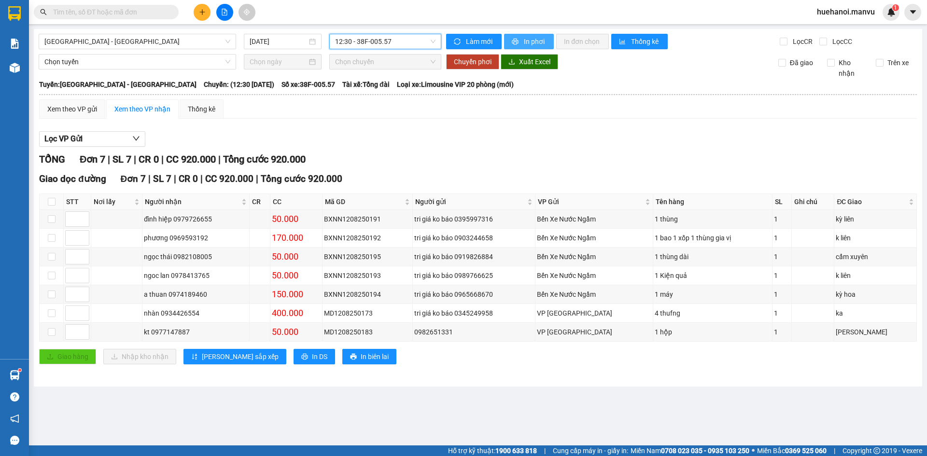
click at [536, 44] on span "In phơi" at bounding box center [535, 41] width 22 height 11
click at [524, 41] on span "In phơi" at bounding box center [535, 41] width 22 height 11
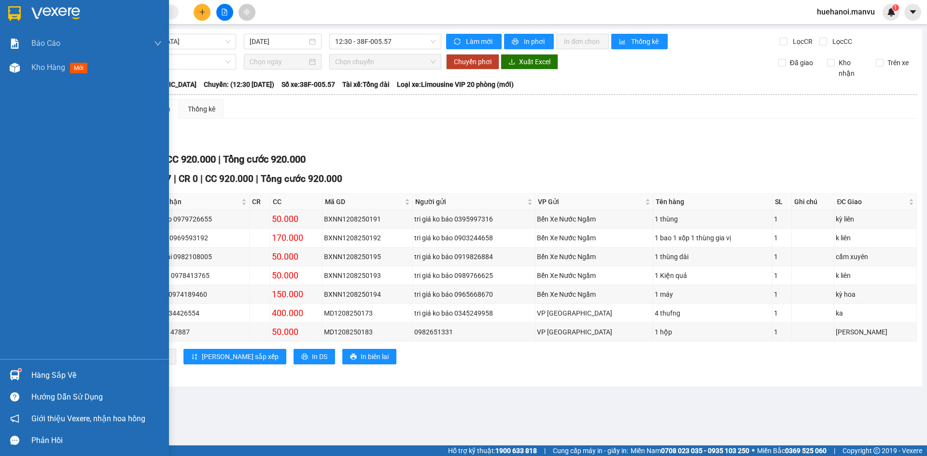
click at [47, 68] on span "Kho hàng" at bounding box center [48, 67] width 34 height 9
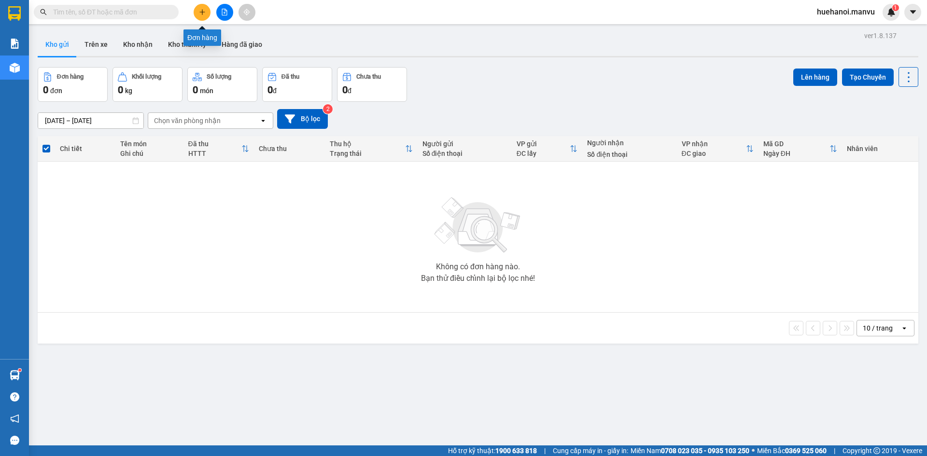
click at [206, 14] on button at bounding box center [202, 12] width 17 height 17
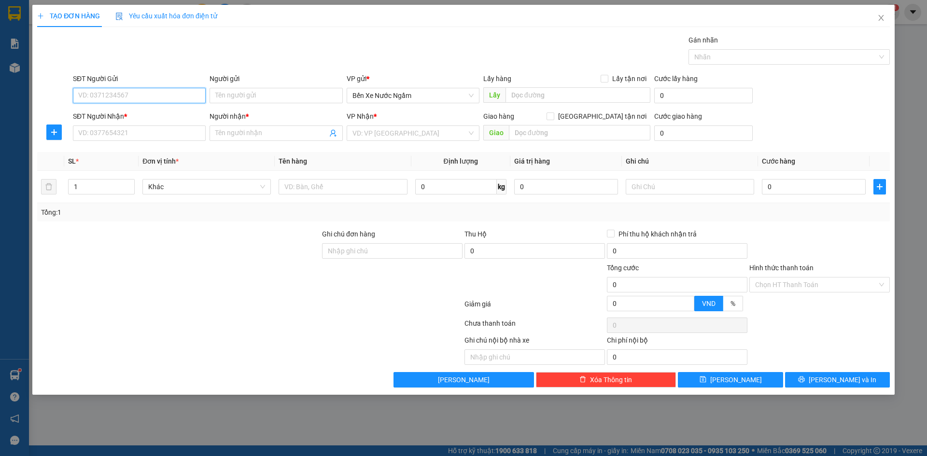
click at [172, 94] on input "SĐT Người Gửi" at bounding box center [139, 95] width 133 height 15
click at [176, 95] on input "SĐT Người Gửi" at bounding box center [139, 95] width 133 height 15
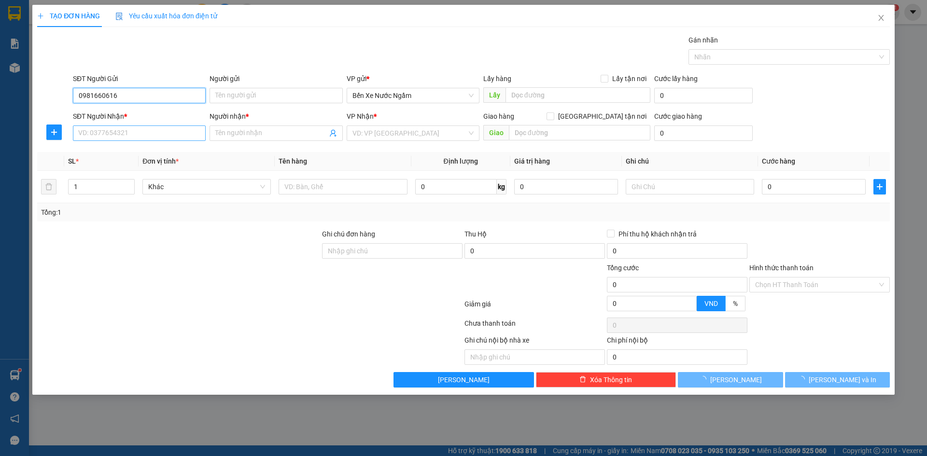
type input "0981660616"
click at [154, 133] on input "SĐT Người Nhận *" at bounding box center [139, 133] width 133 height 15
type input "0974274122"
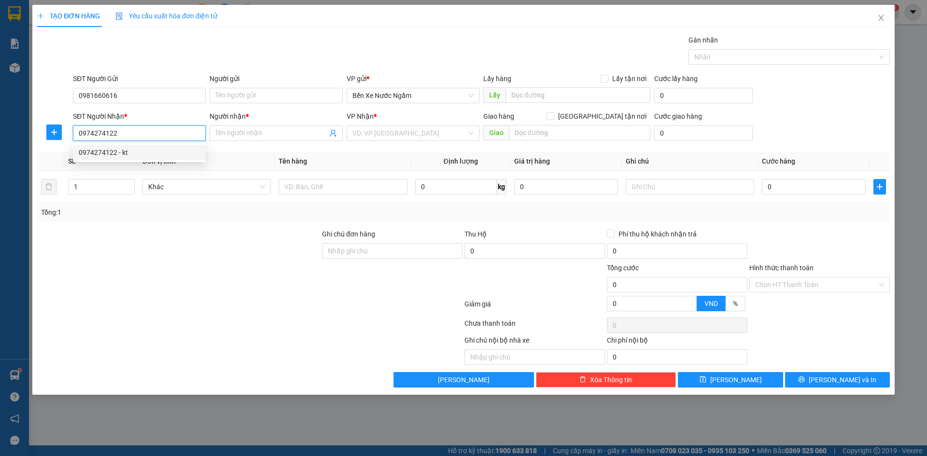
click at [115, 152] on div "0974274122 - kt" at bounding box center [139, 152] width 121 height 11
type input "kt"
type input "ka"
click at [406, 136] on span "Dọc Đường" at bounding box center [413, 133] width 121 height 14
type input "0974274122"
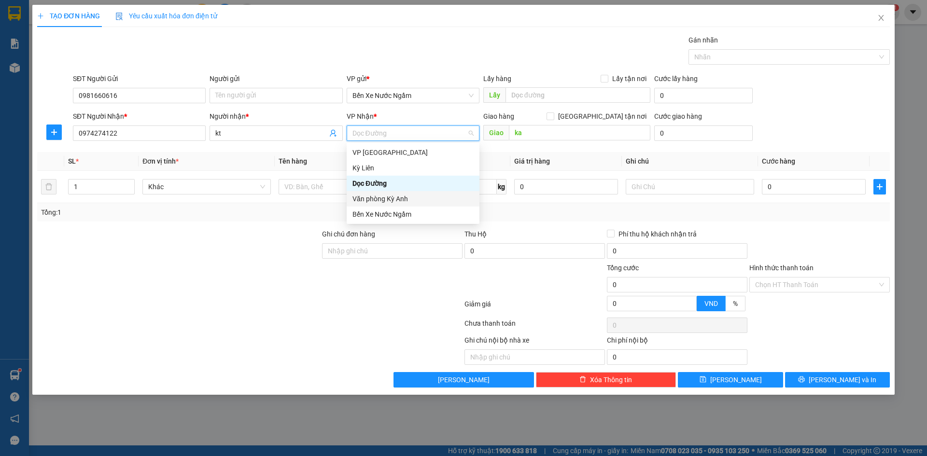
click at [398, 193] on div "Văn phòng Kỳ Anh" at bounding box center [413, 198] width 133 height 15
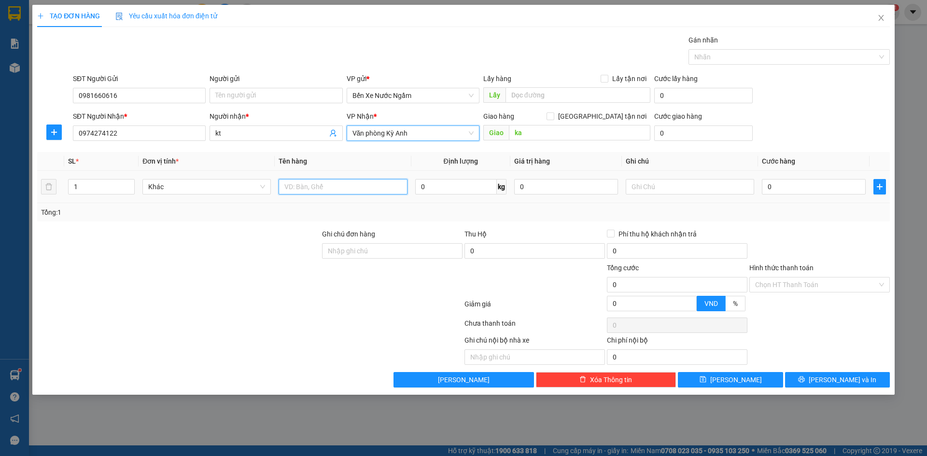
click at [349, 190] on input "text" at bounding box center [343, 186] width 128 height 15
type input "1 thùng"
click at [791, 191] on input "0" at bounding box center [814, 186] width 104 height 15
type input "5"
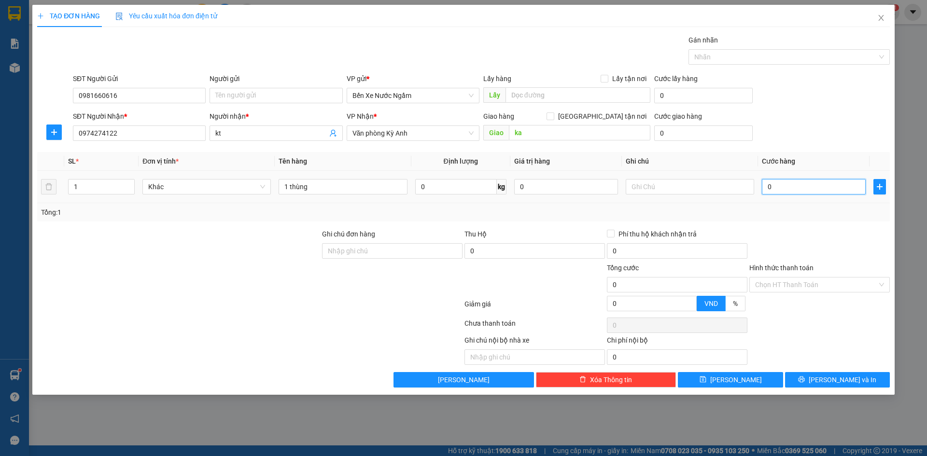
type input "5"
type input "50"
type input "500"
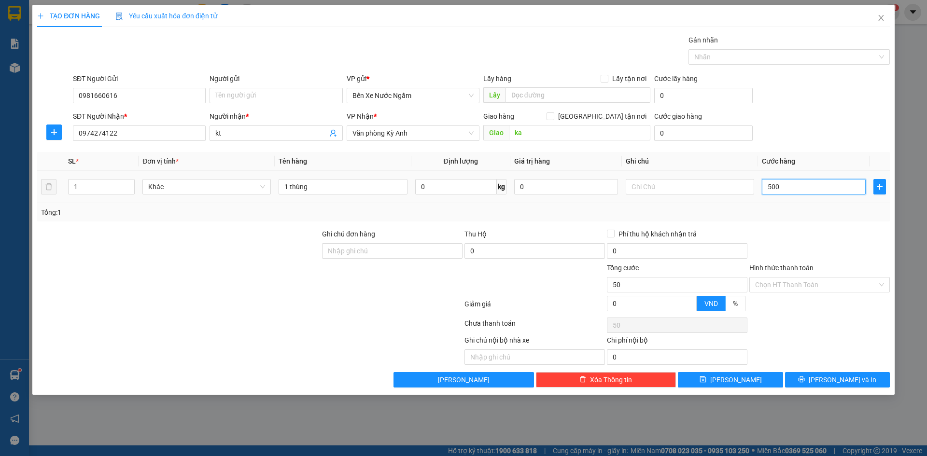
type input "500"
type input "5.000"
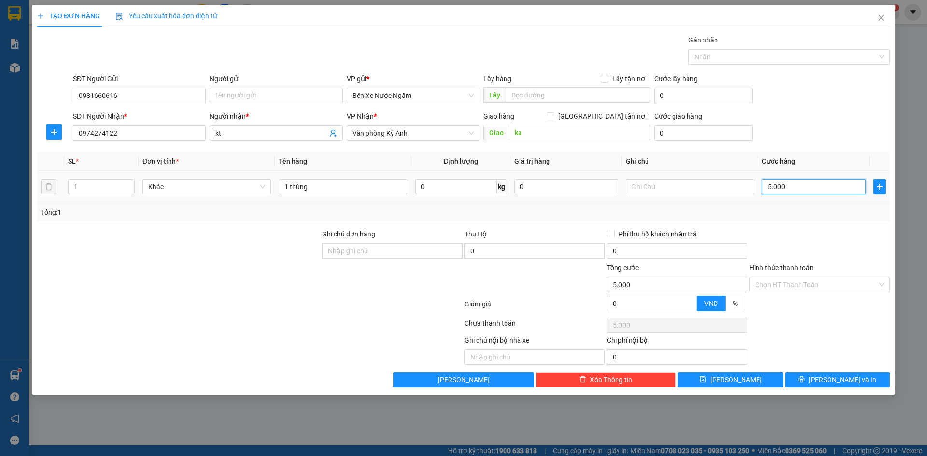
type input "50.000"
click at [779, 283] on input "Hình thức thanh toán" at bounding box center [816, 285] width 122 height 14
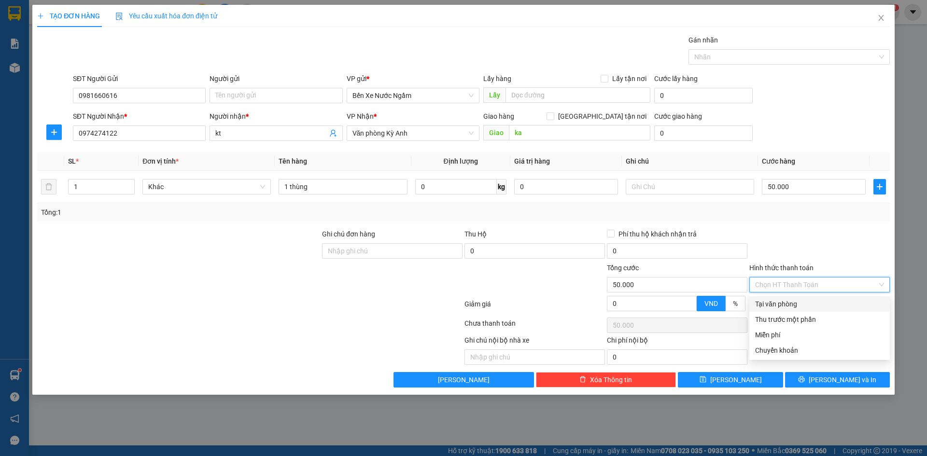
drag, startPoint x: 782, startPoint y: 303, endPoint x: 797, endPoint y: 309, distance: 16.5
click at [782, 302] on div "Tại văn phòng" at bounding box center [819, 304] width 129 height 11
type input "0"
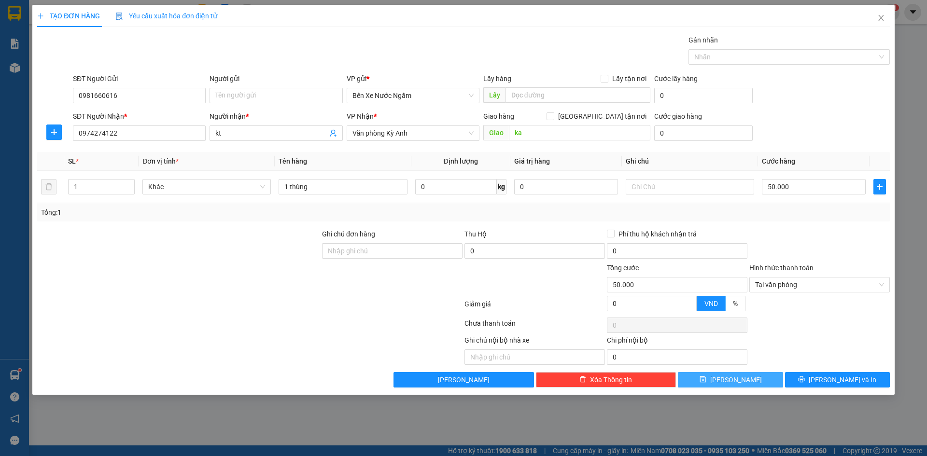
click at [769, 384] on button "[PERSON_NAME]" at bounding box center [730, 379] width 105 height 15
type input "0"
